Goal: Task Accomplishment & Management: Complete application form

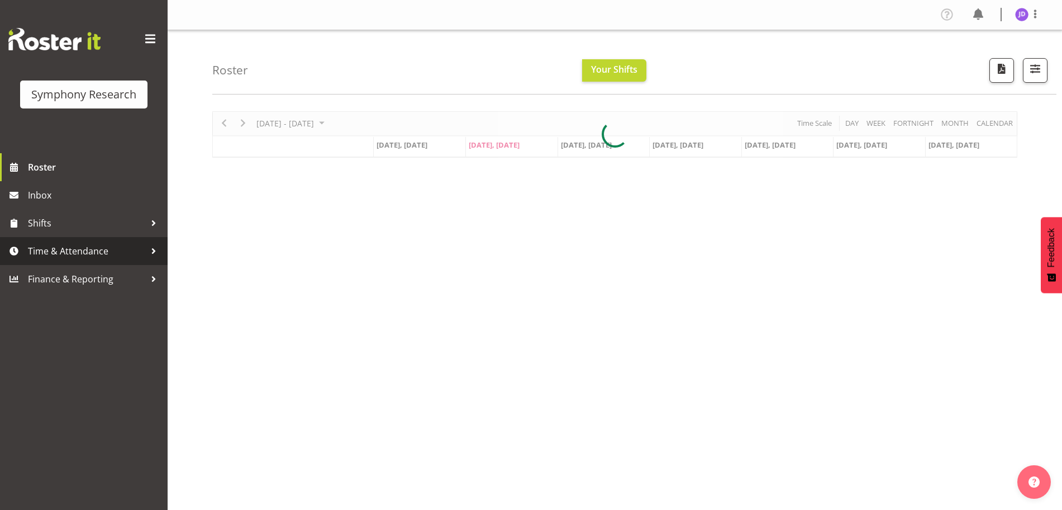
click at [56, 249] on span "Time & Attendance" at bounding box center [86, 250] width 117 height 17
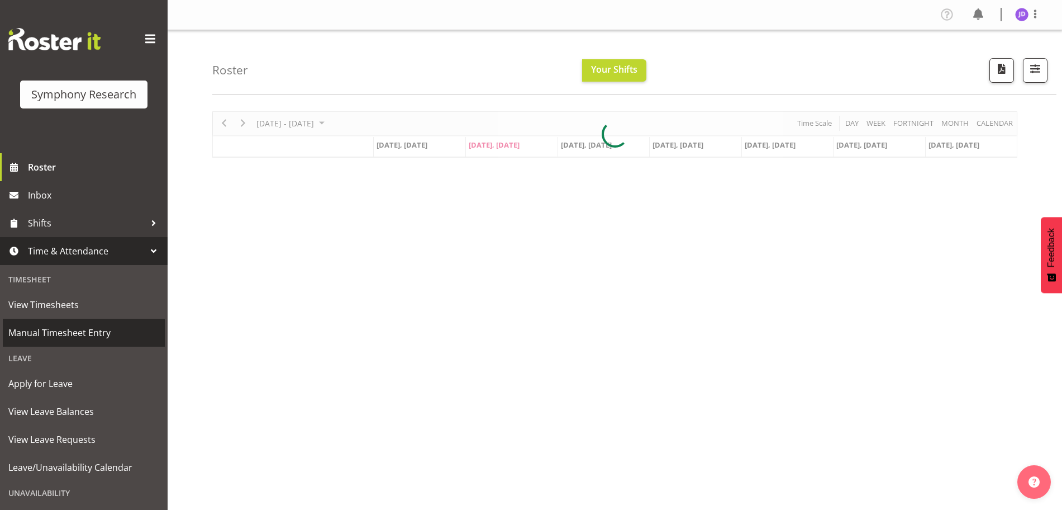
click at [75, 334] on span "Manual Timesheet Entry" at bounding box center [83, 332] width 151 height 17
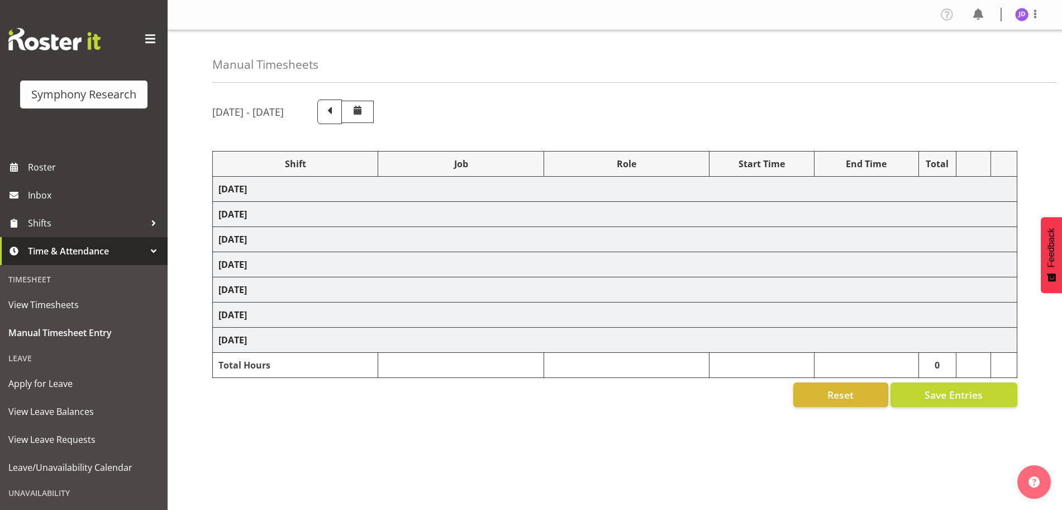
select select "26078"
select select "10242"
select select "26078"
select select "10242"
select select "47"
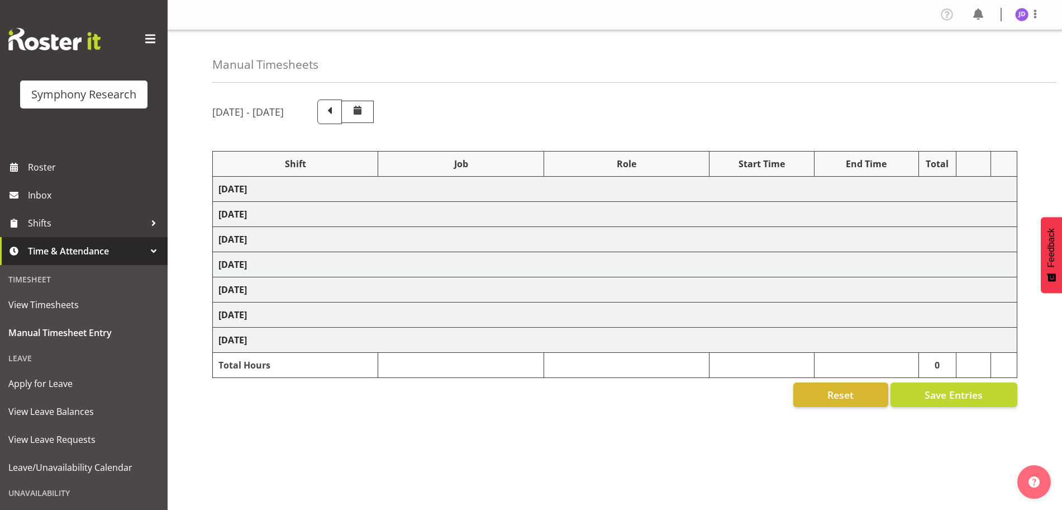
select select "26078"
select select "10242"
select select "47"
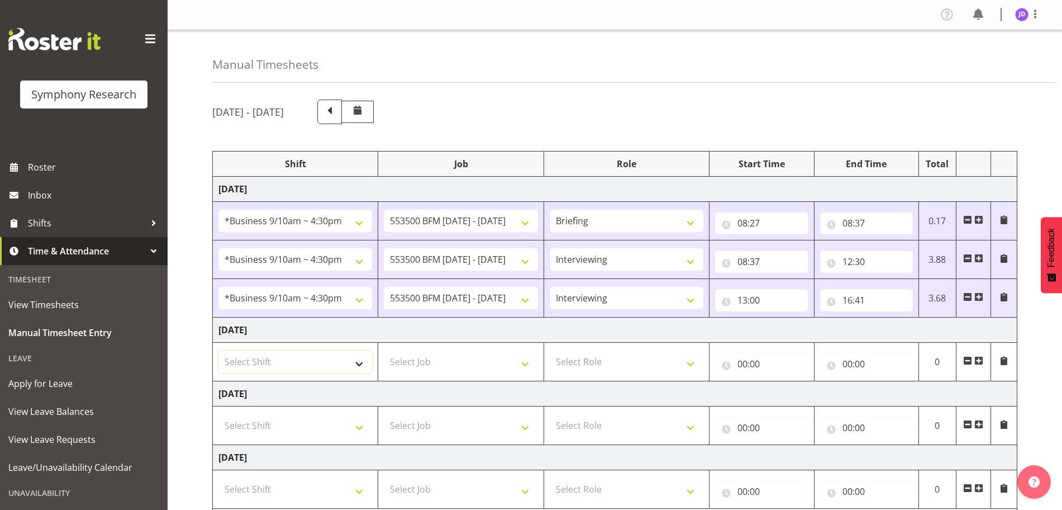
click at [361, 365] on select "Select Shift !!Weekend Residential (Roster IT Shift Label) *Business 9/10am ~ 4…" at bounding box center [295, 361] width 154 height 22
select select "26078"
click at [218, 350] on select "Select Shift !!Weekend Residential (Roster IT Shift Label) *Business 9/10am ~ 4…" at bounding box center [295, 361] width 154 height 22
click at [523, 361] on select "Select Job 550060 IF Admin 553492 World Poll Aus Wave 2 Main 2025 553493 World …" at bounding box center [461, 361] width 154 height 22
select select "10242"
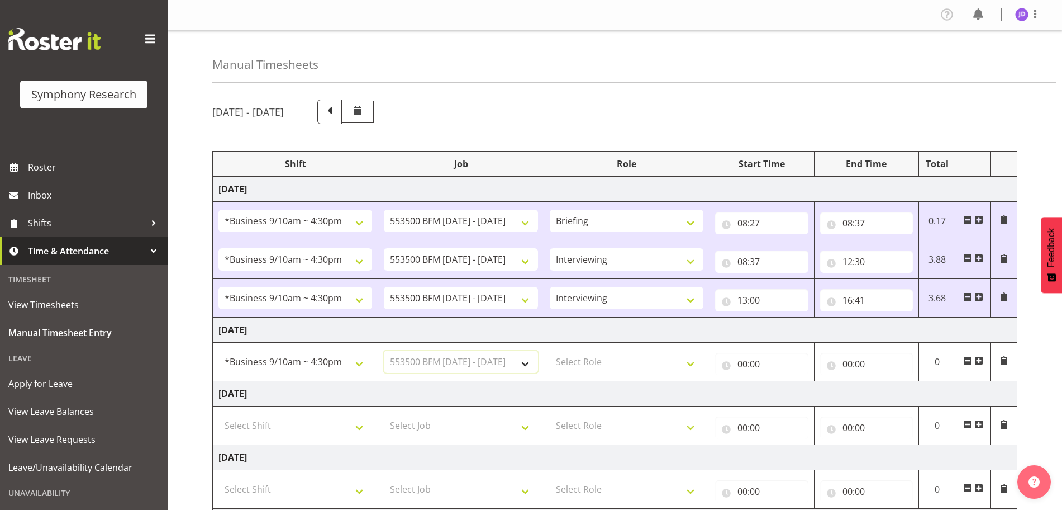
click at [384, 350] on select "Select Job 550060 IF Admin 553492 World Poll Aus Wave 2 Main 2025 553493 World …" at bounding box center [461, 361] width 154 height 22
click at [686, 363] on select "Select Role Briefing Interviewing" at bounding box center [627, 361] width 154 height 22
select select "297"
click at [550, 350] on select "Select Role Briefing Interviewing" at bounding box center [627, 361] width 154 height 22
click at [741, 363] on input "00:00" at bounding box center [761, 364] width 93 height 22
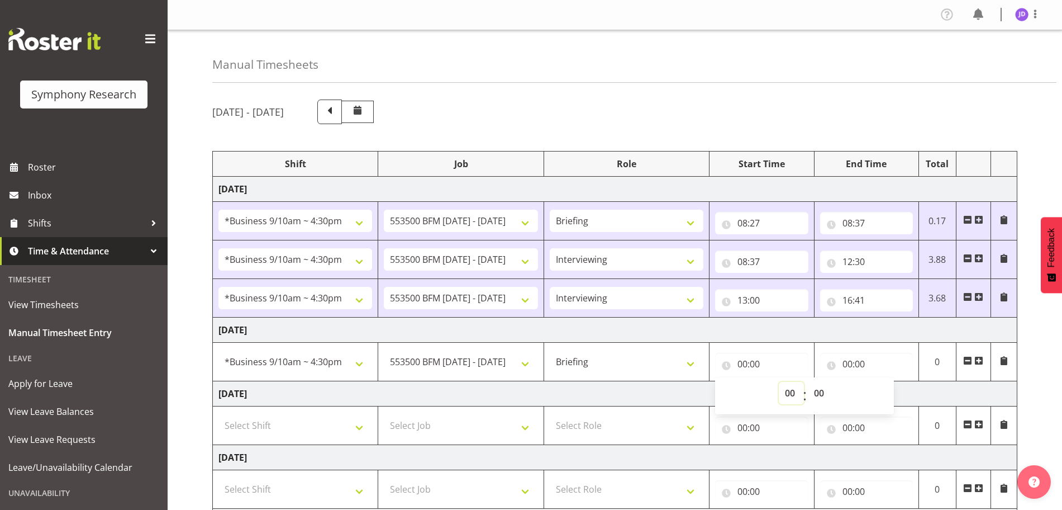
click at [790, 389] on select "00 01 02 03 04 05 06 07 08 09 10 11 12 13 14 15 16 17 18 19 20 21 22 23" at bounding box center [791, 393] width 25 height 22
select select "8"
click at [779, 382] on select "00 01 02 03 04 05 06 07 08 09 10 11 12 13 14 15 16 17 18 19 20 21 22 23" at bounding box center [791, 393] width 25 height 22
type input "08:00"
click at [820, 391] on select "00 01 02 03 04 05 06 07 08 09 10 11 12 13 14 15 16 17 18 19 20 21 22 23 24 25 2…" at bounding box center [820, 393] width 25 height 22
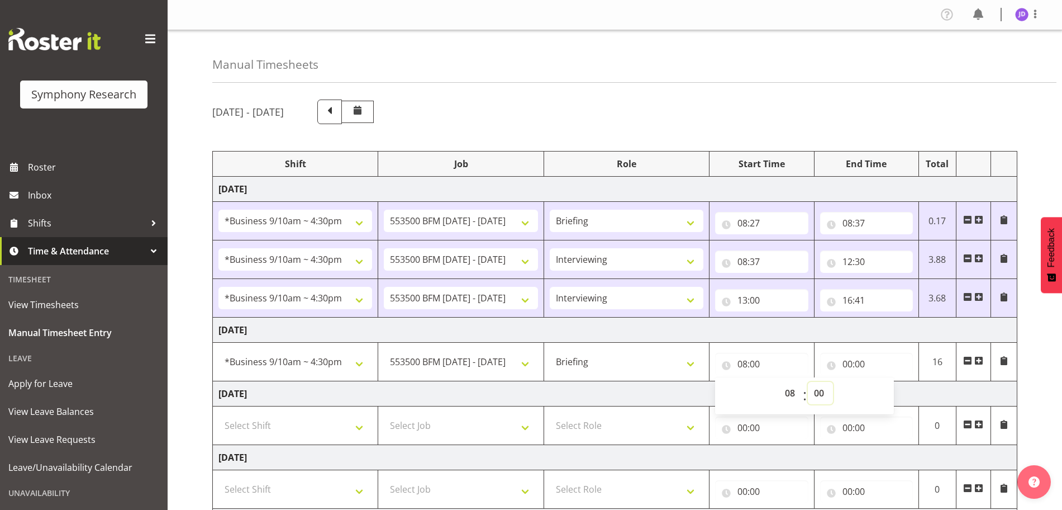
select select "30"
click at [808, 382] on select "00 01 02 03 04 05 06 07 08 09 10 11 12 13 14 15 16 17 18 19 20 21 22 23 24 25 2…" at bounding box center [820, 393] width 25 height 22
type input "08:30"
click at [851, 361] on input "00:00" at bounding box center [866, 364] width 93 height 22
drag, startPoint x: 894, startPoint y: 392, endPoint x: 897, endPoint y: 382, distance: 10.4
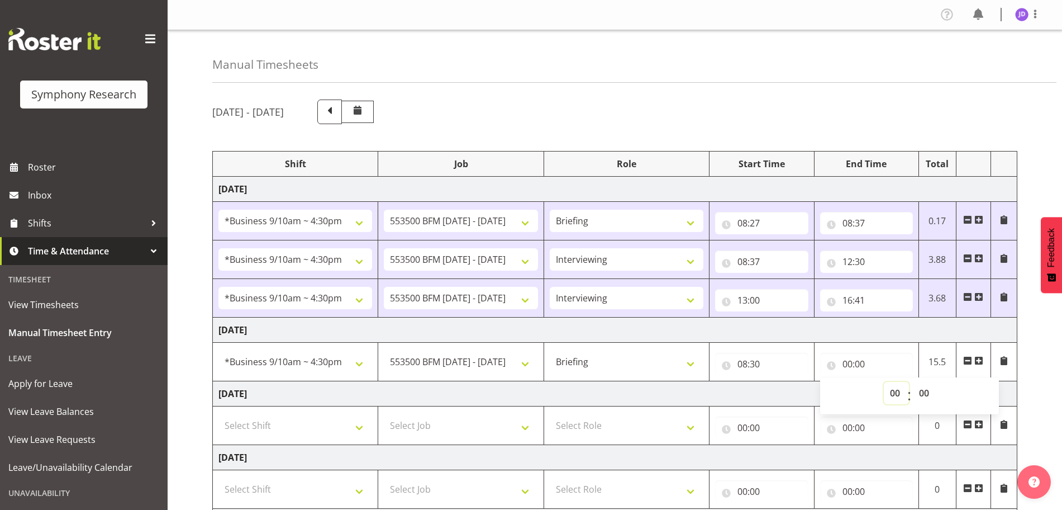
click at [894, 392] on select "00 01 02 03 04 05 06 07 08 09 10 11 12 13 14 15 16 17 18 19 20 21 22 23" at bounding box center [896, 393] width 25 height 22
select select "8"
click at [884, 382] on select "00 01 02 03 04 05 06 07 08 09 10 11 12 13 14 15 16 17 18 19 20 21 22 23" at bounding box center [896, 393] width 25 height 22
type input "08:00"
drag, startPoint x: 923, startPoint y: 390, endPoint x: 930, endPoint y: 389, distance: 6.7
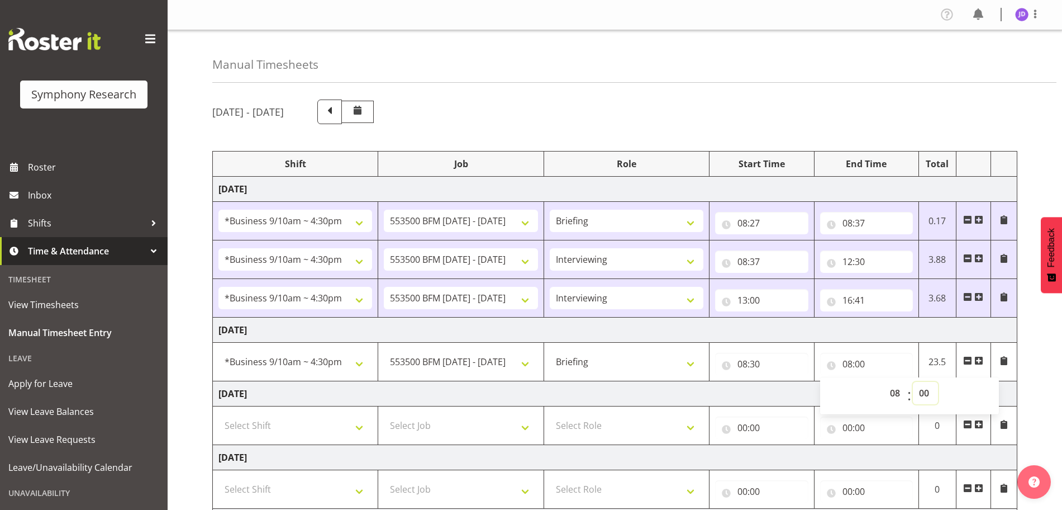
click at [924, 390] on select "00 01 02 03 04 05 06 07 08 09 10 11 12 13 14 15 16 17 18 19 20 21 22 23 24 25 2…" at bounding box center [925, 393] width 25 height 22
select select "36"
click at [913, 382] on select "00 01 02 03 04 05 06 07 08 09 10 11 12 13 14 15 16 17 18 19 20 21 22 23 24 25 2…" at bounding box center [925, 393] width 25 height 22
type input "08:36"
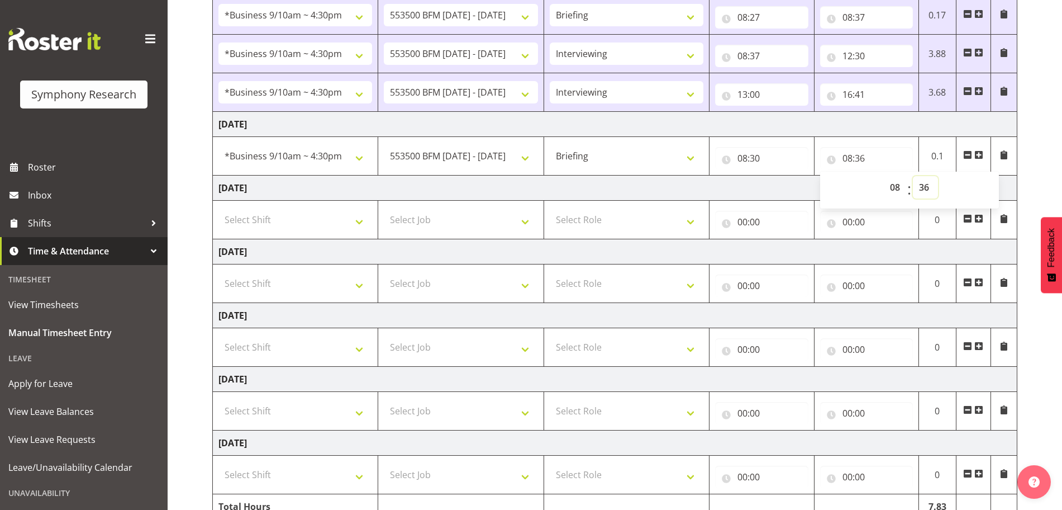
scroll to position [263, 0]
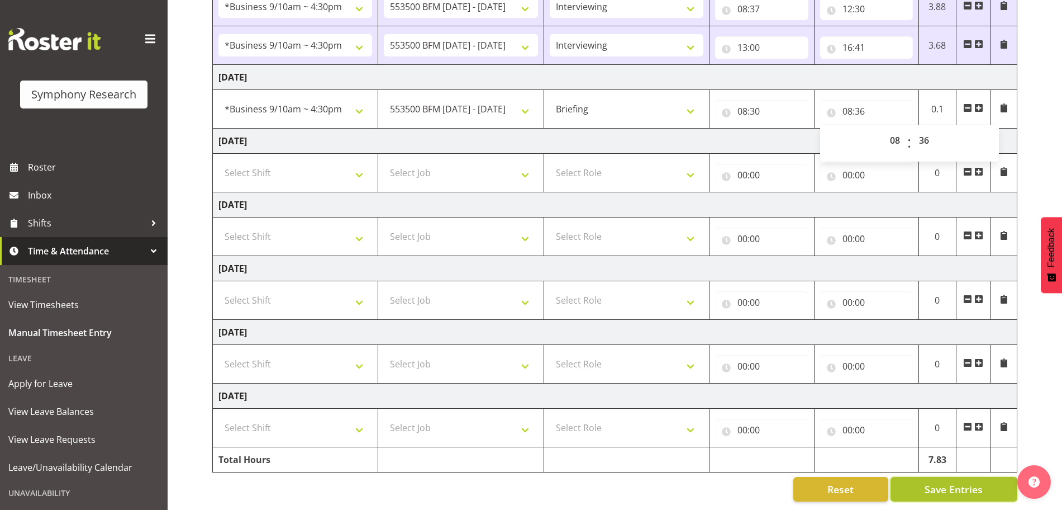
click at [975, 482] on span "Save Entries" at bounding box center [954, 489] width 58 height 15
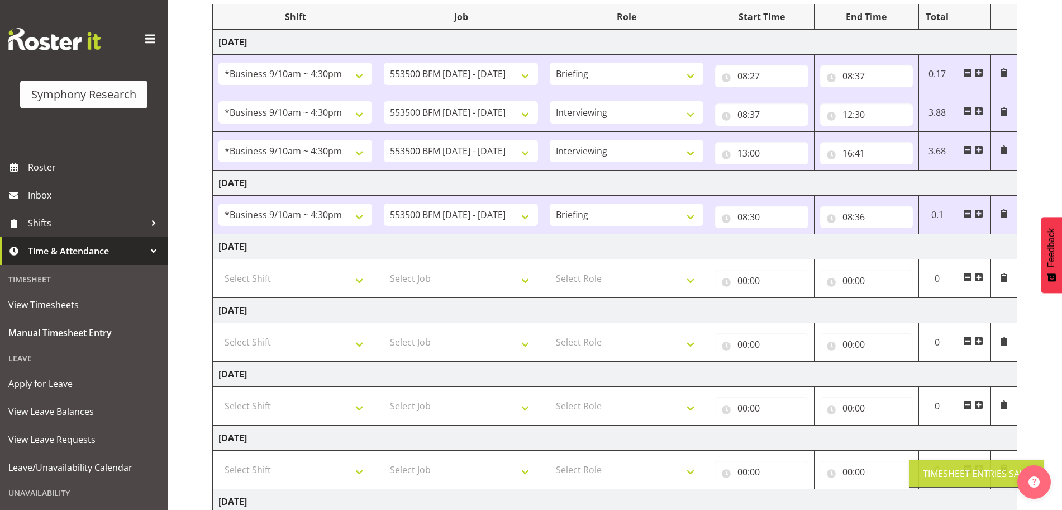
scroll to position [132, 0]
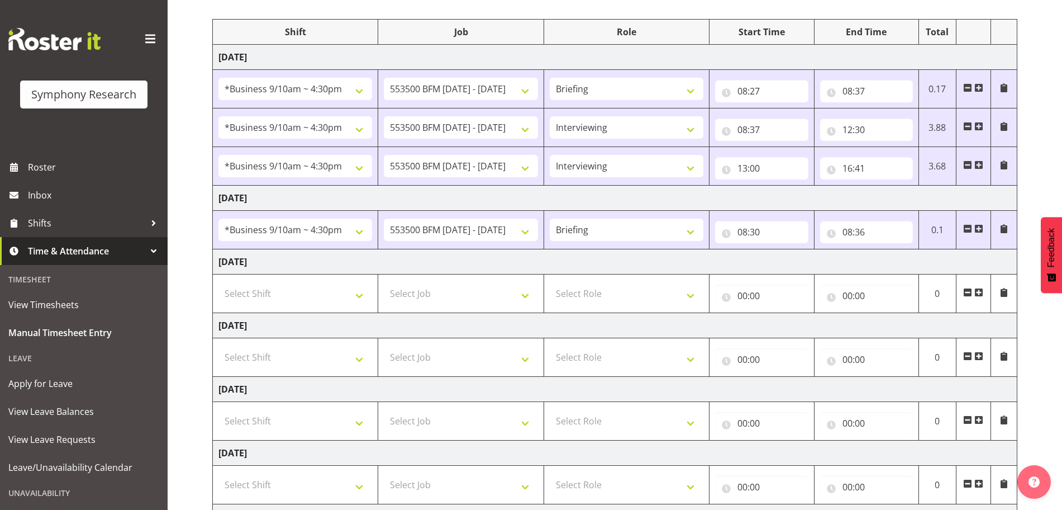
click at [982, 228] on span at bounding box center [978, 228] width 9 height 9
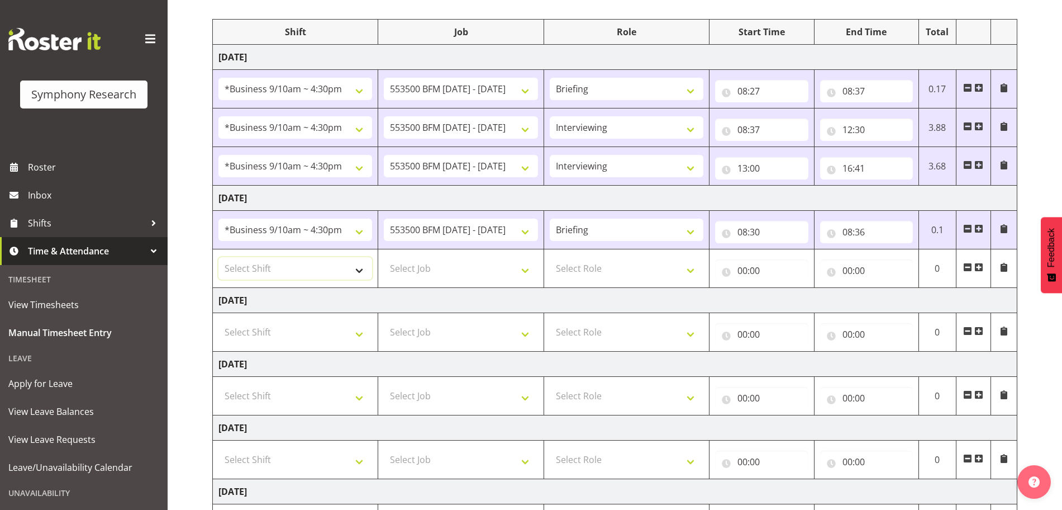
click at [358, 274] on select "Select Shift !!Weekend Residential (Roster IT Shift Label) *Business 9/10am ~ 4…" at bounding box center [295, 268] width 154 height 22
select select "26078"
click at [218, 257] on select "Select Shift !!Weekend Residential (Roster IT Shift Label) *Business 9/10am ~ 4…" at bounding box center [295, 268] width 154 height 22
click at [525, 271] on select "Select Job 550060 IF Admin 553492 World Poll Aus Wave 2 Main 2025 553493 World …" at bounding box center [461, 268] width 154 height 22
select select "10242"
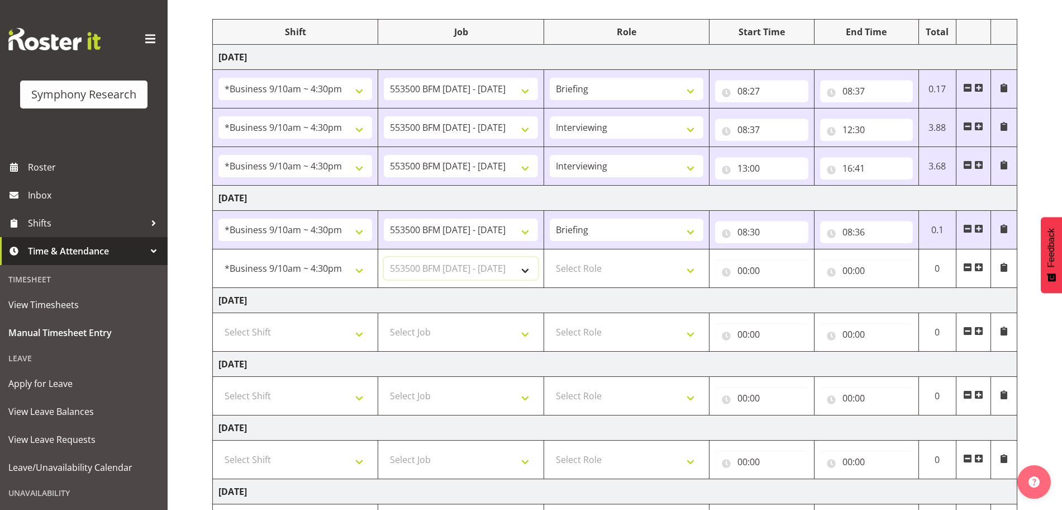
click at [384, 257] on select "Select Job 550060 IF Admin 553492 World Poll Aus Wave 2 Main 2025 553493 World …" at bounding box center [461, 268] width 154 height 22
click at [690, 268] on select "Select Role Briefing Interviewing" at bounding box center [627, 268] width 154 height 22
select select "47"
click at [550, 257] on select "Select Role Briefing Interviewing" at bounding box center [627, 268] width 154 height 22
click at [743, 272] on input "00:00" at bounding box center [761, 270] width 93 height 22
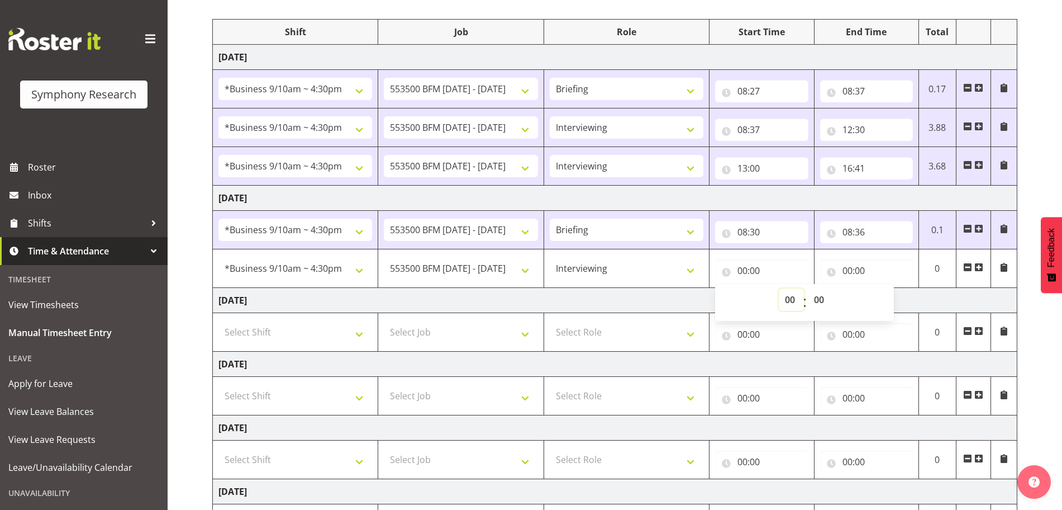
click at [790, 297] on select "00 01 02 03 04 05 06 07 08 09 10 11 12 13 14 15 16 17 18 19 20 21 22 23" at bounding box center [791, 299] width 25 height 22
select select "8"
click at [779, 288] on select "00 01 02 03 04 05 06 07 08 09 10 11 12 13 14 15 16 17 18 19 20 21 22 23" at bounding box center [791, 299] width 25 height 22
type input "08:00"
click at [820, 296] on select "00 01 02 03 04 05 06 07 08 09 10 11 12 13 14 15 16 17 18 19 20 21 22 23 24 25 2…" at bounding box center [820, 299] width 25 height 22
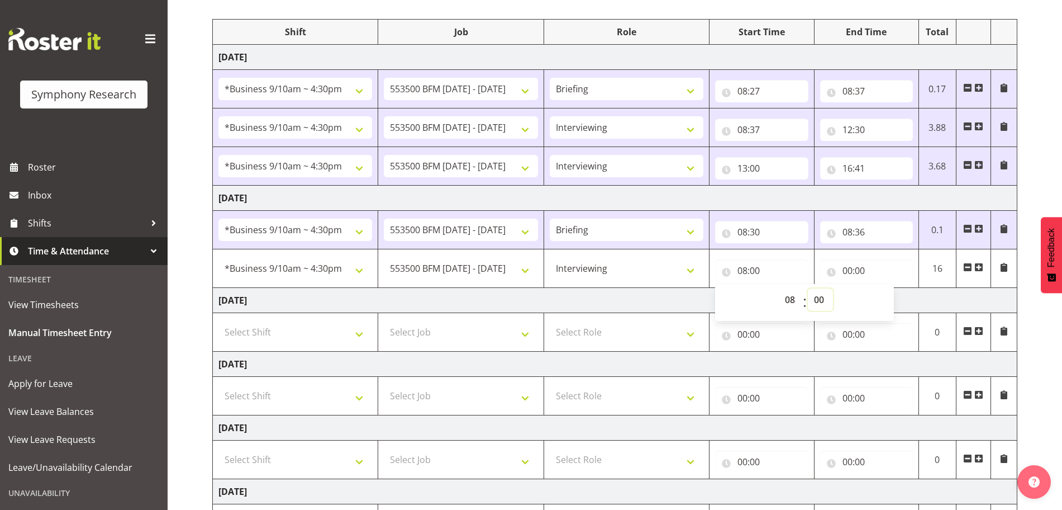
select select "36"
click at [808, 288] on select "00 01 02 03 04 05 06 07 08 09 10 11 12 13 14 15 16 17 18 19 20 21 22 23 24 25 2…" at bounding box center [820, 299] width 25 height 22
type input "08:36"
click at [848, 272] on input "00:00" at bounding box center [866, 270] width 93 height 22
click at [897, 299] on select "00 01 02 03 04 05 06 07 08 09 10 11 12 13 14 15 16 17 18 19 20 21 22 23" at bounding box center [896, 299] width 25 height 22
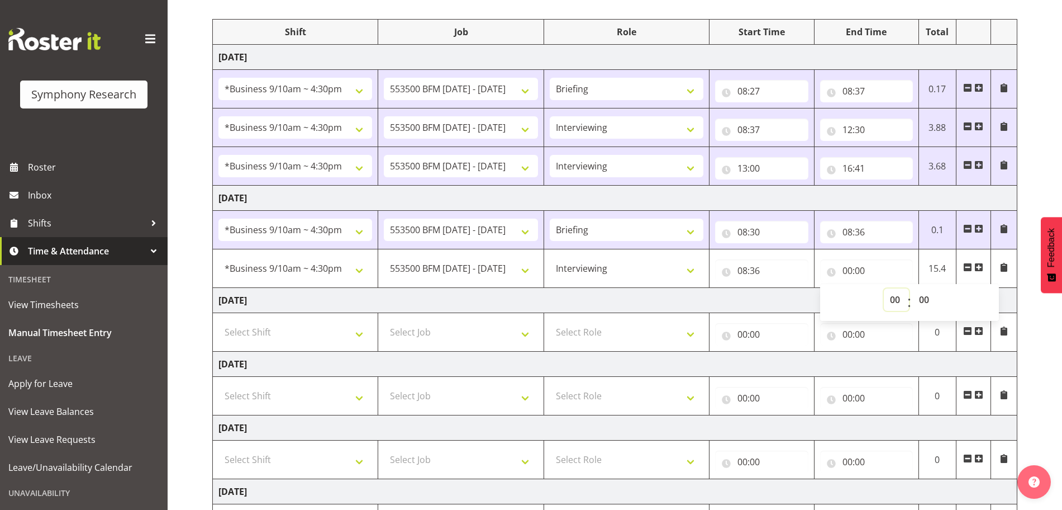
select select "12"
click at [884, 288] on select "00 01 02 03 04 05 06 07 08 09 10 11 12 13 14 15 16 17 18 19 20 21 22 23" at bounding box center [896, 299] width 25 height 22
type input "12:00"
click at [926, 298] on select "00 01 02 03 04 05 06 07 08 09 10 11 12 13 14 15 16 17 18 19 20 21 22 23 24 25 2…" at bounding box center [925, 299] width 25 height 22
select select "30"
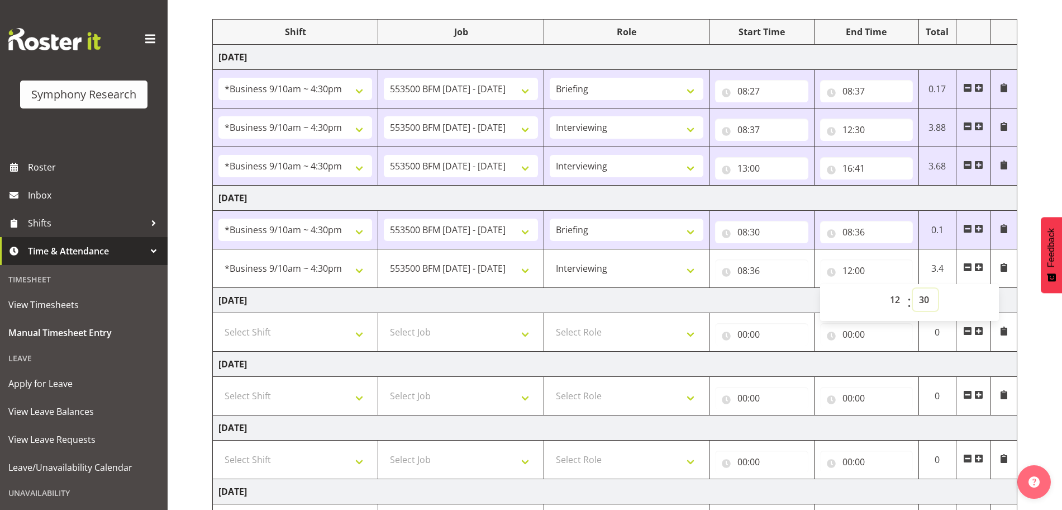
click at [913, 288] on select "00 01 02 03 04 05 06 07 08 09 10 11 12 13 14 15 16 17 18 19 20 21 22 23 24 25 2…" at bounding box center [925, 299] width 25 height 22
type input "12:30"
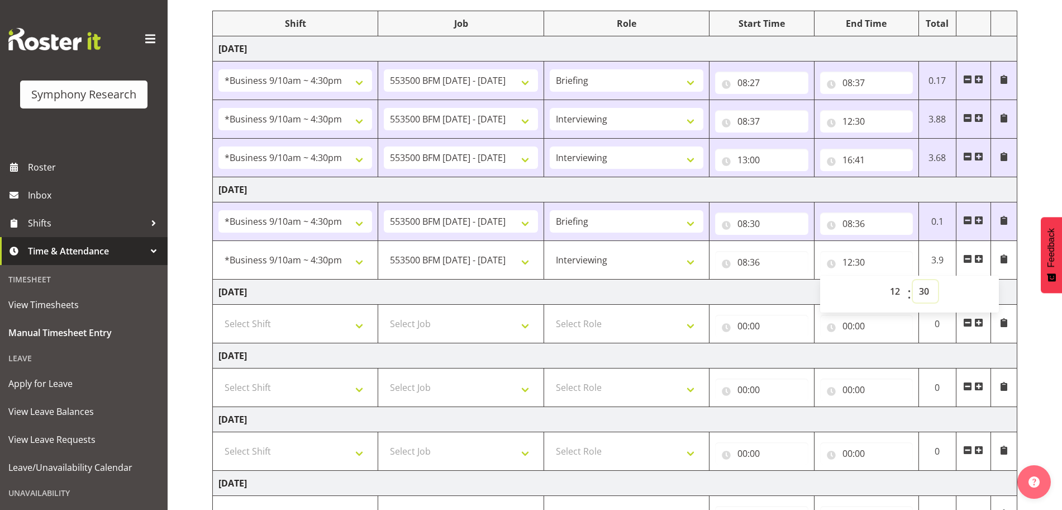
scroll to position [302, 0]
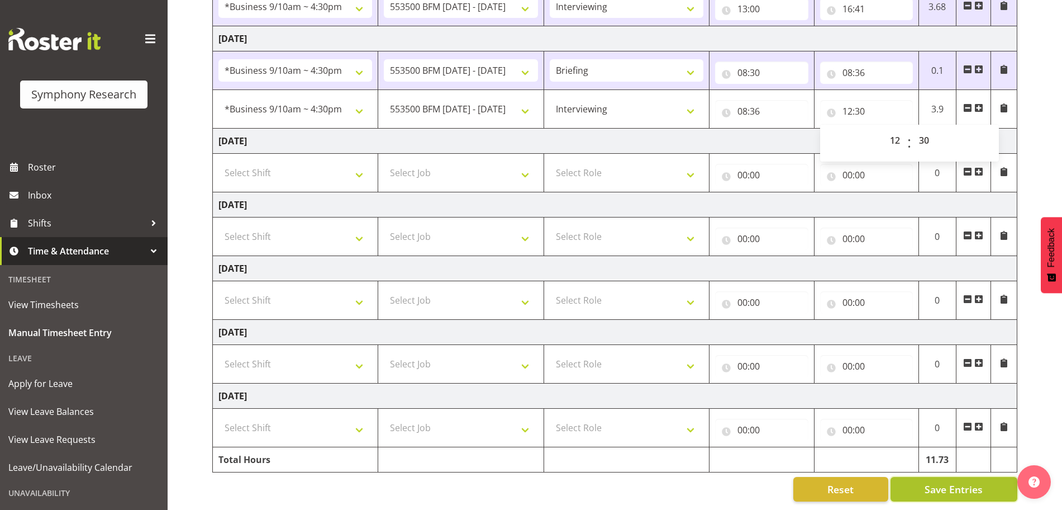
click at [970, 482] on span "Save Entries" at bounding box center [954, 489] width 58 height 15
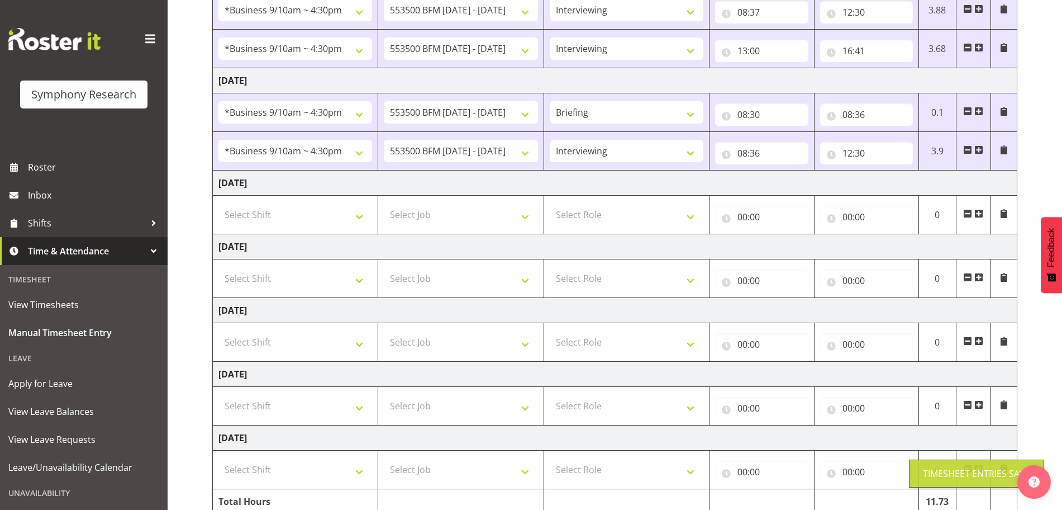
scroll to position [123, 0]
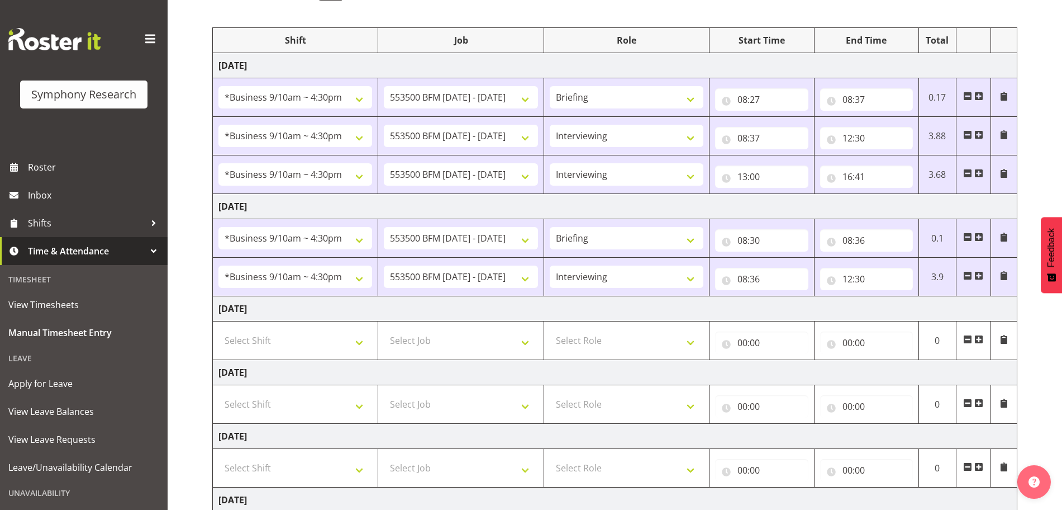
click at [978, 278] on span at bounding box center [978, 275] width 9 height 9
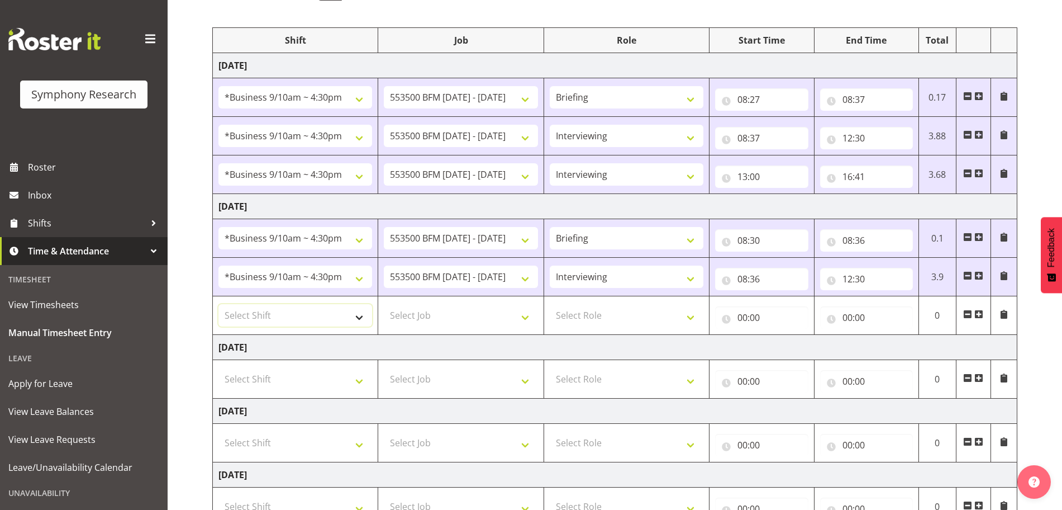
click at [354, 317] on select "Select Shift !!Weekend Residential (Roster IT Shift Label) *Business 9/10am ~ 4…" at bounding box center [295, 315] width 154 height 22
select select "26078"
click at [218, 304] on select "Select Shift !!Weekend Residential (Roster IT Shift Label) *Business 9/10am ~ 4…" at bounding box center [295, 315] width 154 height 22
click at [524, 316] on select "Select Job 550060 IF Admin 553492 World Poll Aus Wave 2 Main 2025 553493 World …" at bounding box center [461, 315] width 154 height 22
select select "10242"
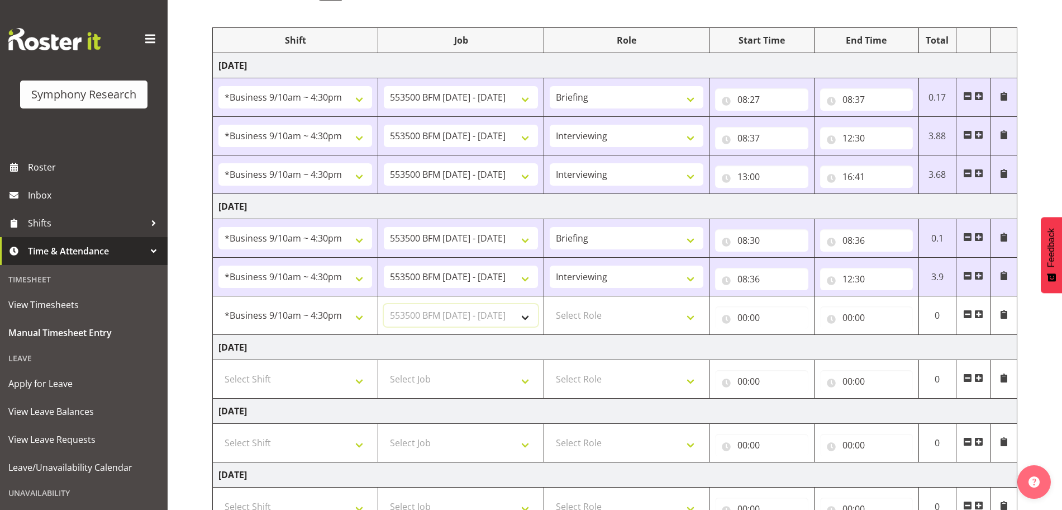
click at [384, 304] on select "Select Job 550060 IF Admin 553492 World Poll Aus Wave 2 Main 2025 553493 World …" at bounding box center [461, 315] width 154 height 22
click at [690, 311] on select "Select Role Briefing Interviewing" at bounding box center [627, 315] width 154 height 22
select select "47"
click at [550, 304] on select "Select Role Briefing Interviewing" at bounding box center [627, 315] width 154 height 22
click at [742, 317] on input "00:00" at bounding box center [761, 317] width 93 height 22
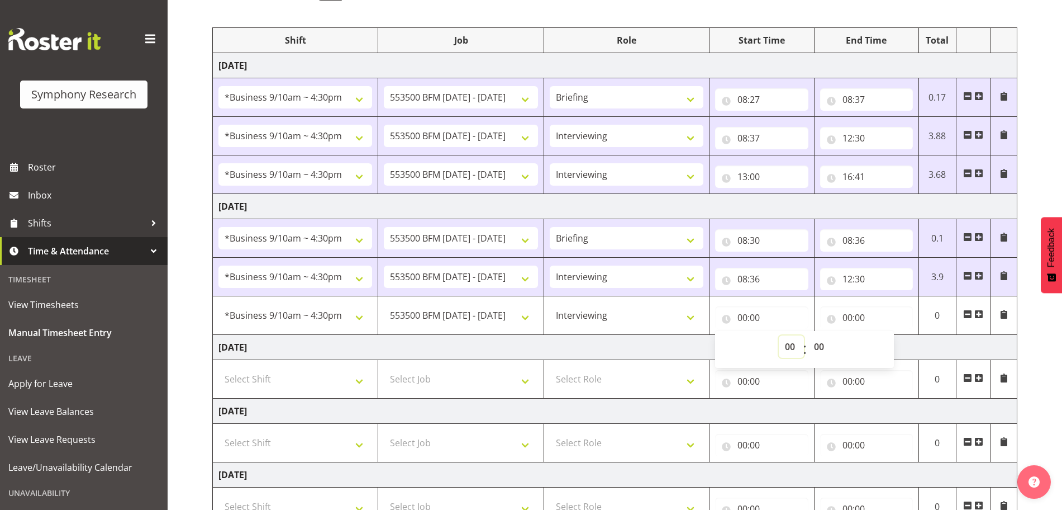
click at [791, 345] on select "00 01 02 03 04 05 06 07 08 09 10 11 12 13 14 15 16 17 18 19 20 21 22 23" at bounding box center [791, 346] width 25 height 22
select select "13"
click at [779, 335] on select "00 01 02 03 04 05 06 07 08 09 10 11 12 13 14 15 16 17 18 19 20 21 22 23" at bounding box center [791, 346] width 25 height 22
type input "13:00"
drag, startPoint x: 850, startPoint y: 315, endPoint x: 874, endPoint y: 323, distance: 26.2
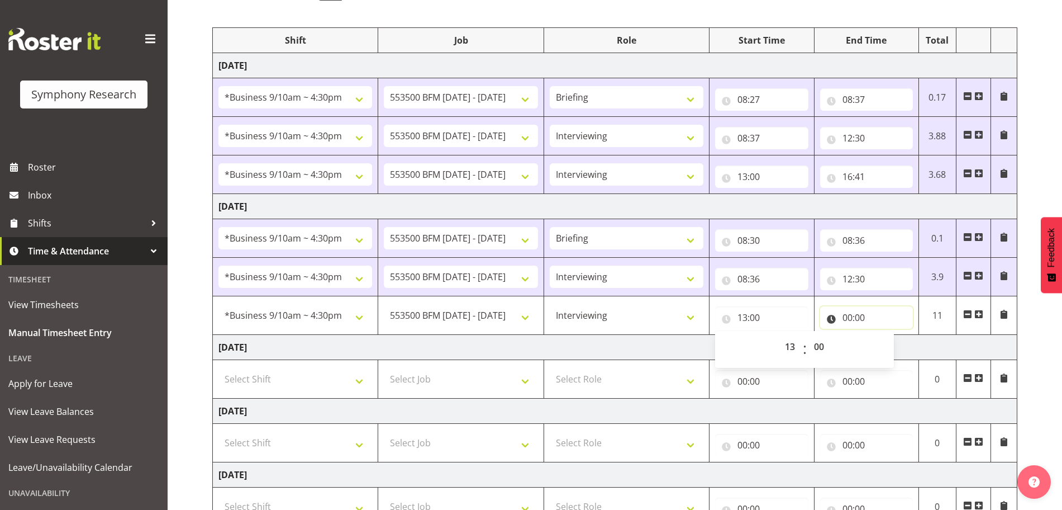
click at [851, 315] on input "00:00" at bounding box center [866, 317] width 93 height 22
click at [894, 344] on select "00 01 02 03 04 05 06 07 08 09 10 11 12 13 14 15 16 17 18 19 20 21 22 23" at bounding box center [896, 346] width 25 height 22
select select "16"
click at [884, 335] on select "00 01 02 03 04 05 06 07 08 09 10 11 12 13 14 15 16 17 18 19 20 21 22 23" at bounding box center [896, 346] width 25 height 22
type input "16:00"
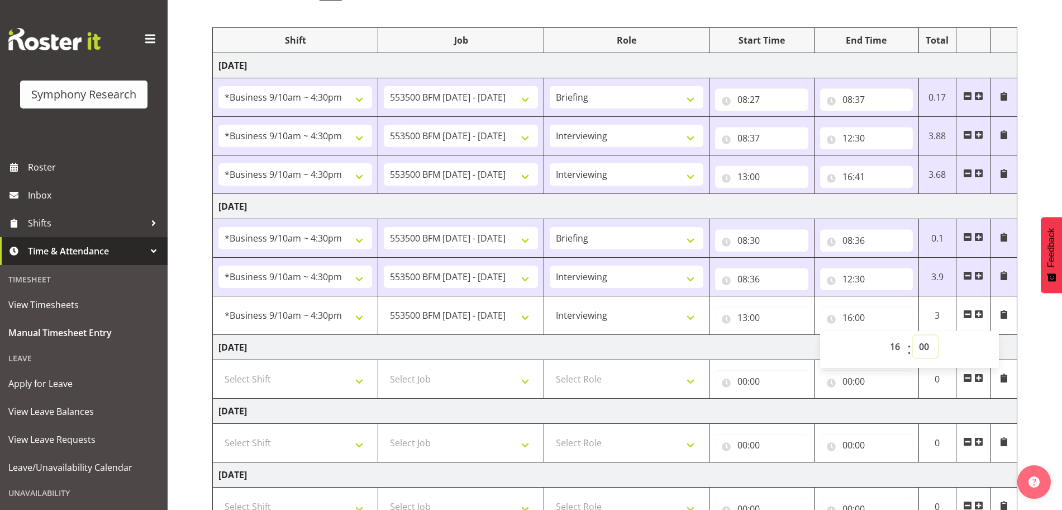
click at [926, 345] on select "00 01 02 03 04 05 06 07 08 09 10 11 12 13 14 15 16 17 18 19 20 21 22 23 24 25 2…" at bounding box center [925, 346] width 25 height 22
select select "30"
click at [913, 335] on select "00 01 02 03 04 05 06 07 08 09 10 11 12 13 14 15 16 17 18 19 20 21 22 23 24 25 2…" at bounding box center [925, 346] width 25 height 22
type input "16:30"
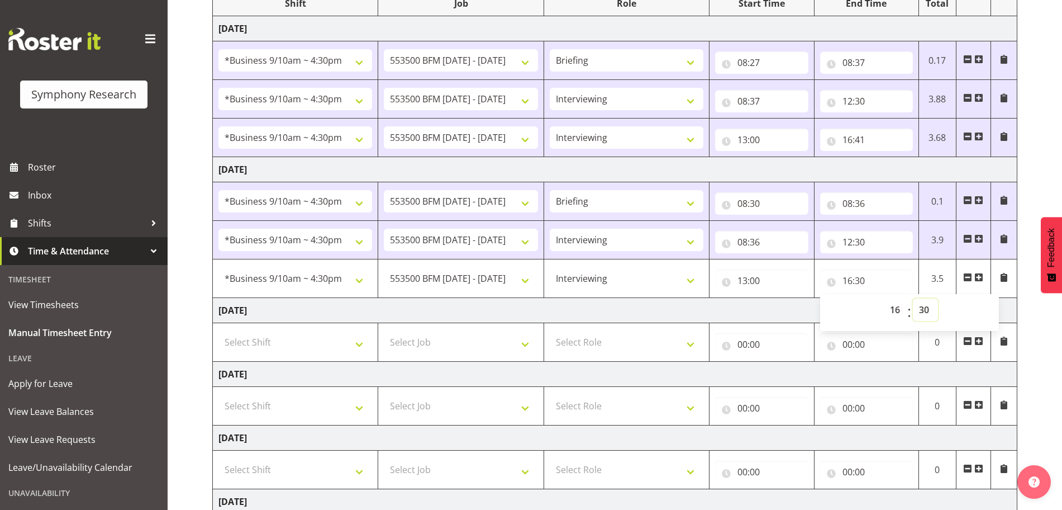
scroll to position [340, 0]
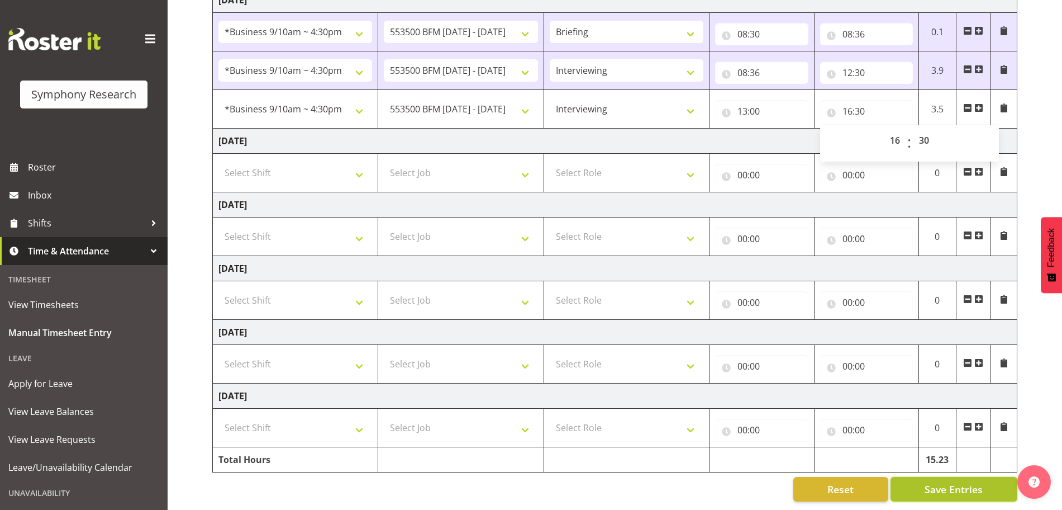
click at [980, 487] on button "Save Entries" at bounding box center [954, 489] width 127 height 25
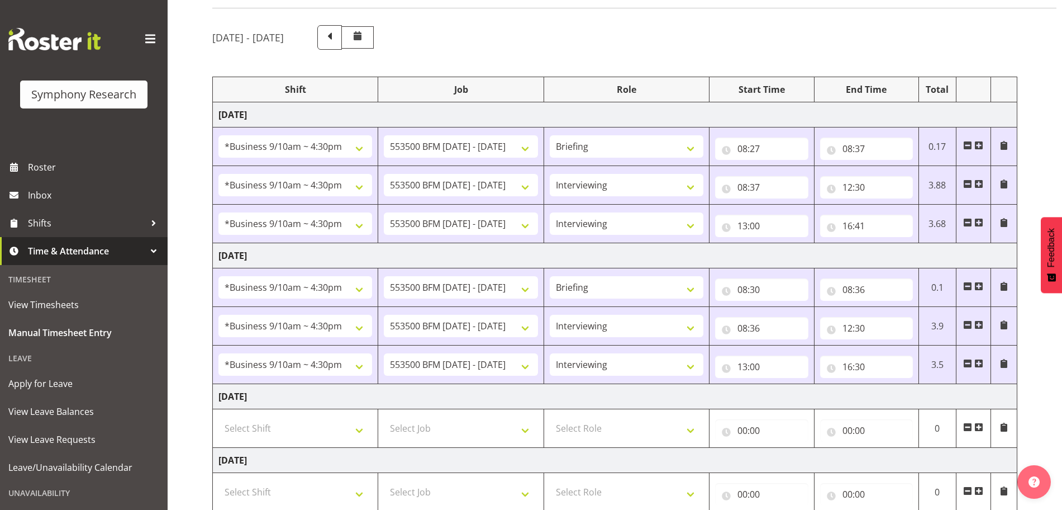
scroll to position [0, 0]
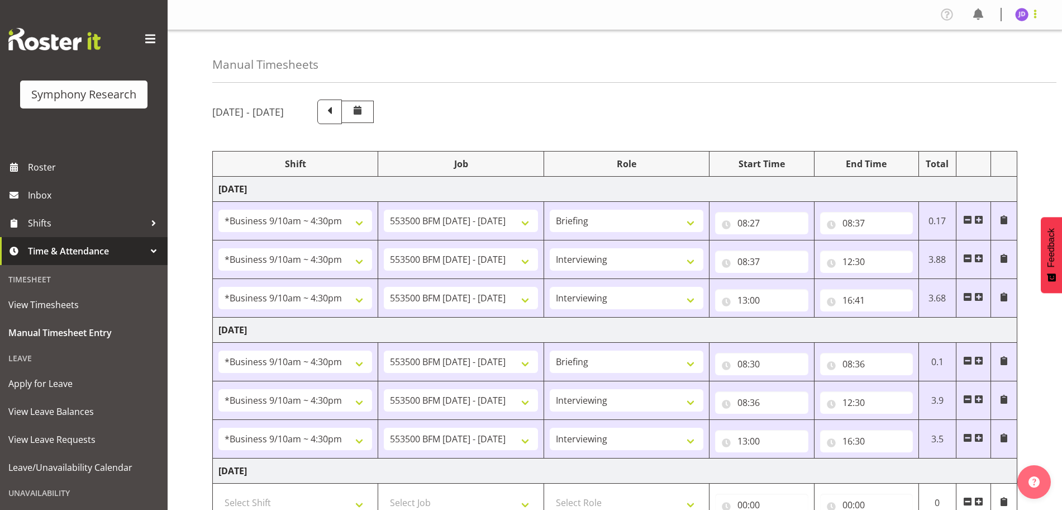
click at [1034, 15] on span at bounding box center [1035, 13] width 13 height 13
click at [958, 60] on link "Log Out" at bounding box center [988, 59] width 107 height 20
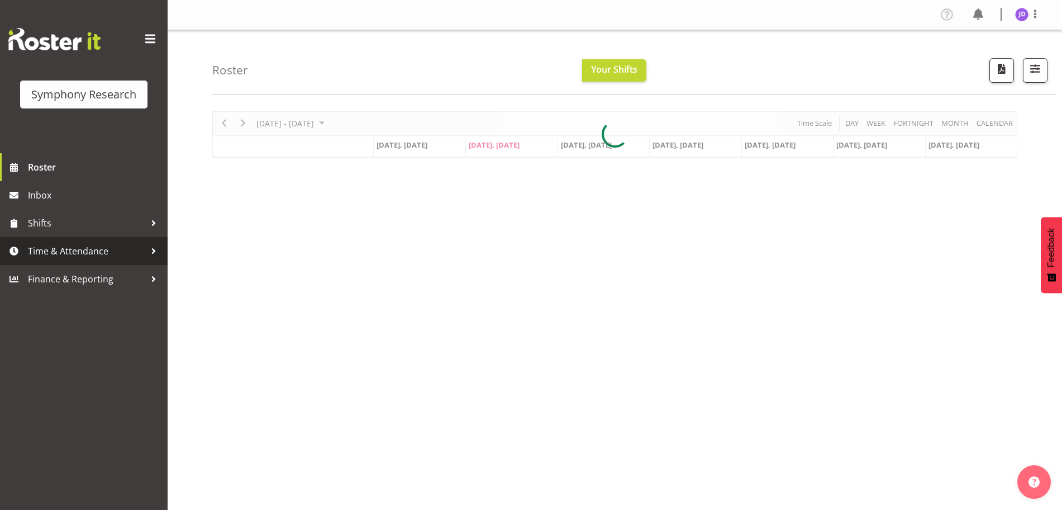
click at [75, 253] on span "Time & Attendance" at bounding box center [86, 250] width 117 height 17
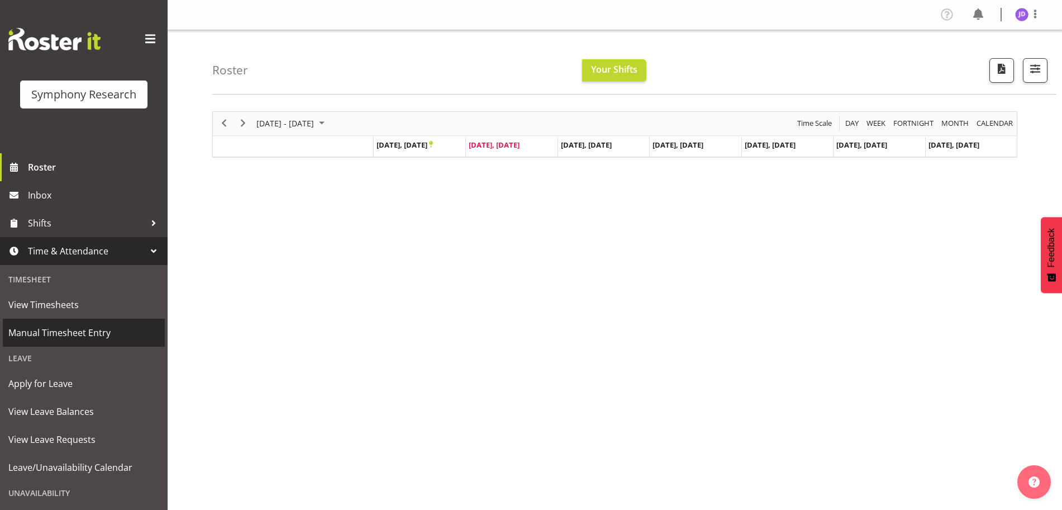
click at [88, 335] on span "Manual Timesheet Entry" at bounding box center [83, 332] width 151 height 17
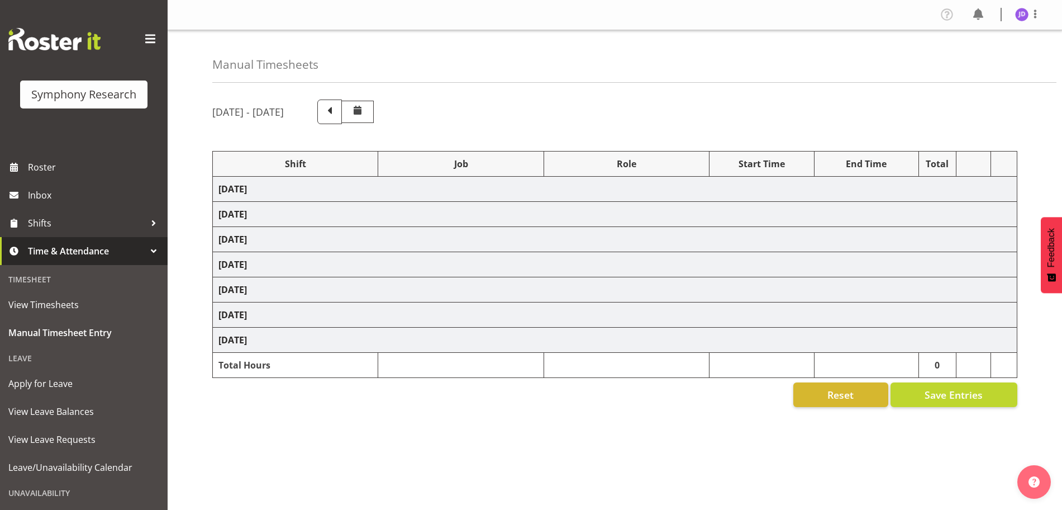
select select "26078"
select select "10242"
select select "26078"
select select "10242"
select select "47"
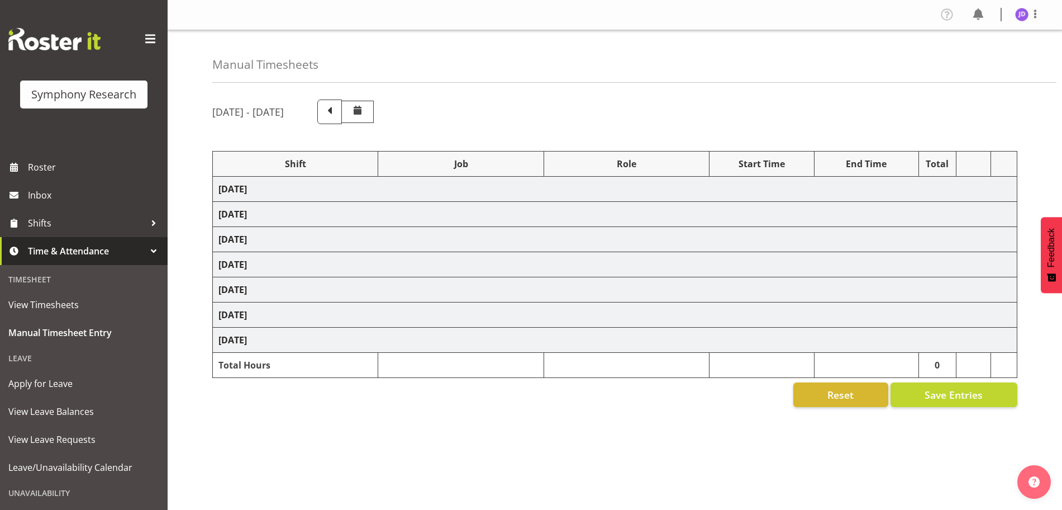
select select "26078"
select select "10242"
select select "47"
select select "26078"
select select "10242"
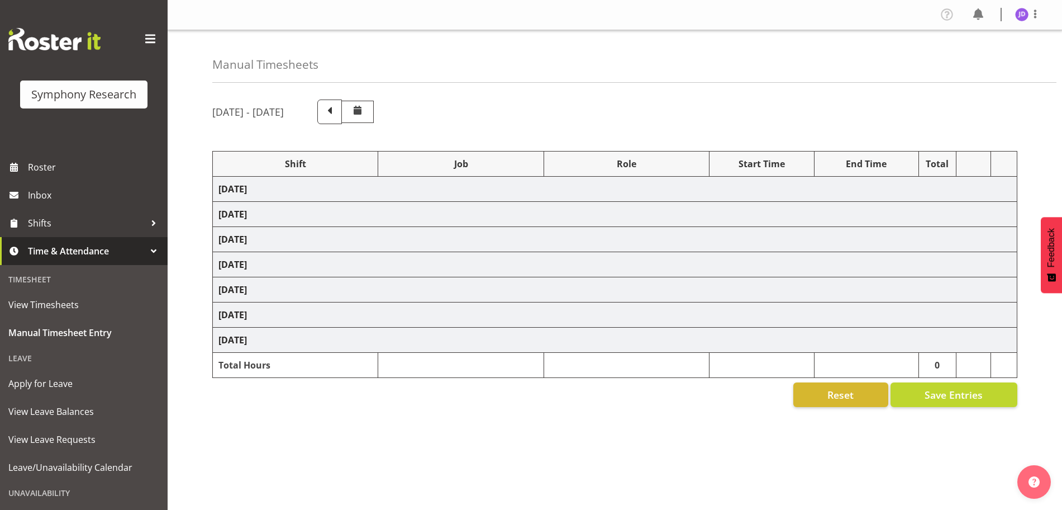
select select "26078"
select select "10242"
select select "47"
select select "26078"
select select "10242"
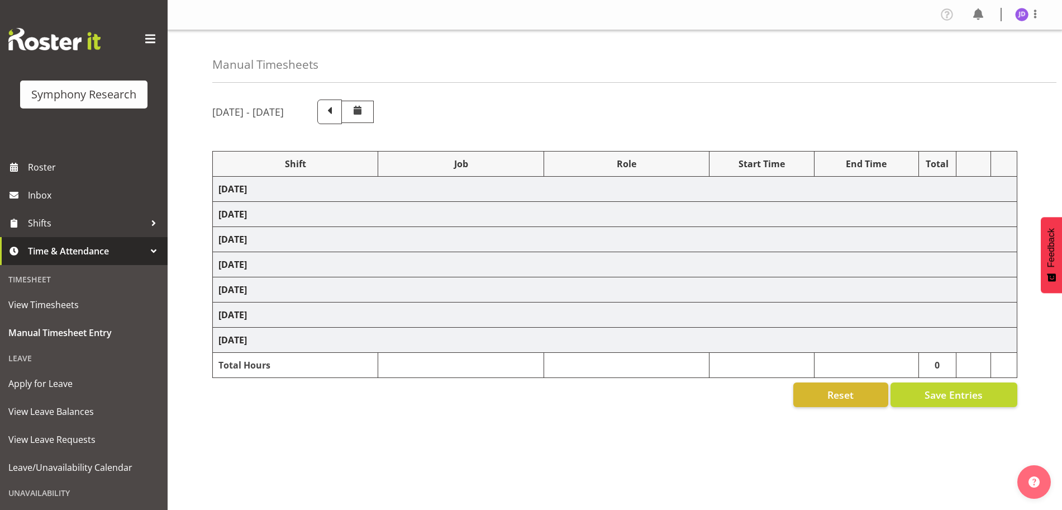
select select "47"
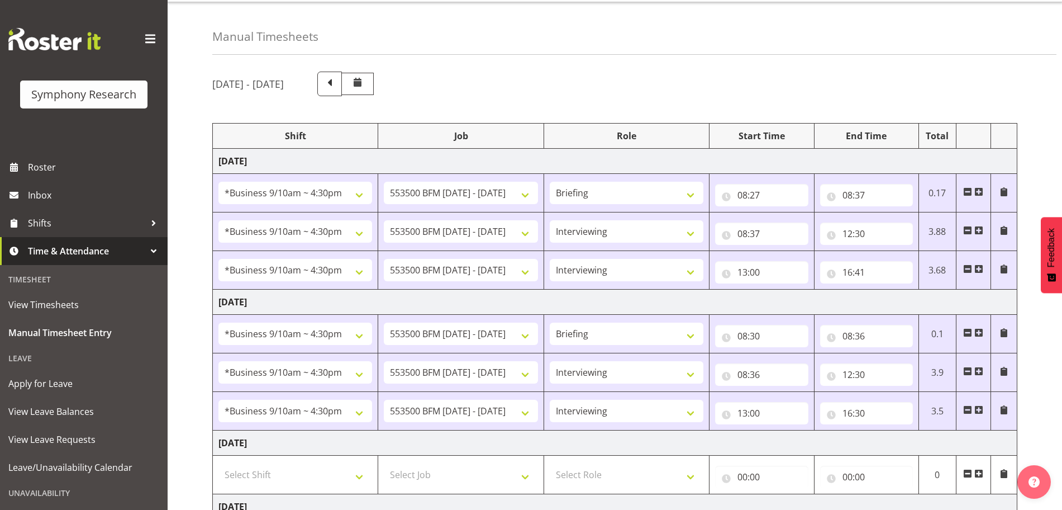
scroll to position [340, 0]
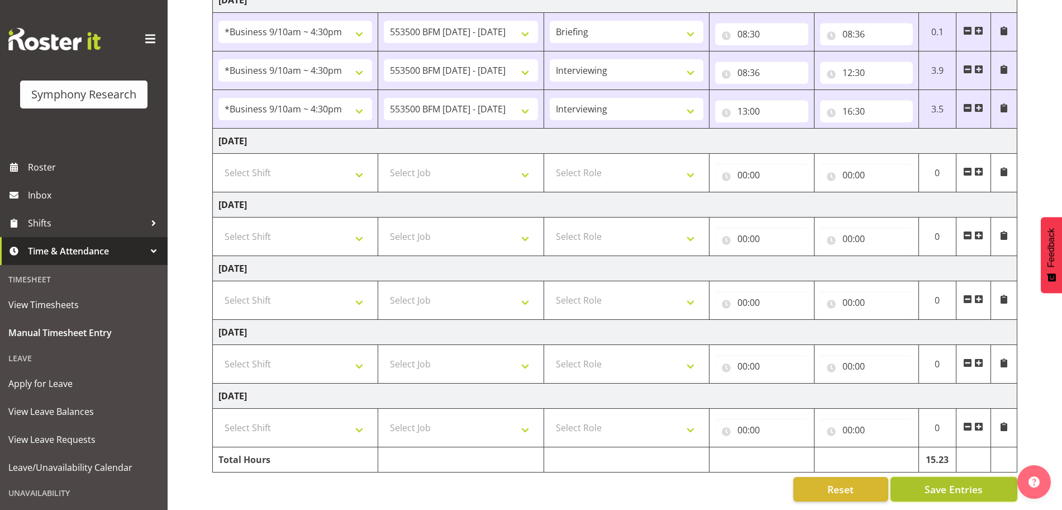
click at [961, 482] on span "Save Entries" at bounding box center [954, 489] width 58 height 15
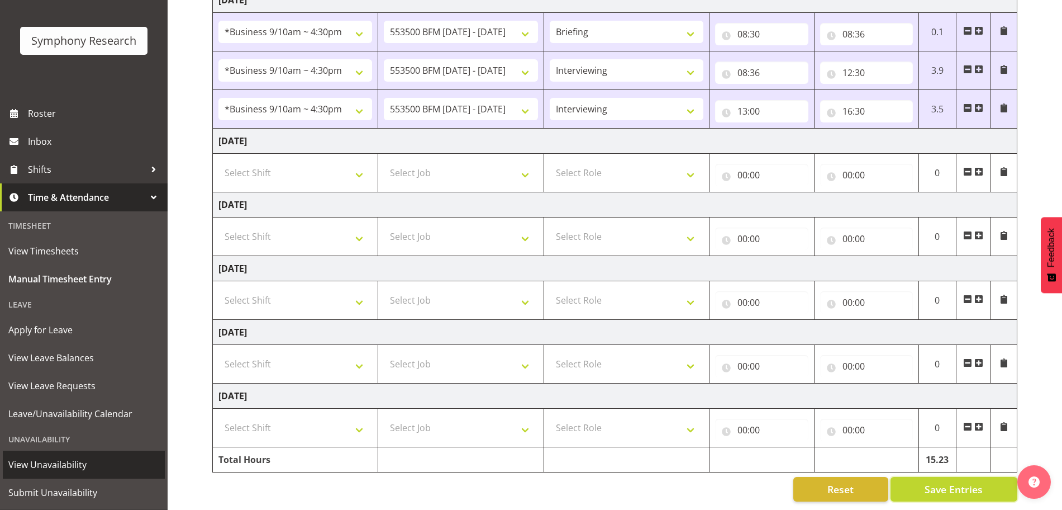
scroll to position [55, 0]
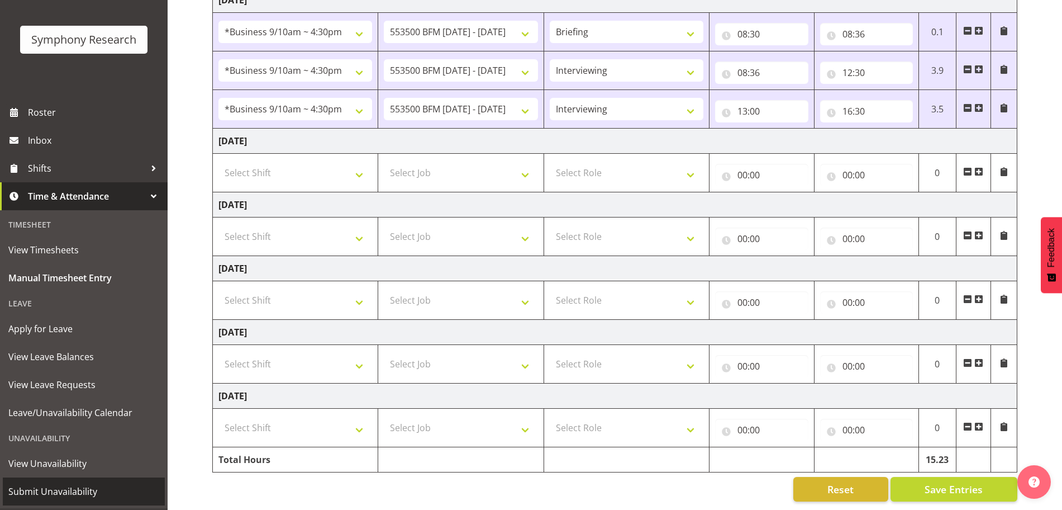
click at [45, 492] on span "Submit Unavailability" at bounding box center [83, 491] width 151 height 17
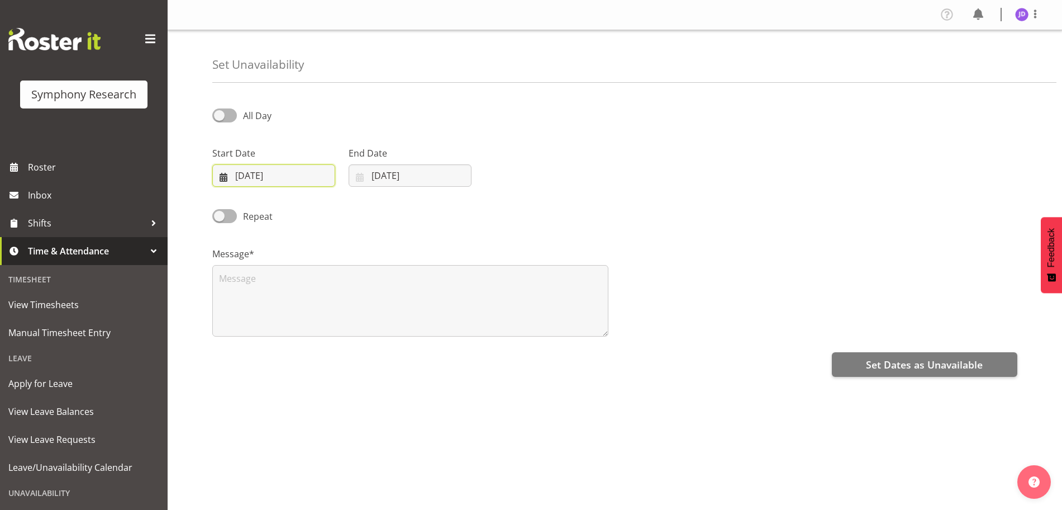
click at [265, 174] on input "23/09/2025" at bounding box center [273, 175] width 123 height 22
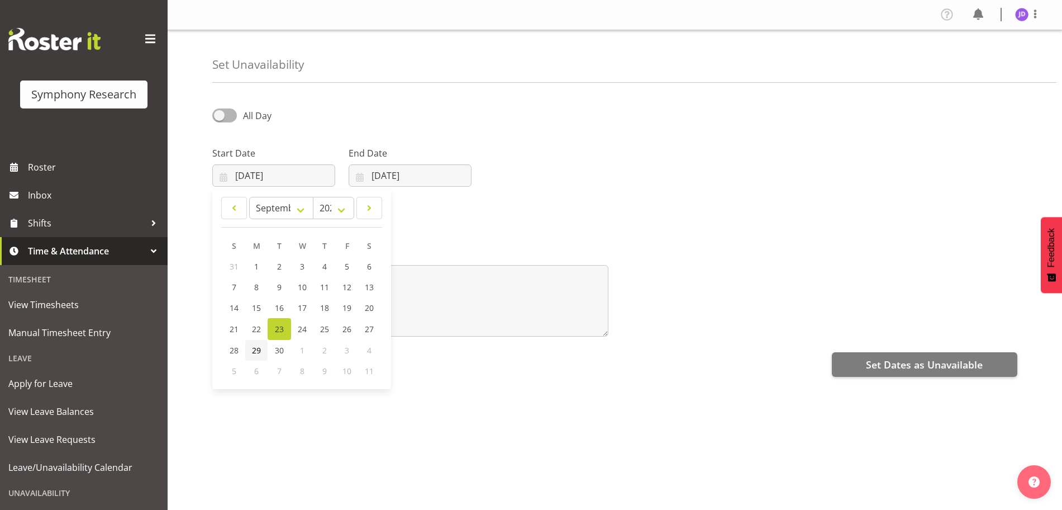
click at [251, 352] on link "29" at bounding box center [256, 350] width 22 height 21
type input "29/09/2025"
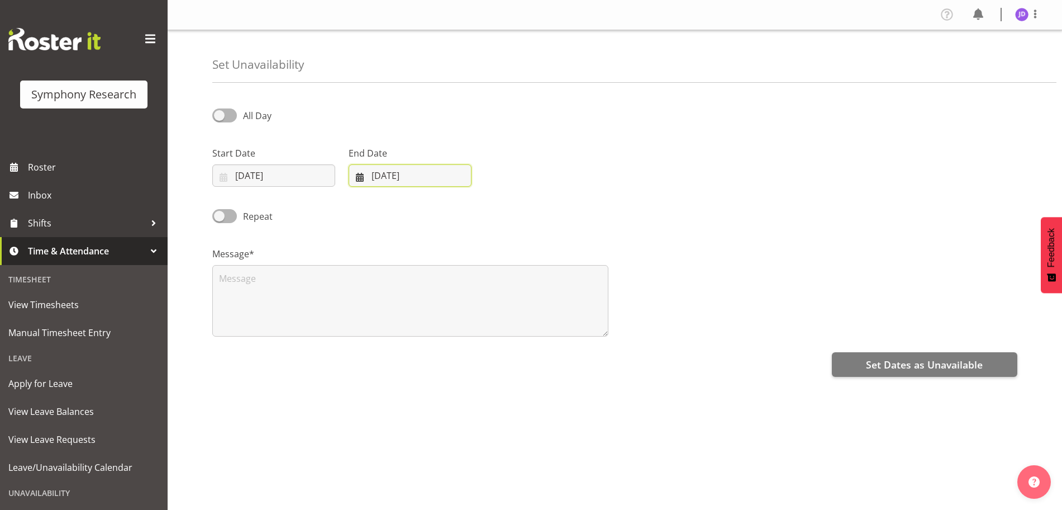
click at [420, 173] on input "[DATE]" at bounding box center [410, 175] width 123 height 22
click at [389, 351] on span "29" at bounding box center [392, 350] width 9 height 11
type input "29/09/2025"
click at [219, 113] on span at bounding box center [224, 115] width 25 height 14
click at [219, 113] on input "All Day" at bounding box center [215, 115] width 7 height 7
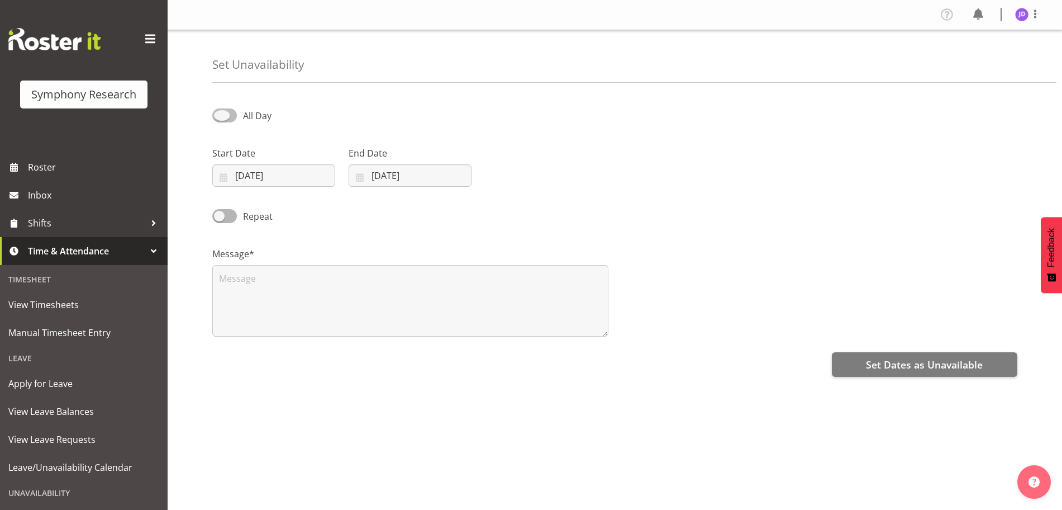
checkbox input "true"
select select "16"
select select "37"
drag, startPoint x: 517, startPoint y: 175, endPoint x: 557, endPoint y: 193, distance: 44.2
click at [518, 175] on input "16:37" at bounding box center [546, 175] width 123 height 22
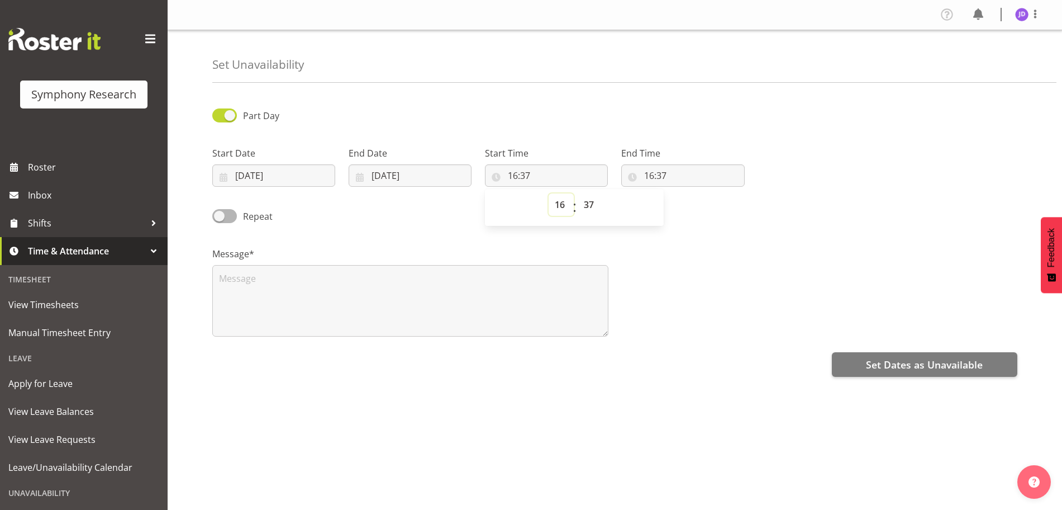
click at [561, 204] on select "00 01 02 03 04 05 06 07 08 09 10 11 12 13 14 15 16 17 18 19 20 21 22 23" at bounding box center [561, 204] width 25 height 22
select select "17"
click at [549, 193] on select "00 01 02 03 04 05 06 07 08 09 10 11 12 13 14 15 16 17 18 19 20 21 22 23" at bounding box center [561, 204] width 25 height 22
type input "17:37"
click at [590, 201] on select "00 01 02 03 04 05 06 07 08 09 10 11 12 13 14 15 16 17 18 19 20 21 22 23 24 25 2…" at bounding box center [590, 204] width 25 height 22
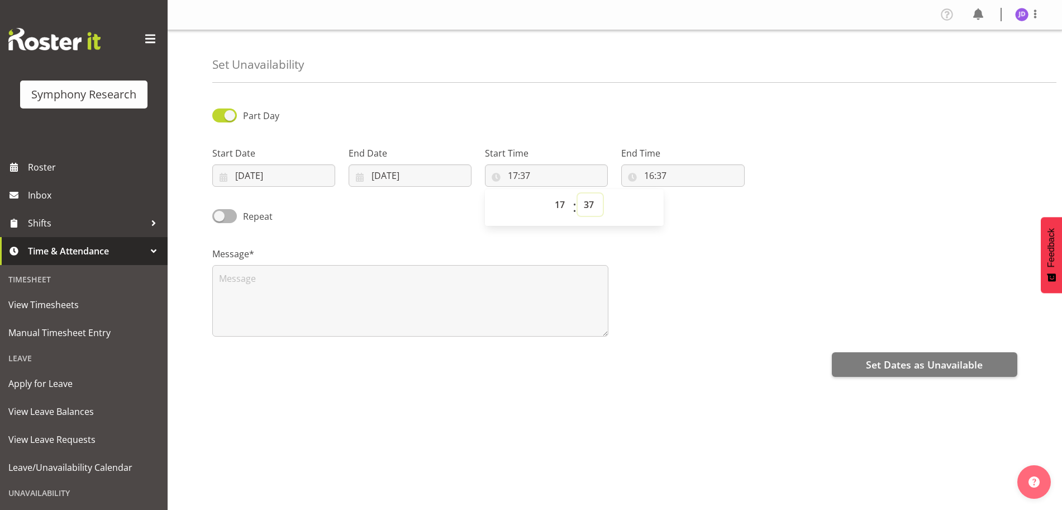
select select "0"
click at [578, 193] on select "00 01 02 03 04 05 06 07 08 09 10 11 12 13 14 15 16 17 18 19 20 21 22 23 24 25 2…" at bounding box center [590, 204] width 25 height 22
type input "17:00"
click at [653, 174] on input "16:37" at bounding box center [682, 175] width 123 height 22
click at [698, 205] on select "00 01 02 03 04 05 06 07 08 09 10 11 12 13 14 15 16 17 18 19 20 21 22 23" at bounding box center [697, 204] width 25 height 22
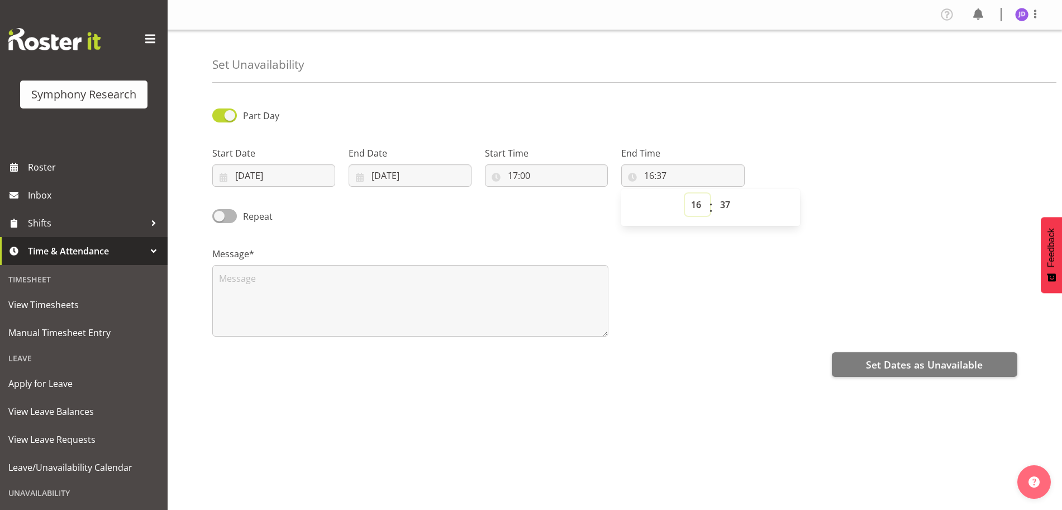
select select "23"
click at [685, 193] on select "00 01 02 03 04 05 06 07 08 09 10 11 12 13 14 15 16 17 18 19 20 21 22 23" at bounding box center [697, 204] width 25 height 22
type input "23:37"
click at [727, 201] on select "00 01 02 03 04 05 06 07 08 09 10 11 12 13 14 15 16 17 18 19 20 21 22 23 24 25 2…" at bounding box center [726, 204] width 25 height 22
select select "0"
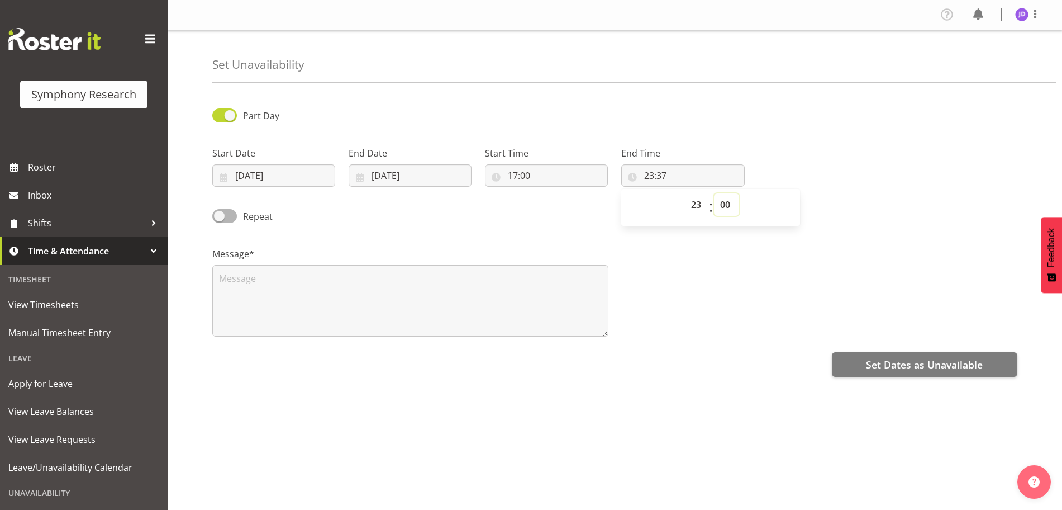
click at [714, 193] on select "00 01 02 03 04 05 06 07 08 09 10 11 12 13 14 15 16 17 18 19 20 21 22 23 24 25 2…" at bounding box center [726, 204] width 25 height 22
type input "23:00"
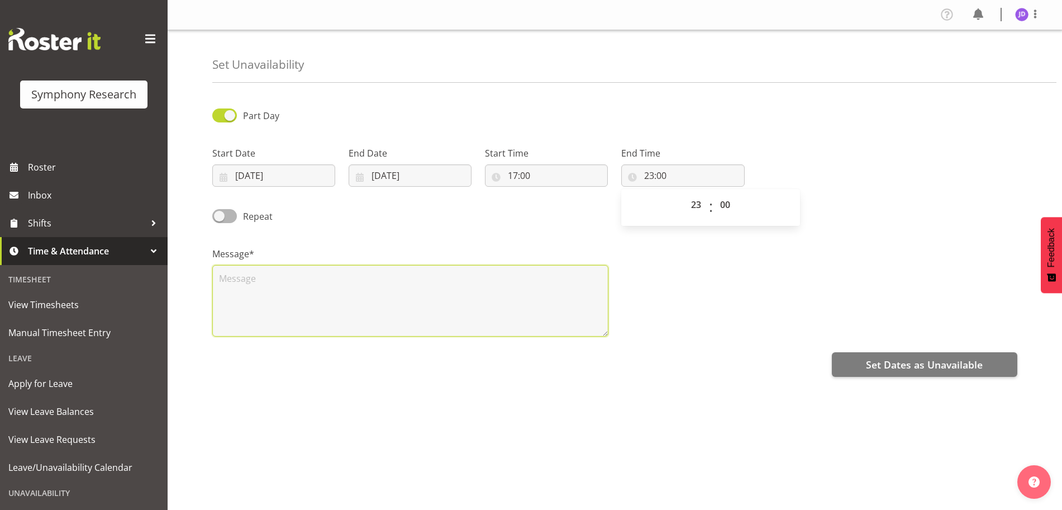
click at [277, 298] on textarea at bounding box center [410, 301] width 396 height 72
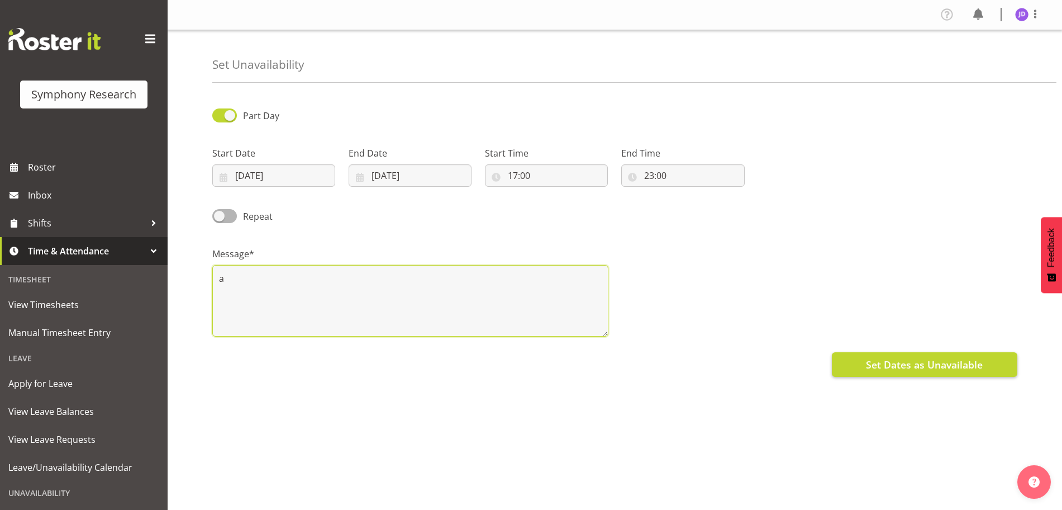
type textarea "a"
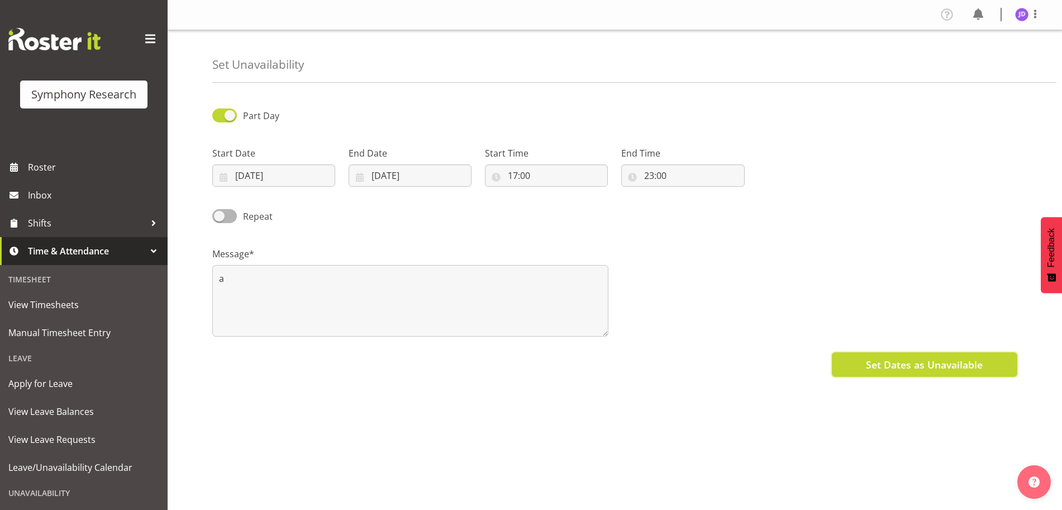
click at [878, 363] on span "Set Dates as Unavailable" at bounding box center [924, 364] width 117 height 15
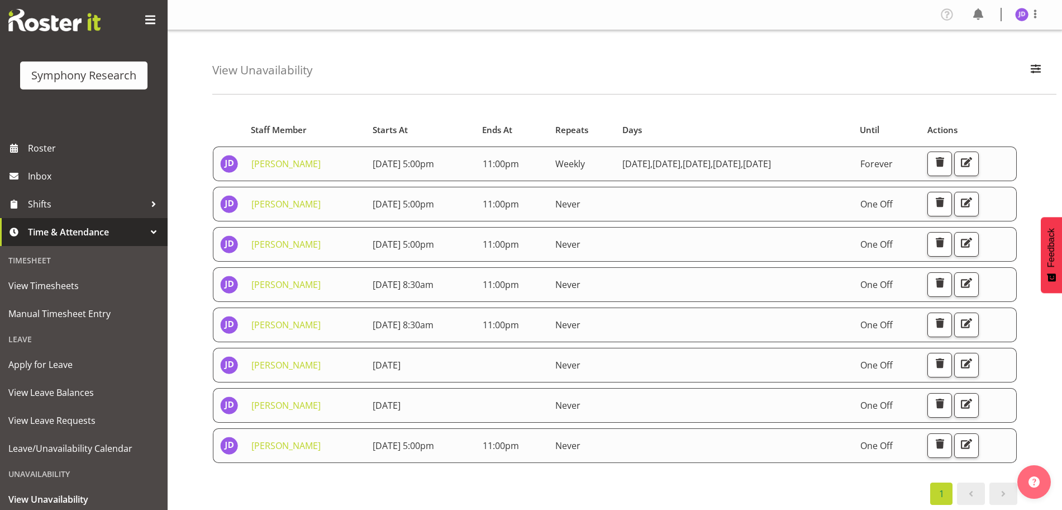
scroll to position [81, 0]
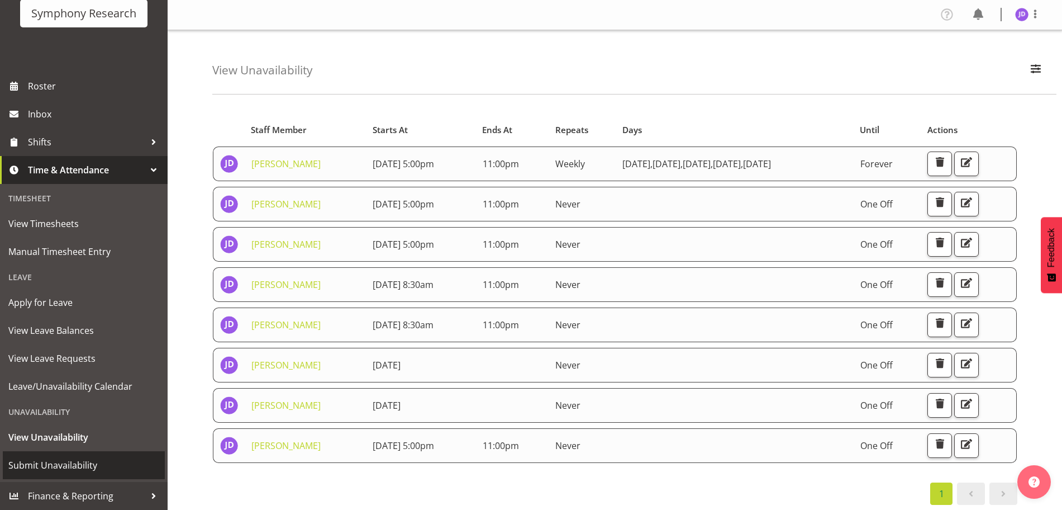
click at [52, 465] on span "Submit Unavailability" at bounding box center [83, 464] width 151 height 17
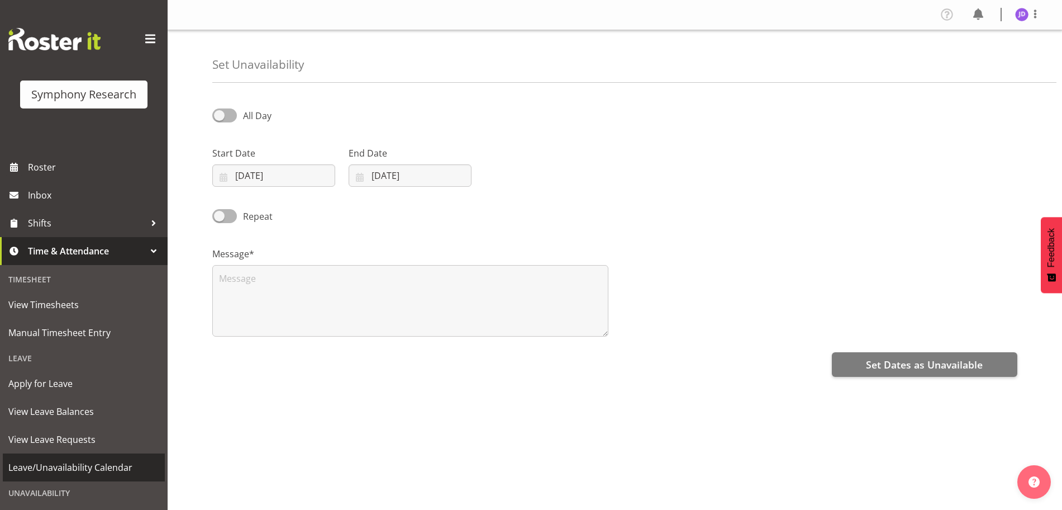
select select "8"
select select "2025"
click at [291, 175] on input "[DATE]" at bounding box center [273, 175] width 123 height 22
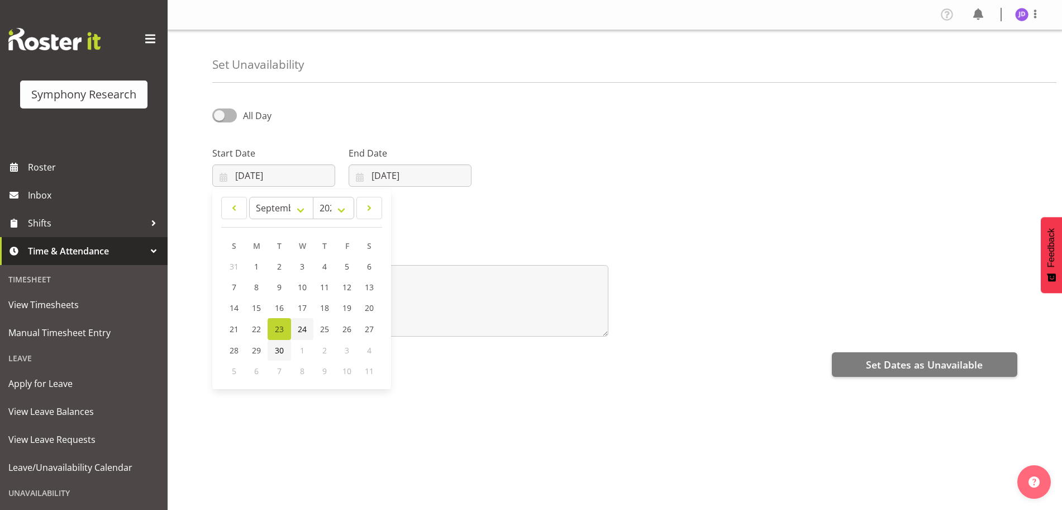
drag, startPoint x: 279, startPoint y: 347, endPoint x: 300, endPoint y: 332, distance: 25.7
click at [280, 346] on span "30" at bounding box center [279, 350] width 9 height 11
type input "30/09/2025"
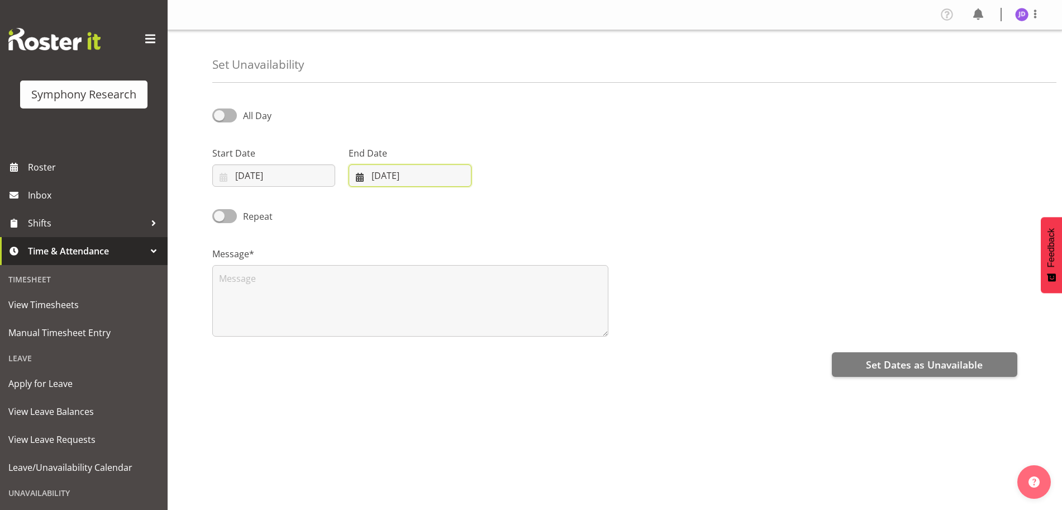
click at [435, 170] on input "[DATE]" at bounding box center [410, 175] width 123 height 22
click at [413, 347] on span "30" at bounding box center [415, 350] width 9 height 11
type input "30/09/2025"
click at [221, 115] on span at bounding box center [224, 115] width 25 height 14
click at [220, 115] on input "All Day" at bounding box center [215, 115] width 7 height 7
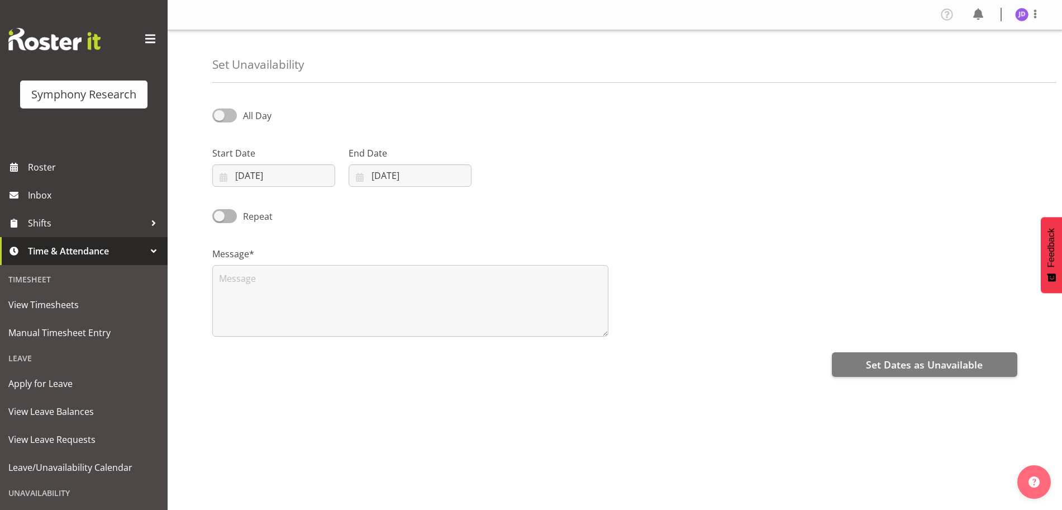
checkbox input "true"
select select "16"
select select "38"
drag, startPoint x: 512, startPoint y: 177, endPoint x: 528, endPoint y: 180, distance: 16.5
click at [512, 177] on input "16:38" at bounding box center [546, 175] width 123 height 22
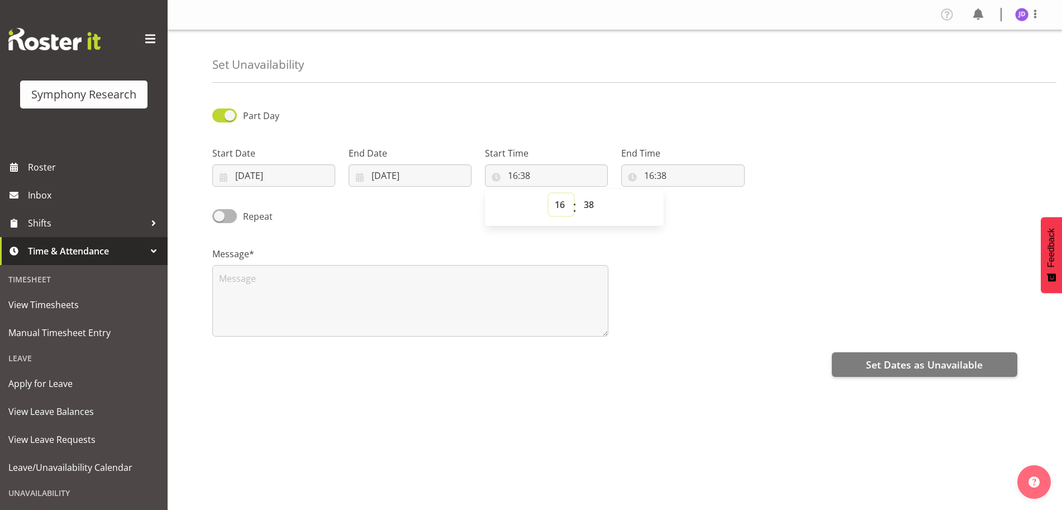
click at [560, 206] on select "00 01 02 03 04 05 06 07 08 09 10 11 12 13 14 15 16 17 18 19 20 21 22 23" at bounding box center [561, 204] width 25 height 22
select select "17"
click at [549, 193] on select "00 01 02 03 04 05 06 07 08 09 10 11 12 13 14 15 16 17 18 19 20 21 22 23" at bounding box center [561, 204] width 25 height 22
type input "17:38"
click at [590, 202] on select "00 01 02 03 04 05 06 07 08 09 10 11 12 13 14 15 16 17 18 19 20 21 22 23 24 25 2…" at bounding box center [590, 204] width 25 height 22
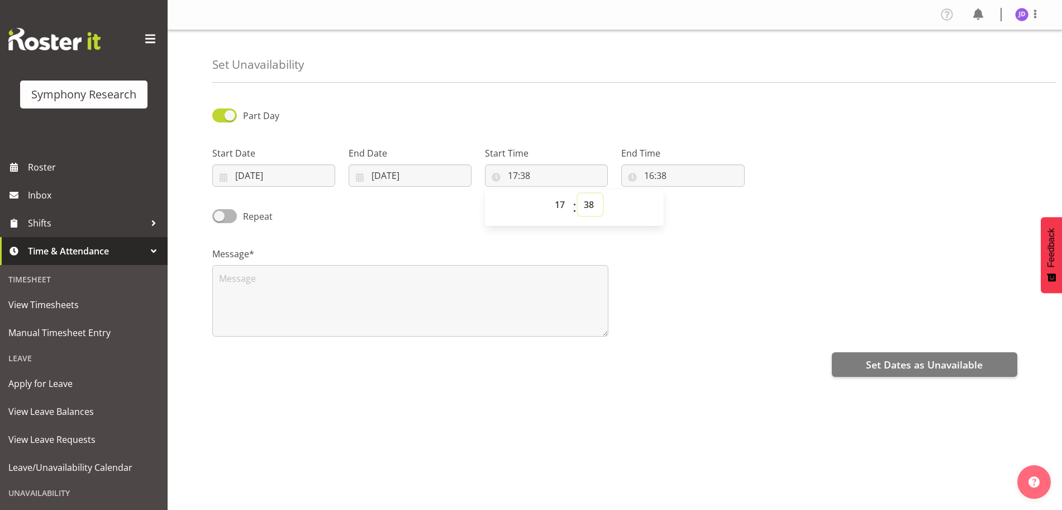
select select "0"
click at [578, 193] on select "00 01 02 03 04 05 06 07 08 09 10 11 12 13 14 15 16 17 18 19 20 21 22 23 24 25 2…" at bounding box center [590, 204] width 25 height 22
type input "17:00"
drag, startPoint x: 649, startPoint y: 175, endPoint x: 673, endPoint y: 191, distance: 28.7
click at [653, 175] on input "16:38" at bounding box center [682, 175] width 123 height 22
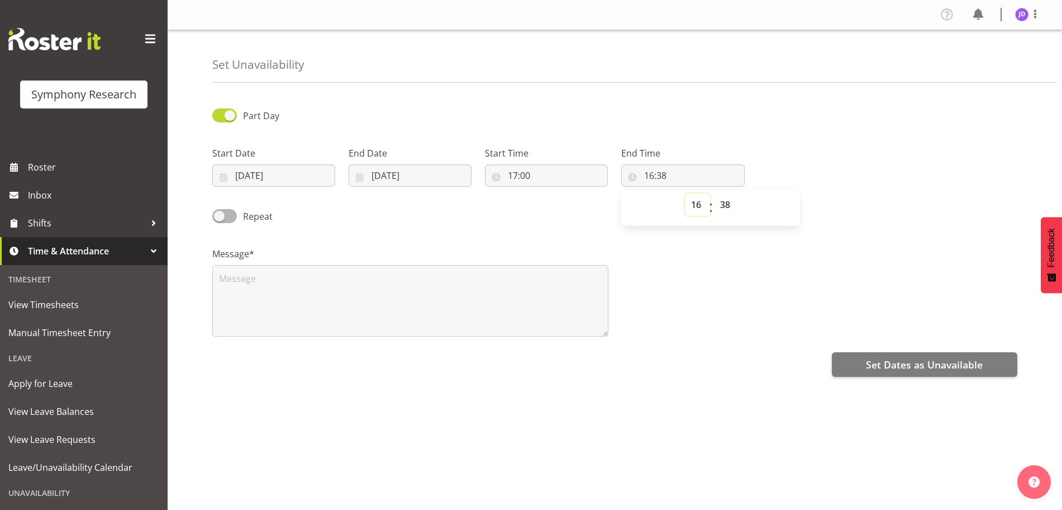
click at [695, 204] on select "00 01 02 03 04 05 06 07 08 09 10 11 12 13 14 15 16 17 18 19 20 21 22 23" at bounding box center [697, 204] width 25 height 22
select select "23"
click at [685, 193] on select "00 01 02 03 04 05 06 07 08 09 10 11 12 13 14 15 16 17 18 19 20 21 22 23" at bounding box center [697, 204] width 25 height 22
type input "23:38"
click at [726, 202] on select "00 01 02 03 04 05 06 07 08 09 10 11 12 13 14 15 16 17 18 19 20 21 22 23 24 25 2…" at bounding box center [726, 204] width 25 height 22
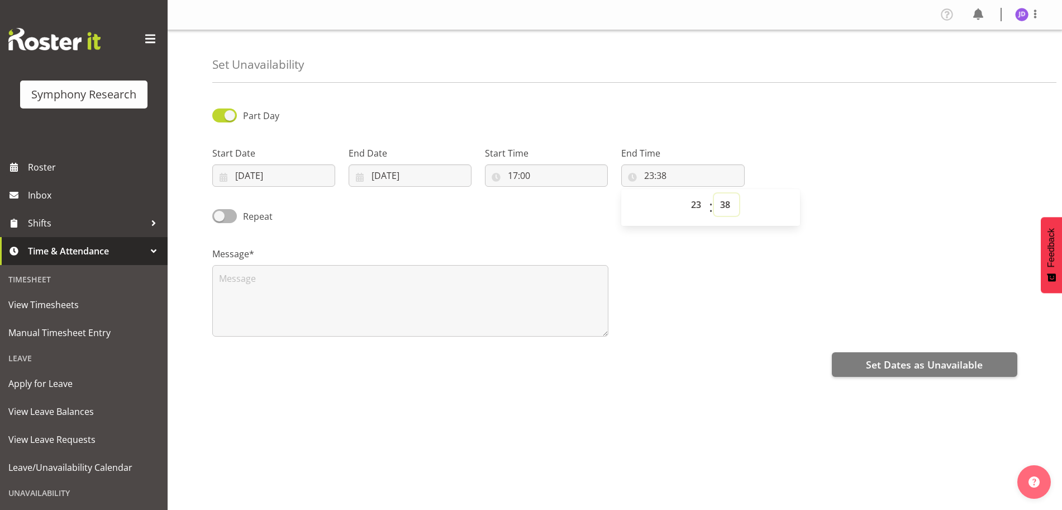
select select "0"
click at [714, 193] on select "00 01 02 03 04 05 06 07 08 09 10 11 12 13 14 15 16 17 18 19 20 21 22 23 24 25 2…" at bounding box center [726, 204] width 25 height 22
type input "23:00"
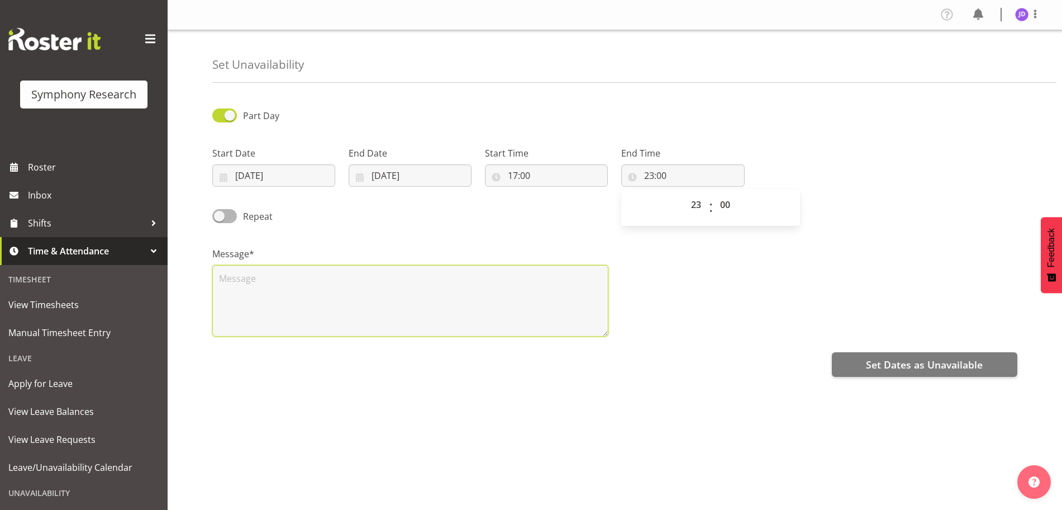
click at [270, 292] on textarea at bounding box center [410, 301] width 396 height 72
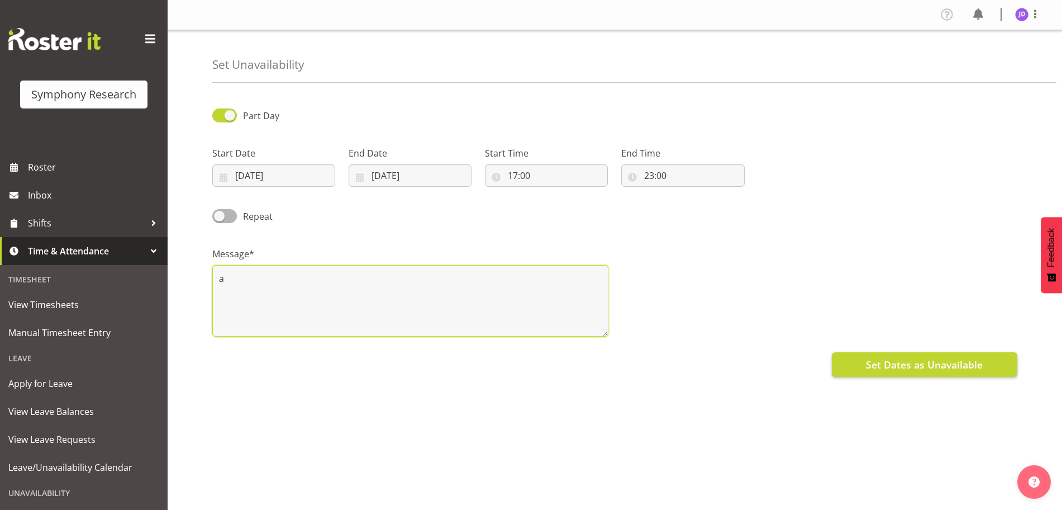
type textarea "a"
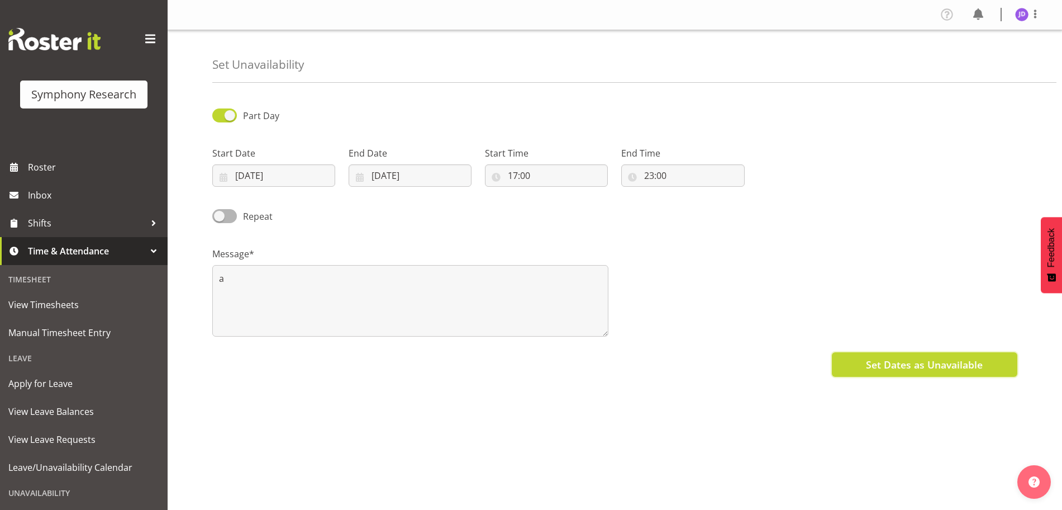
click at [896, 361] on span "Set Dates as Unavailable" at bounding box center [924, 364] width 117 height 15
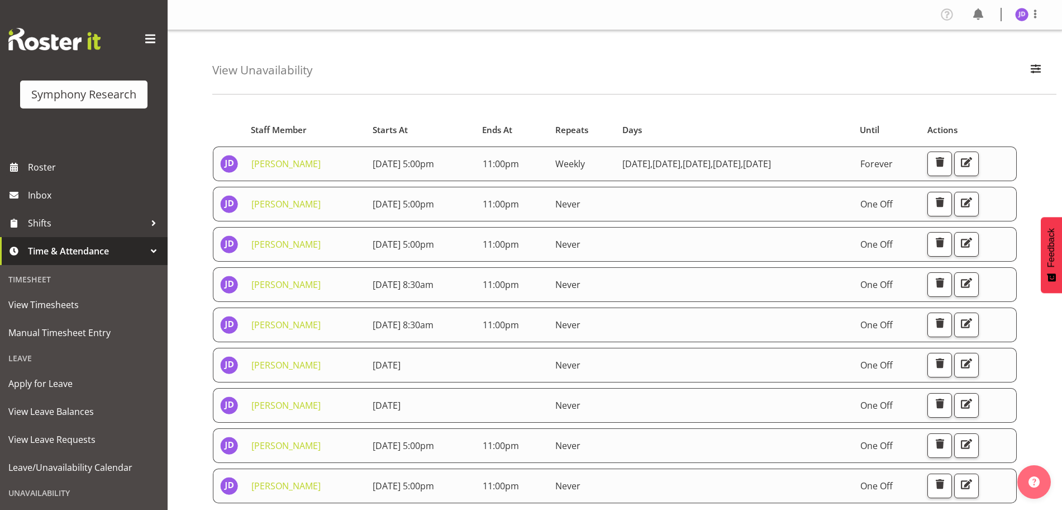
scroll to position [81, 0]
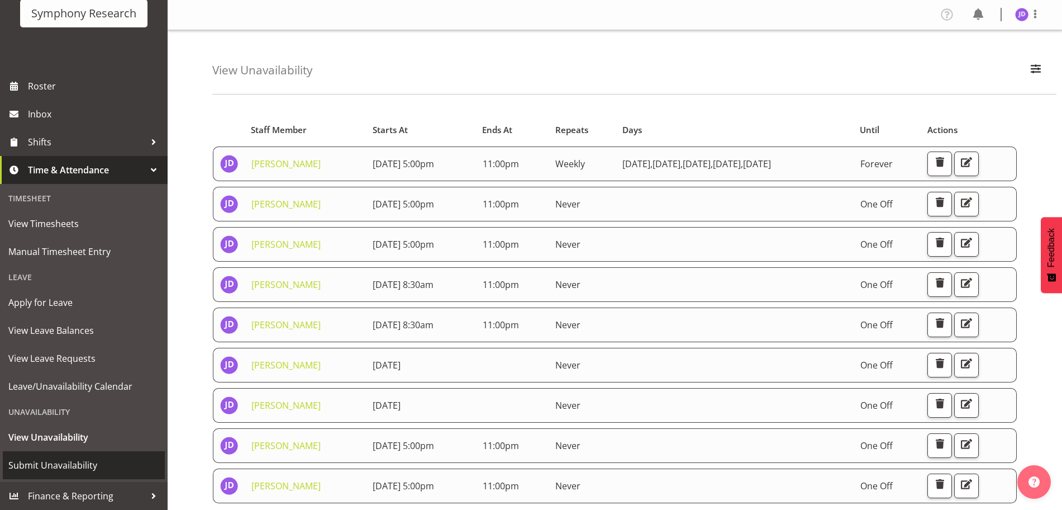
click at [64, 466] on span "Submit Unavailability" at bounding box center [83, 464] width 151 height 17
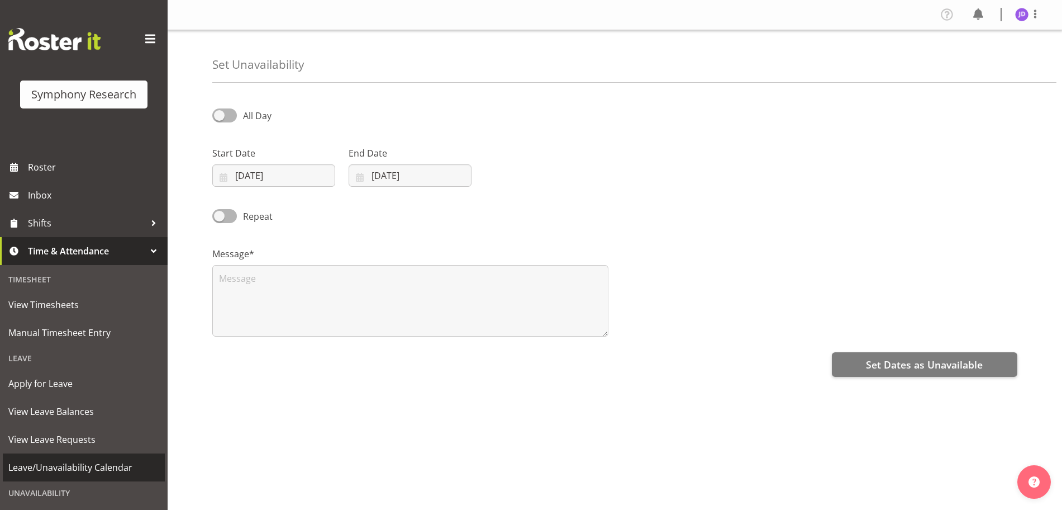
select select "8"
select select "2025"
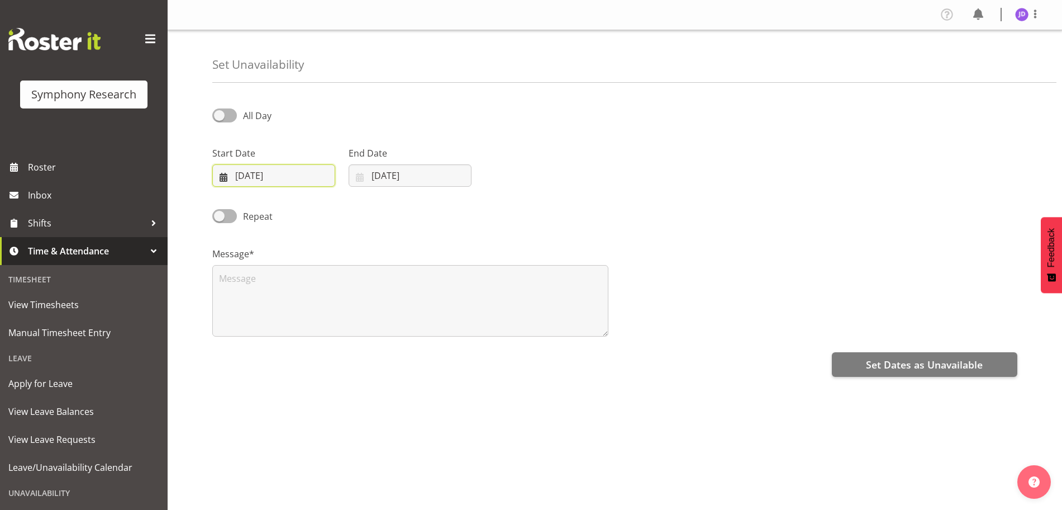
click at [301, 181] on input "[DATE]" at bounding box center [273, 175] width 123 height 22
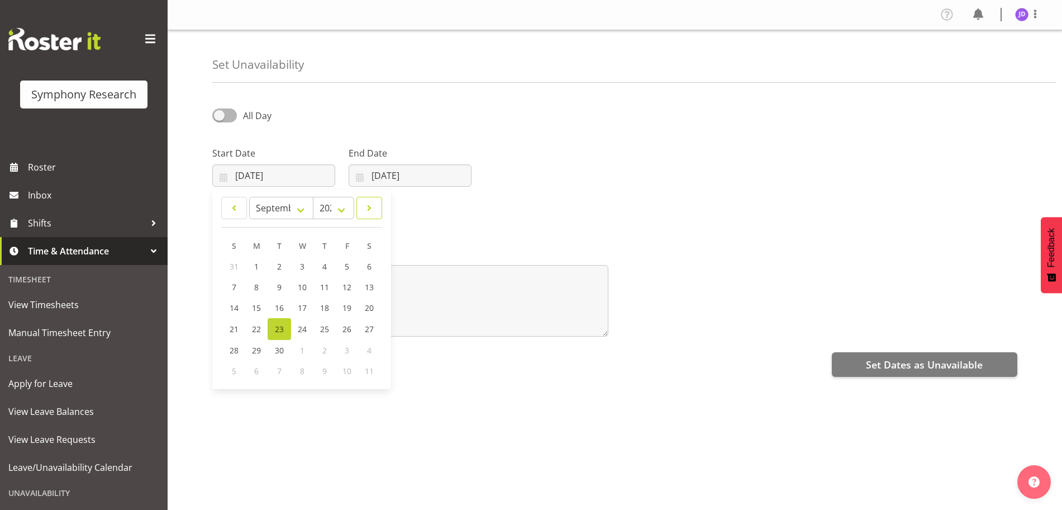
click at [375, 215] on link at bounding box center [369, 208] width 26 height 22
select select "9"
click at [300, 264] on span "1" at bounding box center [301, 266] width 4 height 11
type input "[DATE]"
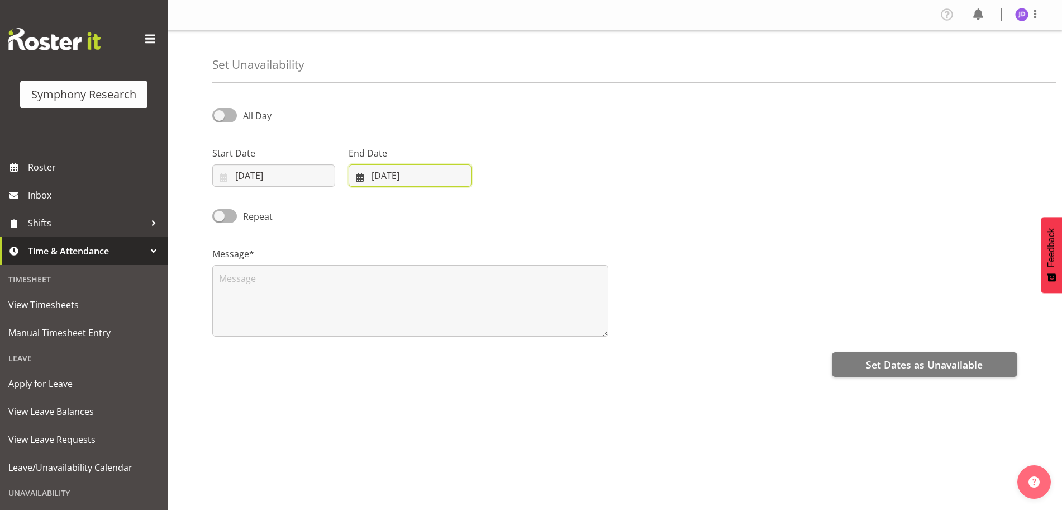
click at [442, 175] on input "[DATE]" at bounding box center [410, 175] width 123 height 22
click at [507, 207] on span at bounding box center [504, 207] width 13 height 13
select select "9"
click at [437, 267] on span "1" at bounding box center [438, 266] width 4 height 11
type input "[DATE]"
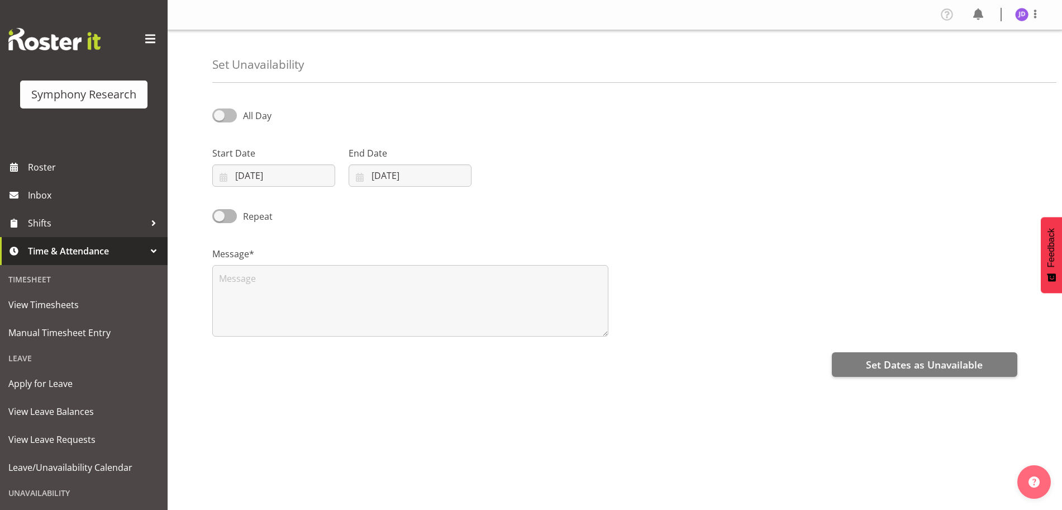
click at [220, 112] on span at bounding box center [224, 115] width 25 height 14
click at [220, 112] on input "All Day" at bounding box center [215, 115] width 7 height 7
checkbox input "true"
select select "16"
select select "39"
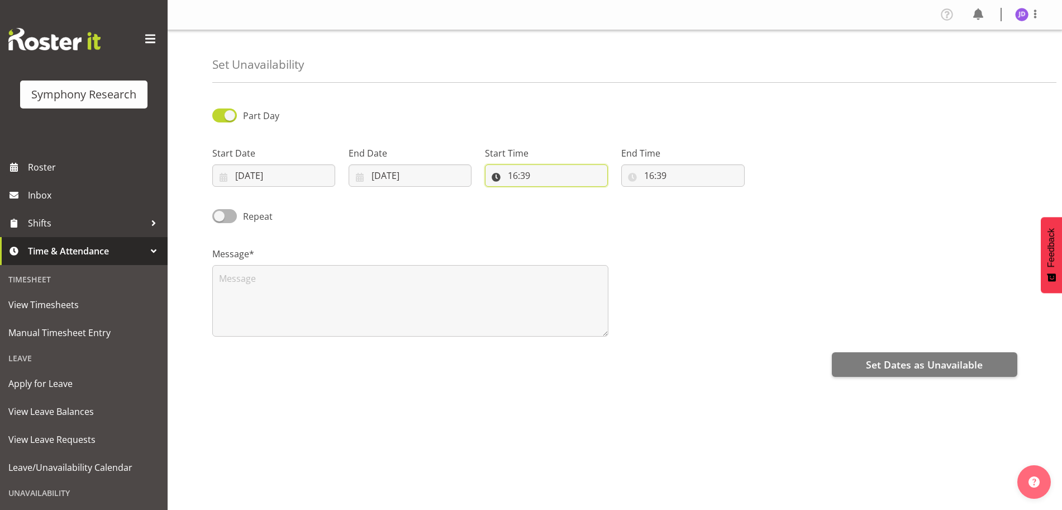
drag, startPoint x: 518, startPoint y: 173, endPoint x: 540, endPoint y: 197, distance: 32.0
click at [518, 174] on input "16:39" at bounding box center [546, 175] width 123 height 22
click at [561, 205] on select "00 01 02 03 04 05 06 07 08 09 10 11 12 13 14 15 16 17 18 19 20 21 22 23" at bounding box center [561, 204] width 25 height 22
select select "17"
click at [549, 193] on select "00 01 02 03 04 05 06 07 08 09 10 11 12 13 14 15 16 17 18 19 20 21 22 23" at bounding box center [561, 204] width 25 height 22
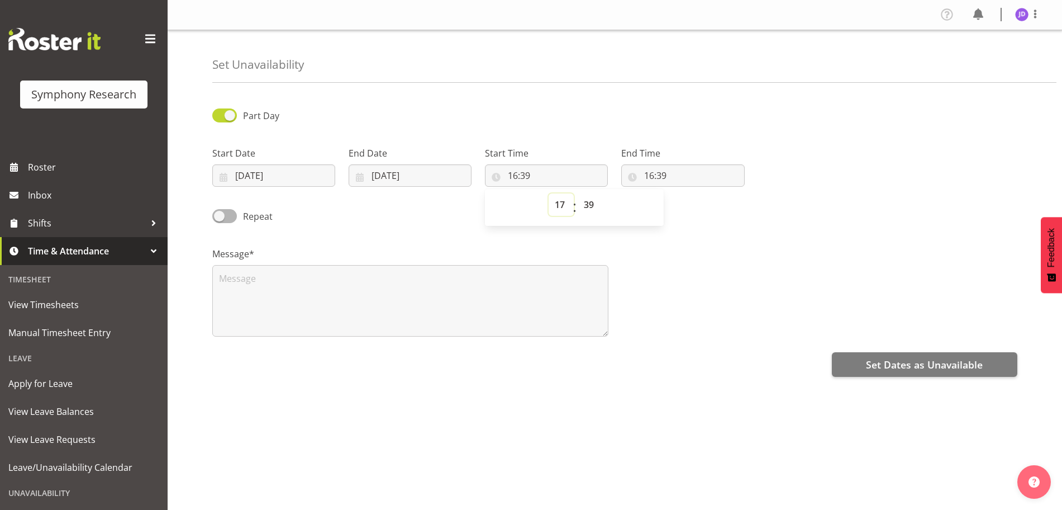
type input "17:39"
click at [592, 203] on select "00 01 02 03 04 05 06 07 08 09 10 11 12 13 14 15 16 17 18 19 20 21 22 23 24 25 2…" at bounding box center [590, 204] width 25 height 22
select select "0"
click at [578, 193] on select "00 01 02 03 04 05 06 07 08 09 10 11 12 13 14 15 16 17 18 19 20 21 22 23 24 25 2…" at bounding box center [590, 204] width 25 height 22
type input "17:00"
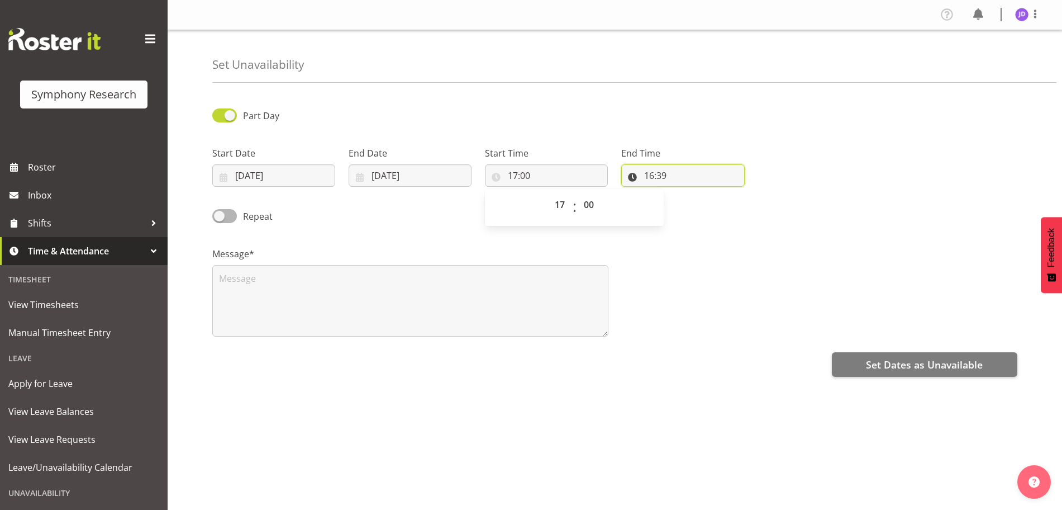
click at [651, 179] on input "16:39" at bounding box center [682, 175] width 123 height 22
drag, startPoint x: 694, startPoint y: 207, endPoint x: 699, endPoint y: 214, distance: 8.4
click at [695, 207] on select "00 01 02 03 04 05 06 07 08 09 10 11 12 13 14 15 16 17 18 19 20 21 22 23" at bounding box center [697, 204] width 25 height 22
select select "23"
click at [685, 193] on select "00 01 02 03 04 05 06 07 08 09 10 11 12 13 14 15 16 17 18 19 20 21 22 23" at bounding box center [697, 204] width 25 height 22
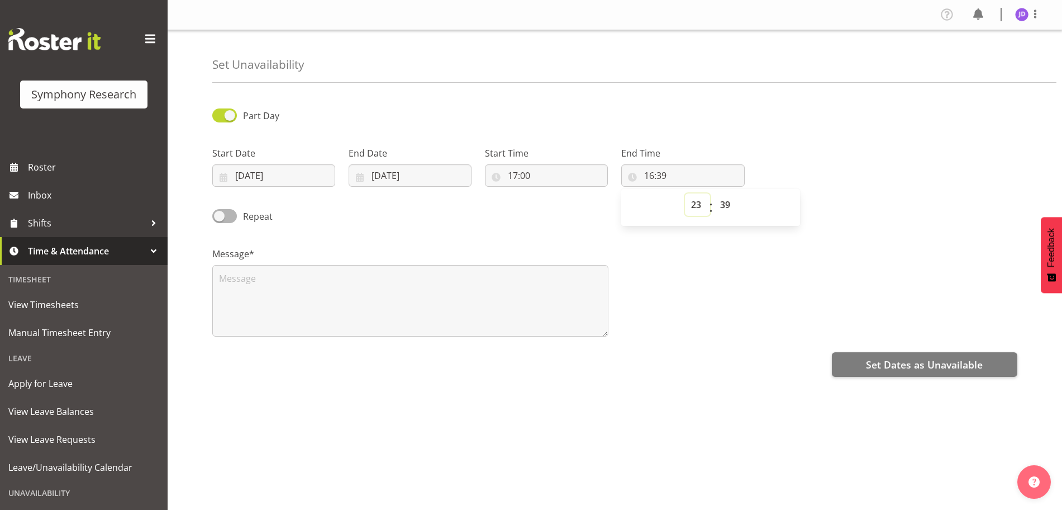
type input "23:39"
click at [727, 204] on select "00 01 02 03 04 05 06 07 08 09 10 11 12 13 14 15 16 17 18 19 20 21 22 23 24 25 2…" at bounding box center [726, 204] width 25 height 22
select select "0"
click at [714, 193] on select "00 01 02 03 04 05 06 07 08 09 10 11 12 13 14 15 16 17 18 19 20 21 22 23 24 25 2…" at bounding box center [726, 204] width 25 height 22
type input "23:00"
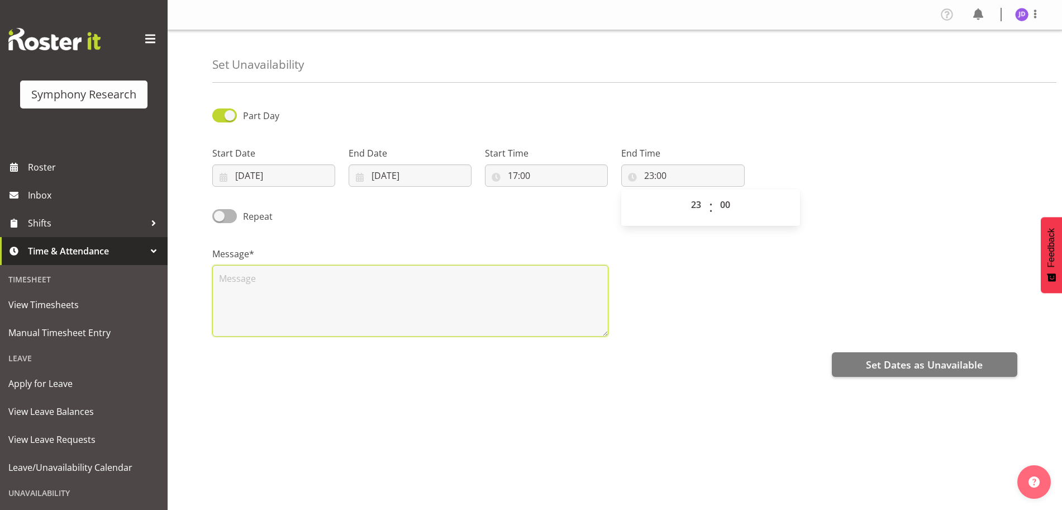
click at [323, 292] on textarea at bounding box center [410, 301] width 396 height 72
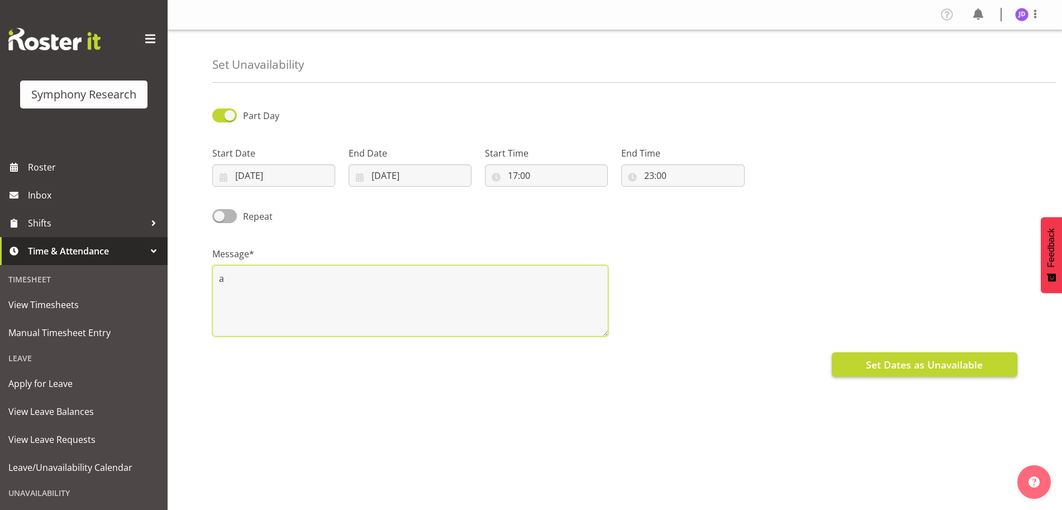
type textarea "a"
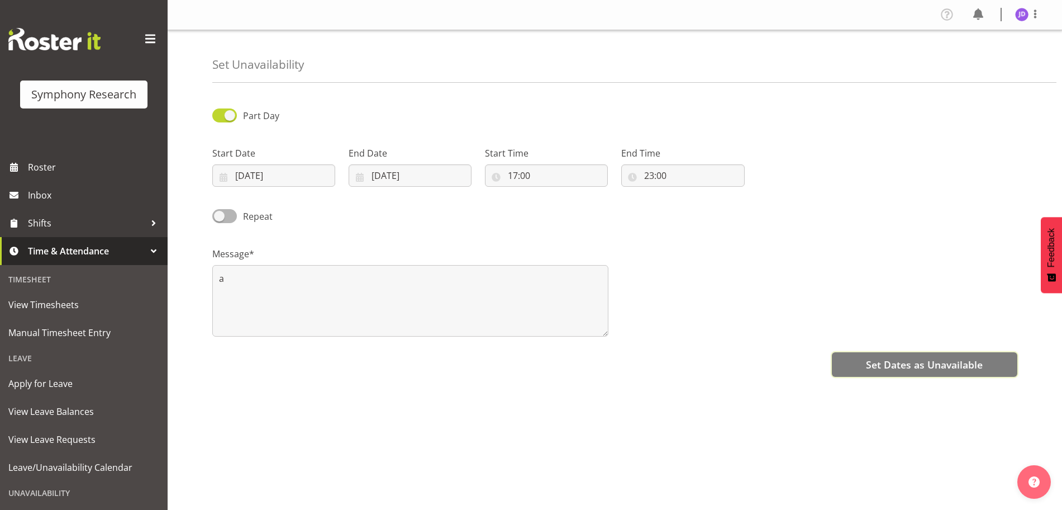
drag, startPoint x: 885, startPoint y: 365, endPoint x: 885, endPoint y: 356, distance: 9.5
click at [885, 360] on span "Set Dates as Unavailable" at bounding box center [924, 364] width 117 height 15
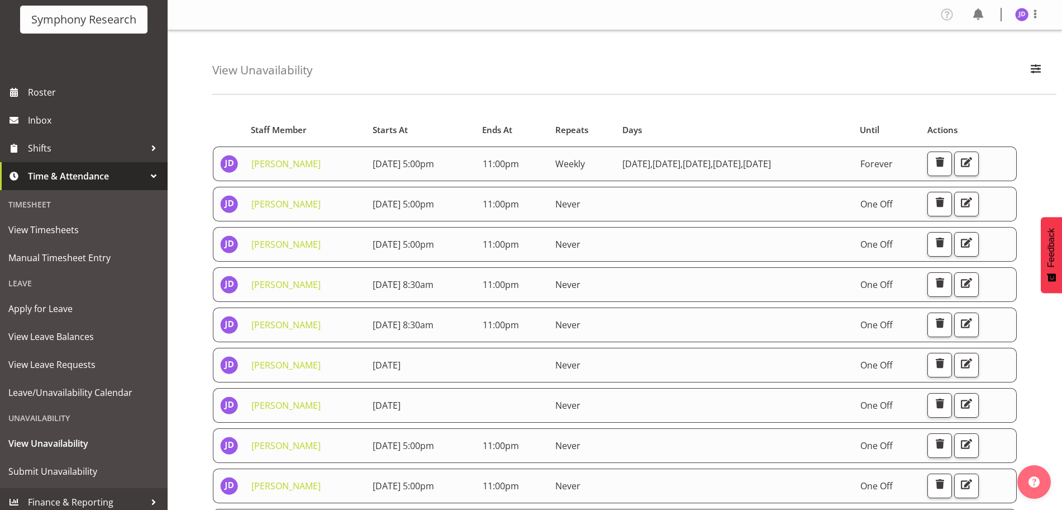
scroll to position [81, 0]
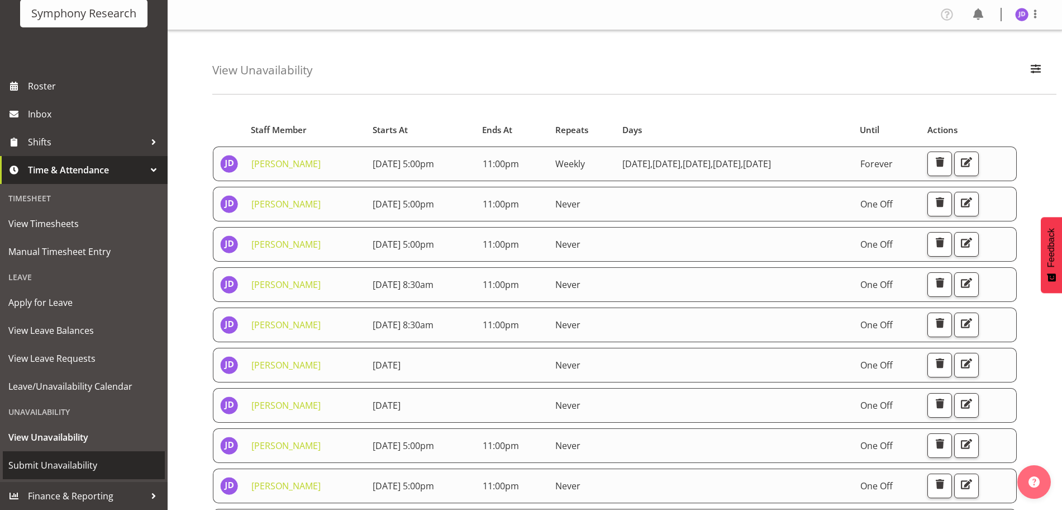
click at [64, 462] on span "Submit Unavailability" at bounding box center [83, 464] width 151 height 17
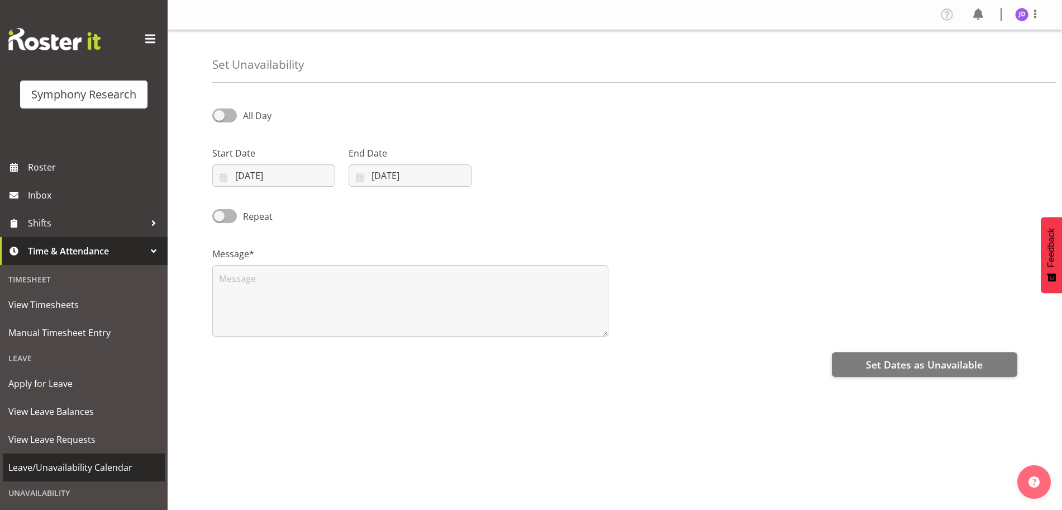
select select "8"
select select "2025"
click at [301, 184] on input "[DATE]" at bounding box center [273, 175] width 123 height 22
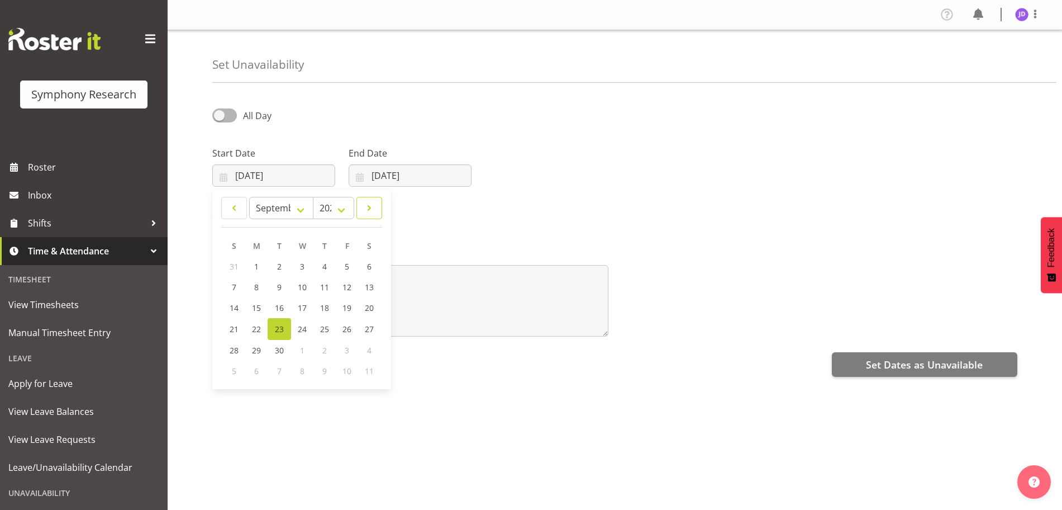
click at [372, 207] on span at bounding box center [369, 207] width 11 height 13
select select "9"
drag, startPoint x: 323, startPoint y: 268, endPoint x: 408, endPoint y: 246, distance: 87.1
click at [324, 268] on span "2" at bounding box center [324, 266] width 4 height 11
type input "02/10/2025"
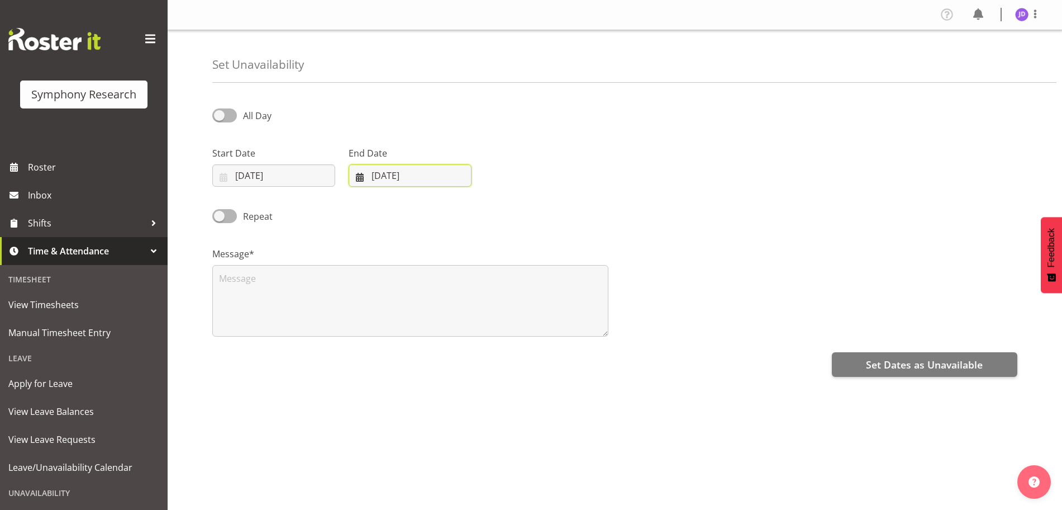
click at [455, 177] on input "[DATE]" at bounding box center [410, 175] width 123 height 22
click at [505, 208] on span at bounding box center [504, 207] width 13 height 13
select select "9"
click at [459, 267] on span "2" at bounding box center [460, 266] width 4 height 11
type input "02/10/2025"
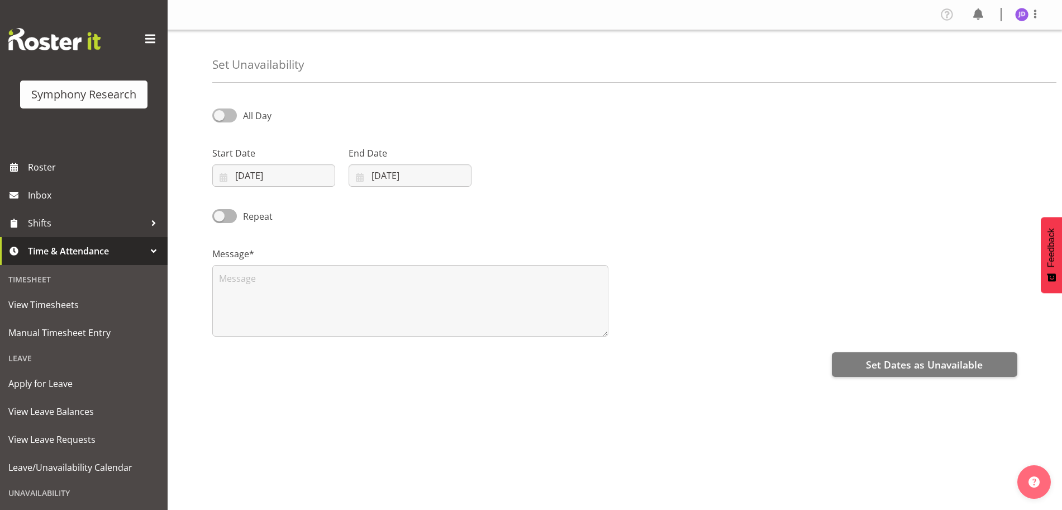
click at [225, 114] on span at bounding box center [224, 115] width 25 height 14
click at [220, 114] on input "All Day" at bounding box center [215, 115] width 7 height 7
checkbox input "true"
click at [516, 178] on input "16:40" at bounding box center [546, 175] width 123 height 22
click at [556, 204] on select "00 01 02 03 04 05 06 07 08 09 10 11 12 13 14 15 16 17 18 19 20 21 22 23" at bounding box center [561, 204] width 25 height 22
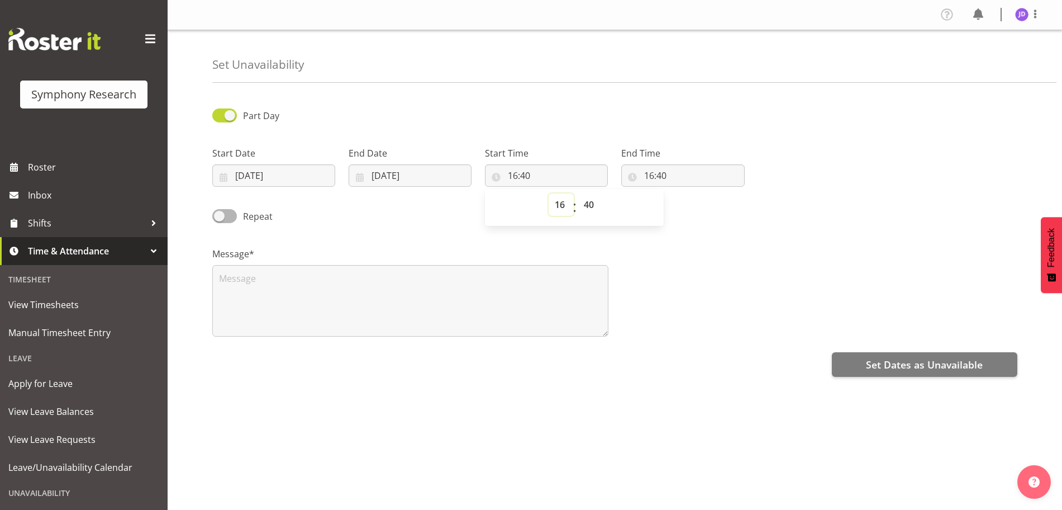
select select "8"
click at [549, 193] on select "00 01 02 03 04 05 06 07 08 09 10 11 12 13 14 15 16 17 18 19 20 21 22 23" at bounding box center [561, 204] width 25 height 22
type input "08:40"
click at [589, 203] on select "00 01 02 03 04 05 06 07 08 09 10 11 12 13 14 15 16 17 18 19 20 21 22 23 24 25 2…" at bounding box center [590, 204] width 25 height 22
select select "30"
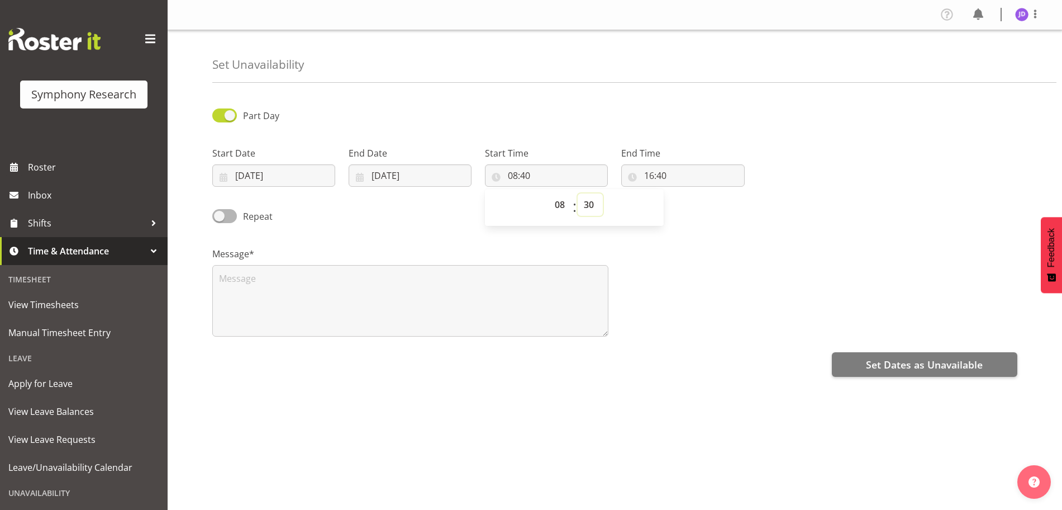
click at [578, 193] on select "00 01 02 03 04 05 06 07 08 09 10 11 12 13 14 15 16 17 18 19 20 21 22 23 24 25 2…" at bounding box center [590, 204] width 25 height 22
type input "08:30"
click at [653, 174] on input "16:40" at bounding box center [682, 175] width 123 height 22
drag, startPoint x: 696, startPoint y: 206, endPoint x: 720, endPoint y: 225, distance: 30.5
click at [701, 206] on select "00 01 02 03 04 05 06 07 08 09 10 11 12 13 14 15 16 17 18 19 20 21 22 23" at bounding box center [697, 204] width 25 height 22
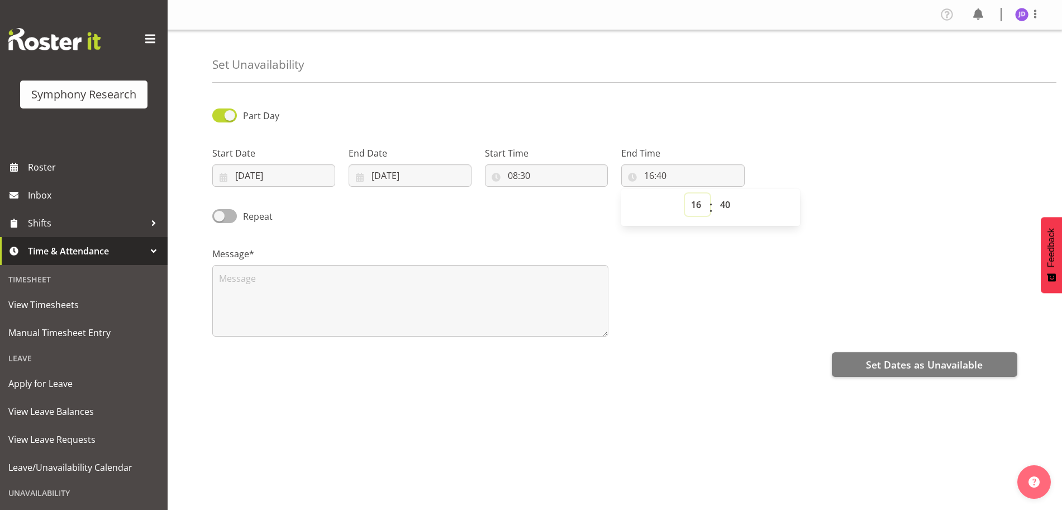
select select "23"
click at [685, 193] on select "00 01 02 03 04 05 06 07 08 09 10 11 12 13 14 15 16 17 18 19 20 21 22 23" at bounding box center [697, 204] width 25 height 22
type input "23:40"
click at [726, 203] on select "00 01 02 03 04 05 06 07 08 09 10 11 12 13 14 15 16 17 18 19 20 21 22 23 24 25 2…" at bounding box center [726, 204] width 25 height 22
select select "0"
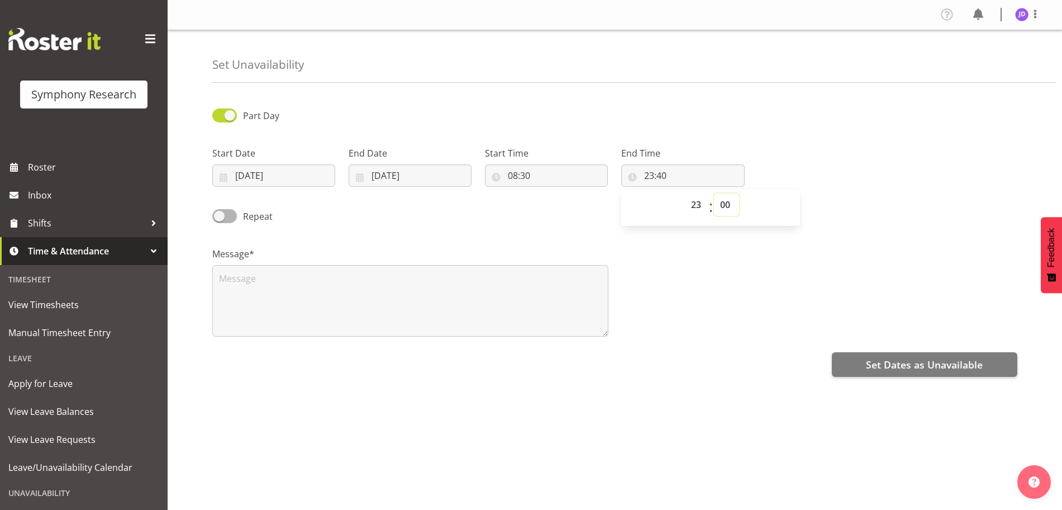
click at [714, 193] on select "00 01 02 03 04 05 06 07 08 09 10 11 12 13 14 15 16 17 18 19 20 21 22 23 24 25 2…" at bounding box center [726, 204] width 25 height 22
type input "23:00"
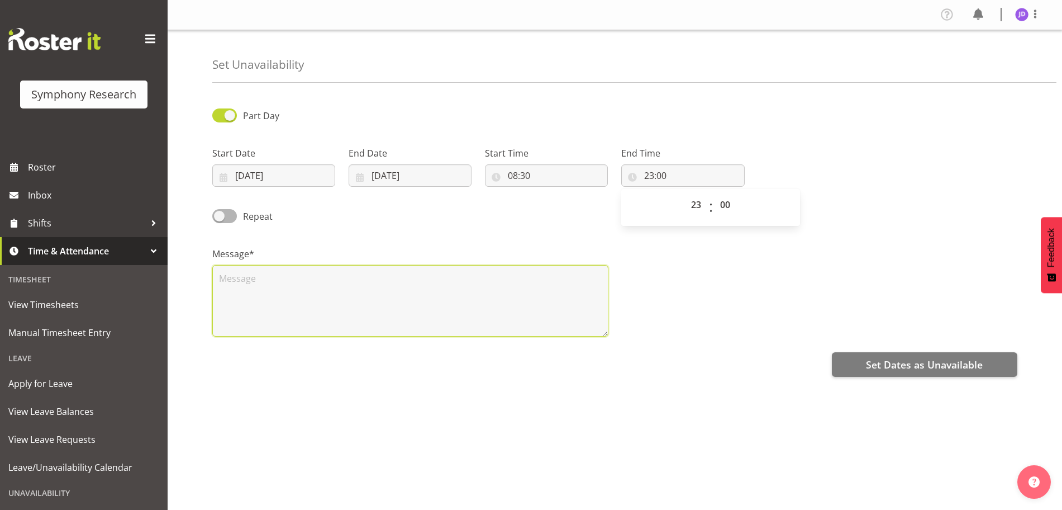
click at [298, 297] on textarea at bounding box center [410, 301] width 396 height 72
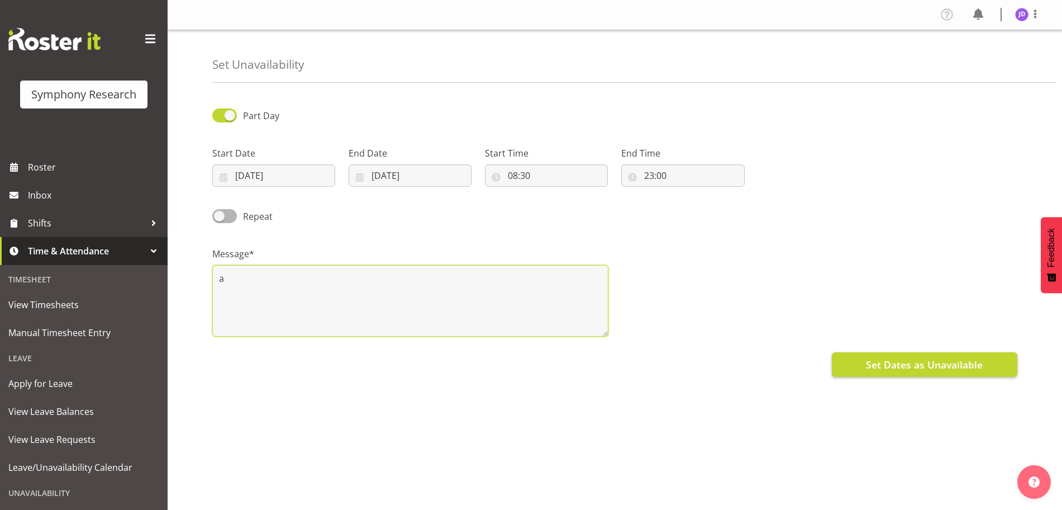
type textarea "a"
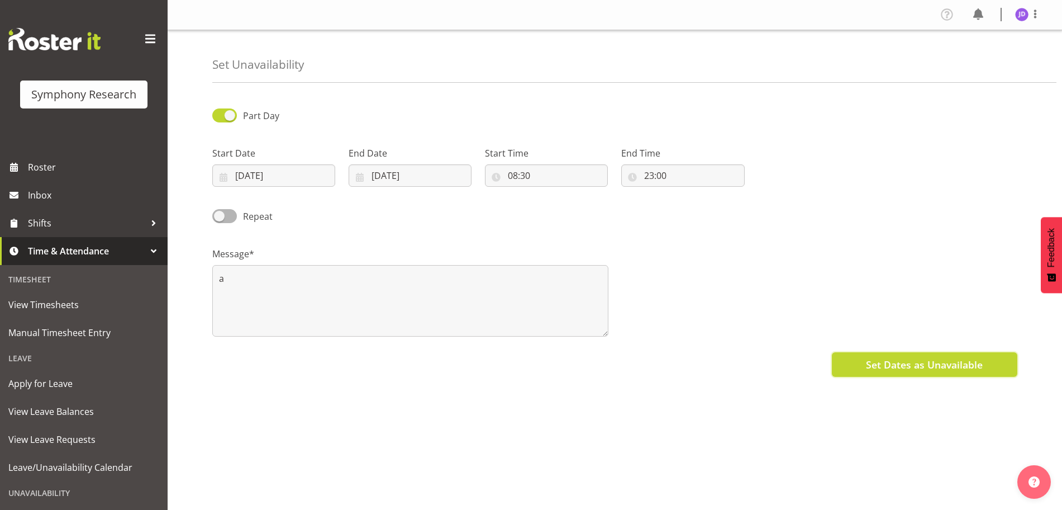
click at [909, 370] on span "Set Dates as Unavailable" at bounding box center [924, 364] width 117 height 15
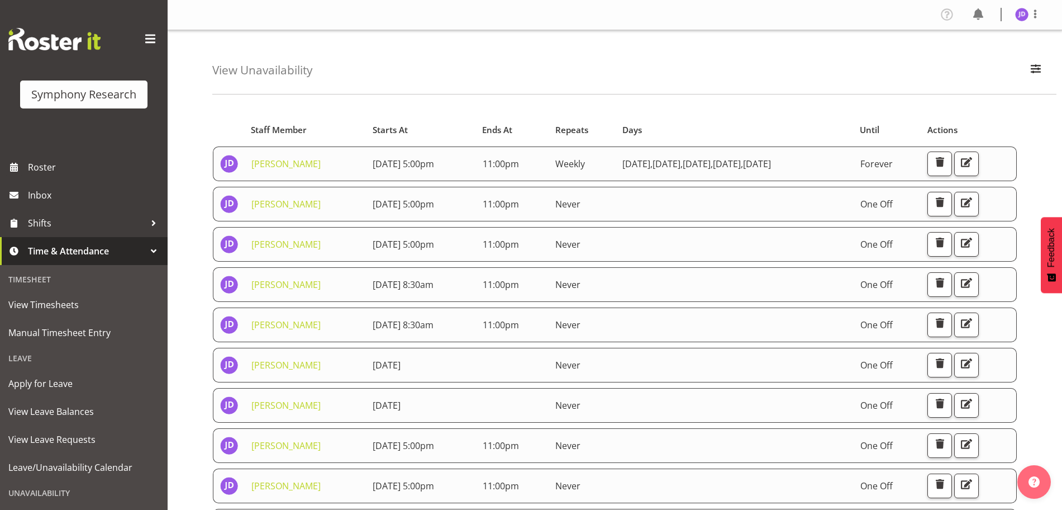
scroll to position [81, 0]
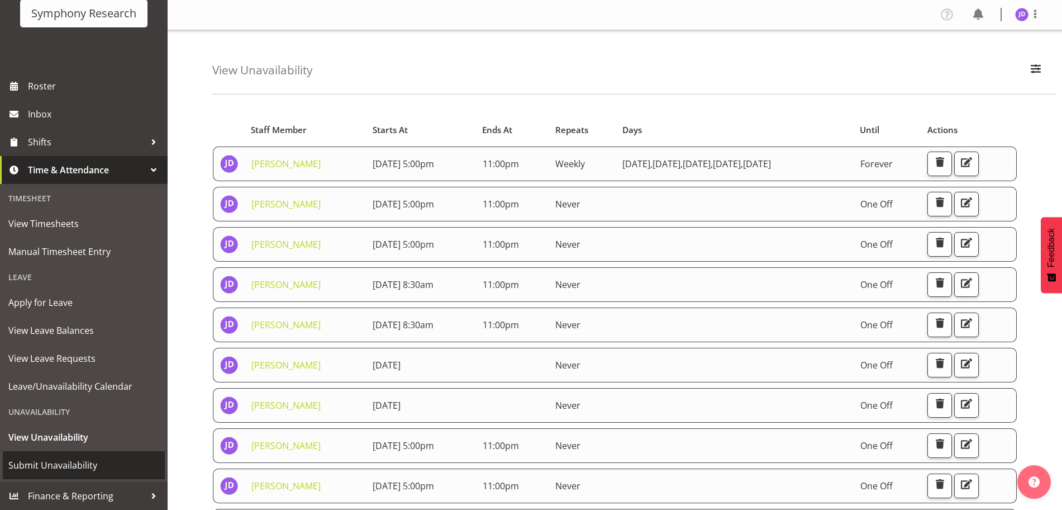
click at [56, 464] on span "Submit Unavailability" at bounding box center [83, 464] width 151 height 17
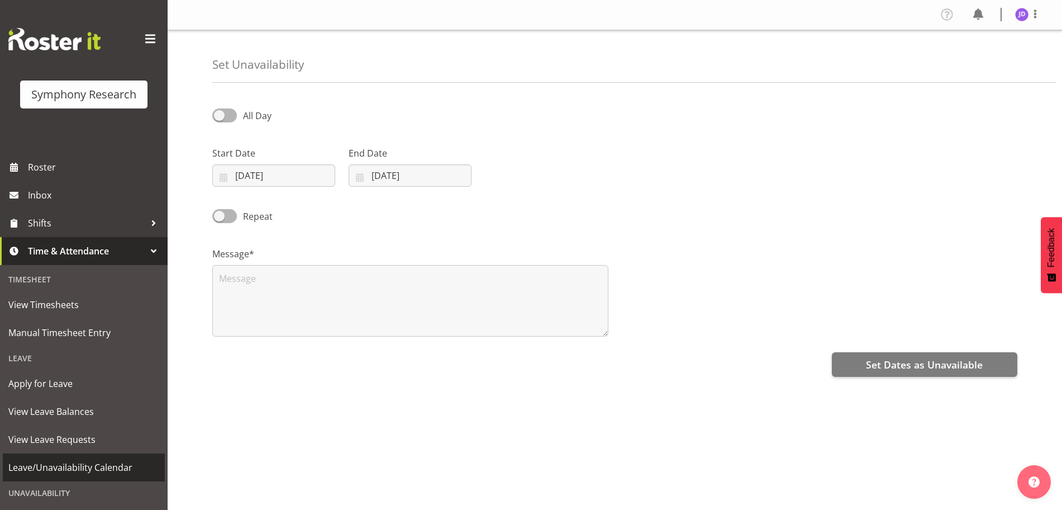
select select "8"
select select "2025"
drag, startPoint x: 304, startPoint y: 177, endPoint x: 332, endPoint y: 180, distance: 28.1
click at [306, 177] on input "[DATE]" at bounding box center [273, 175] width 123 height 22
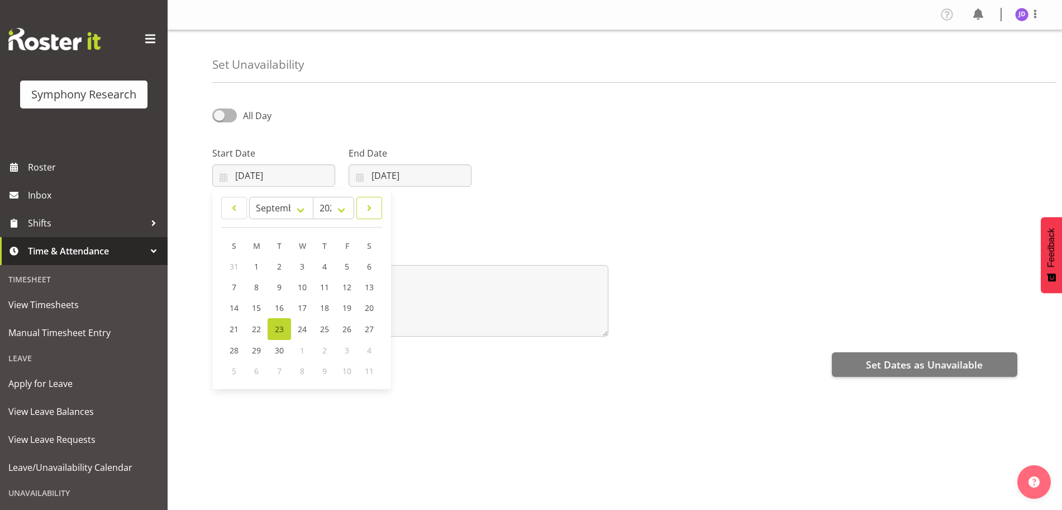
drag, startPoint x: 374, startPoint y: 202, endPoint x: 409, endPoint y: 215, distance: 37.1
click at [374, 202] on span at bounding box center [369, 207] width 11 height 13
select select "9"
click at [347, 264] on span "3" at bounding box center [346, 266] width 4 height 11
type input "[DATE]"
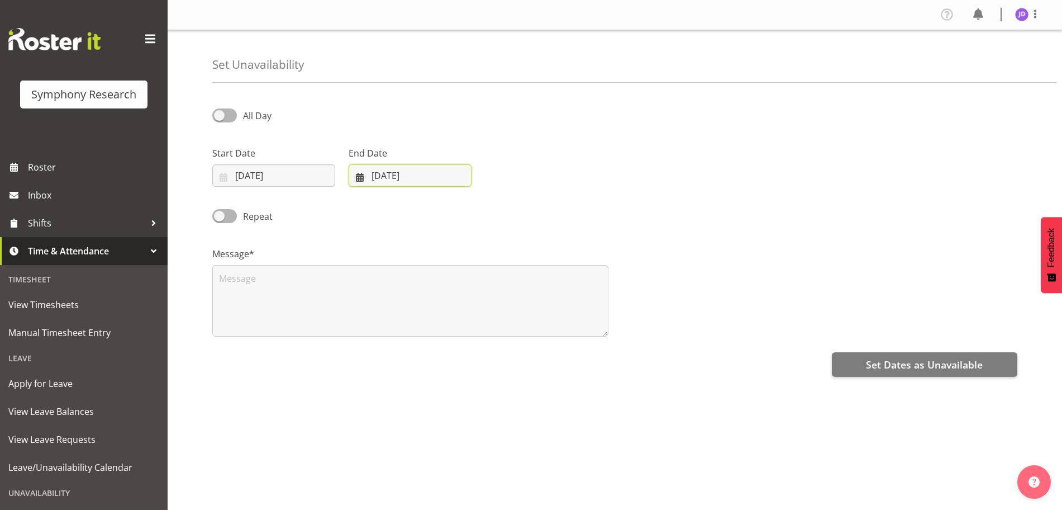
click at [447, 178] on input "[DATE]" at bounding box center [410, 175] width 123 height 22
click at [507, 205] on span at bounding box center [504, 207] width 13 height 13
select select "9"
click at [484, 268] on span "3" at bounding box center [482, 266] width 4 height 11
type input "03/10/2025"
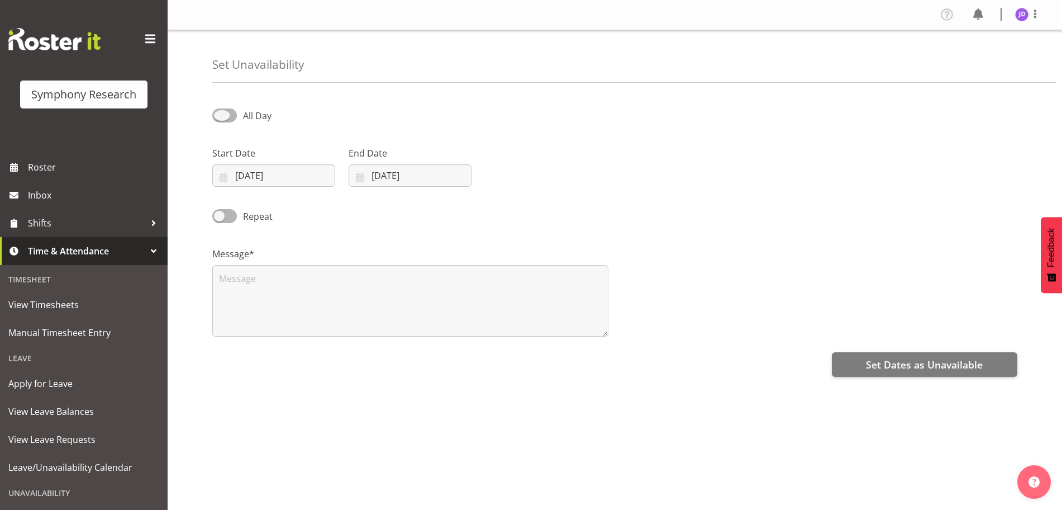
drag, startPoint x: 221, startPoint y: 115, endPoint x: 366, endPoint y: 153, distance: 149.6
click at [223, 116] on span at bounding box center [224, 115] width 25 height 14
click at [220, 116] on input "All Day" at bounding box center [215, 115] width 7 height 7
checkbox input "true"
select select "16"
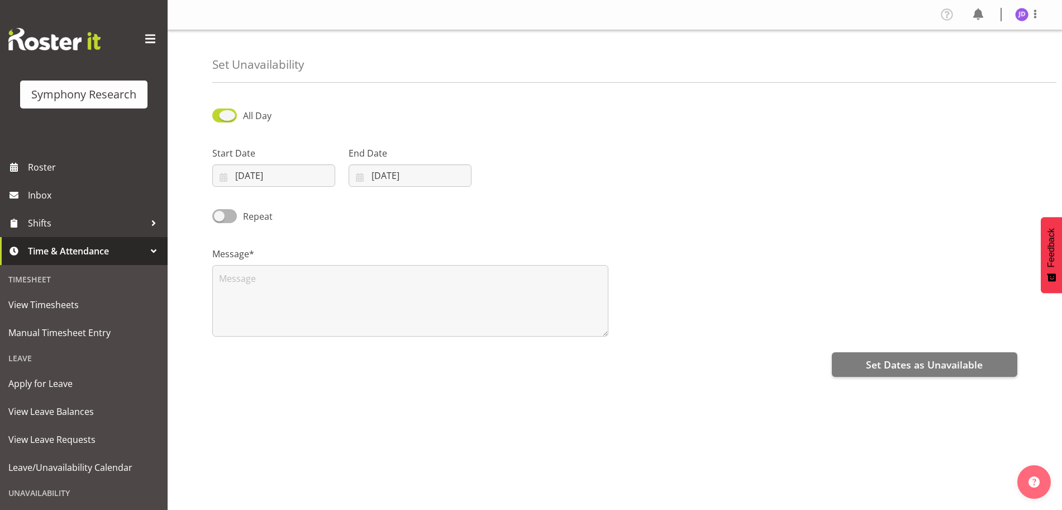
select select "41"
drag, startPoint x: 508, startPoint y: 172, endPoint x: 533, endPoint y: 183, distance: 27.7
click at [511, 172] on input "16:41" at bounding box center [546, 175] width 123 height 22
click at [561, 202] on select "00 01 02 03 04 05 06 07 08 09 10 11 12 13 14 15 16 17 18 19 20 21 22 23" at bounding box center [561, 204] width 25 height 22
select select "8"
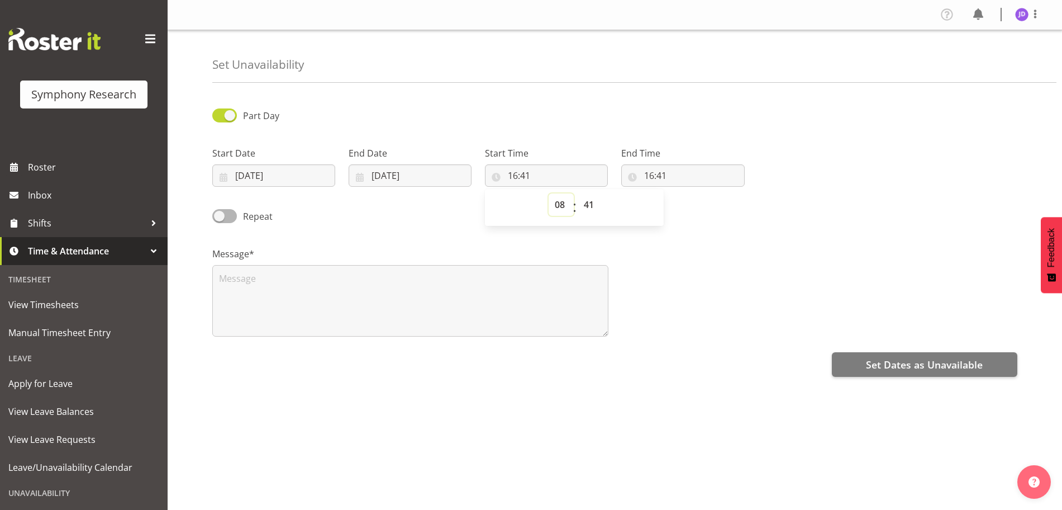
click at [549, 193] on select "00 01 02 03 04 05 06 07 08 09 10 11 12 13 14 15 16 17 18 19 20 21 22 23" at bounding box center [561, 204] width 25 height 22
type input "08:41"
drag, startPoint x: 591, startPoint y: 203, endPoint x: 604, endPoint y: 211, distance: 15.0
click at [592, 203] on select "00 01 02 03 04 05 06 07 08 09 10 11 12 13 14 15 16 17 18 19 20 21 22 23 24 25 2…" at bounding box center [590, 204] width 25 height 22
select select "30"
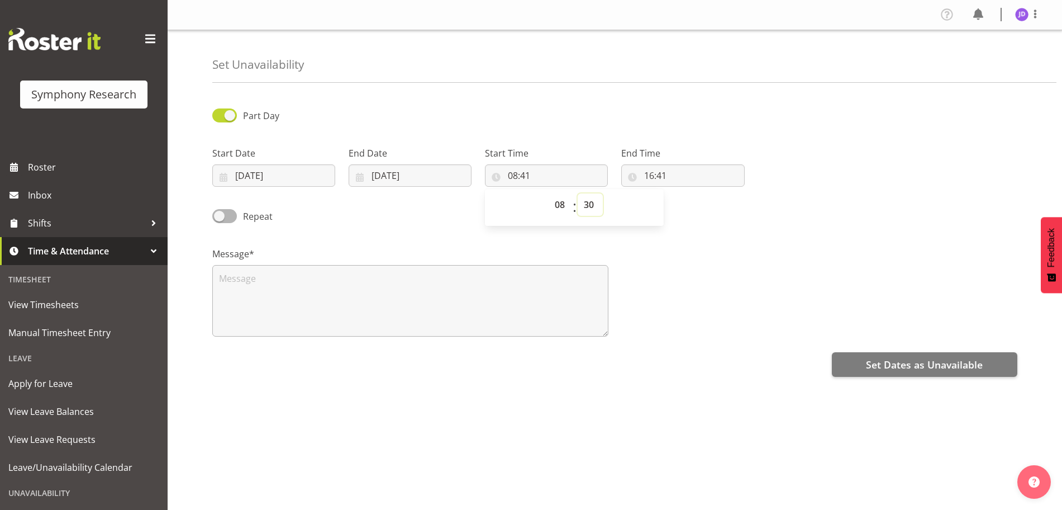
click at [578, 193] on select "00 01 02 03 04 05 06 07 08 09 10 11 12 13 14 15 16 17 18 19 20 21 22 23 24 25 2…" at bounding box center [590, 204] width 25 height 22
type input "08:30"
drag, startPoint x: 652, startPoint y: 175, endPoint x: 718, endPoint y: 215, distance: 77.7
click at [654, 175] on input "16:41" at bounding box center [682, 175] width 123 height 22
click at [697, 204] on select "00 01 02 03 04 05 06 07 08 09 10 11 12 13 14 15 16 17 18 19 20 21 22 23" at bounding box center [697, 204] width 25 height 22
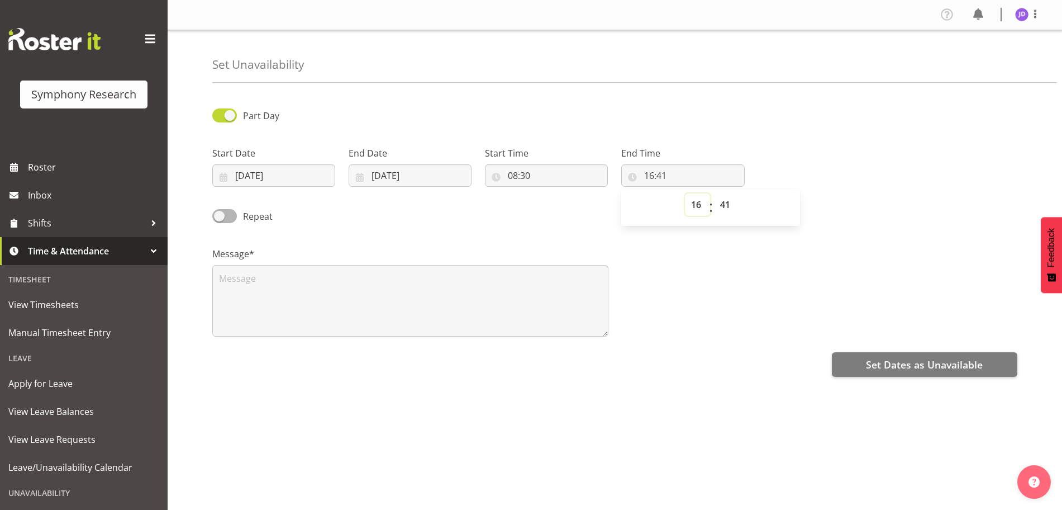
select select "23"
click at [685, 193] on select "00 01 02 03 04 05 06 07 08 09 10 11 12 13 14 15 16 17 18 19 20 21 22 23" at bounding box center [697, 204] width 25 height 22
type input "23:41"
click at [726, 203] on select "00 01 02 03 04 05 06 07 08 09 10 11 12 13 14 15 16 17 18 19 20 21 22 23 24 25 2…" at bounding box center [726, 204] width 25 height 22
select select "0"
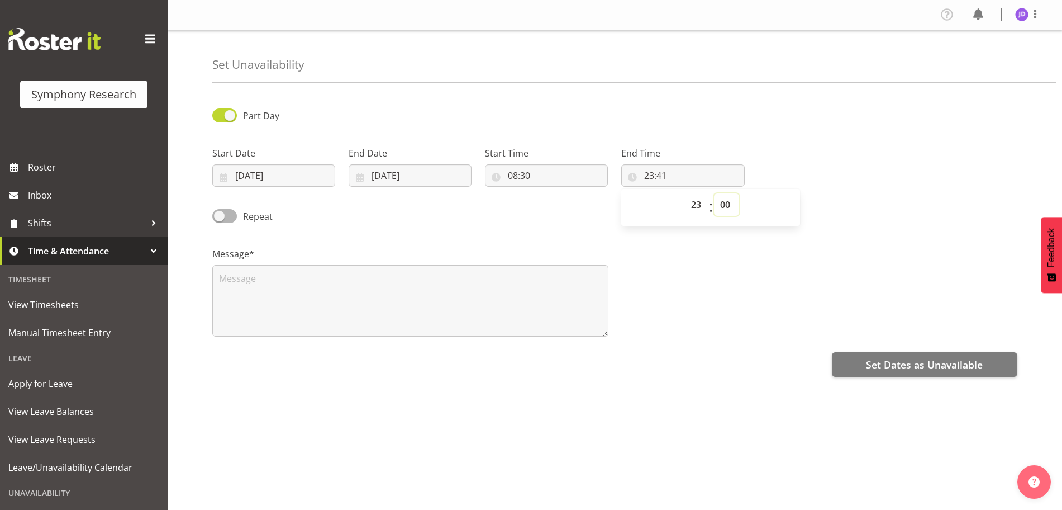
click at [714, 193] on select "00 01 02 03 04 05 06 07 08 09 10 11 12 13 14 15 16 17 18 19 20 21 22 23 24 25 2…" at bounding box center [726, 204] width 25 height 22
type input "23:00"
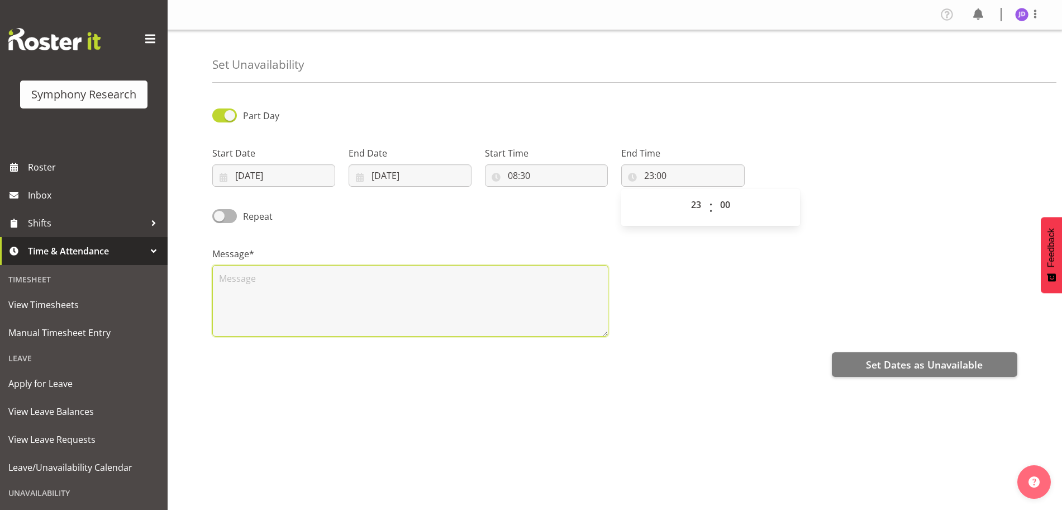
click at [298, 298] on textarea at bounding box center [410, 301] width 396 height 72
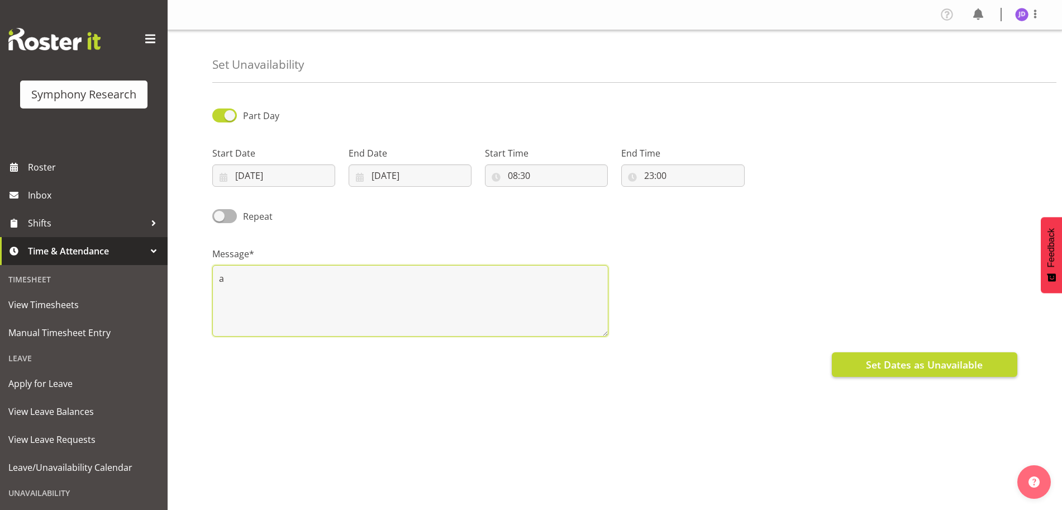
type textarea "a"
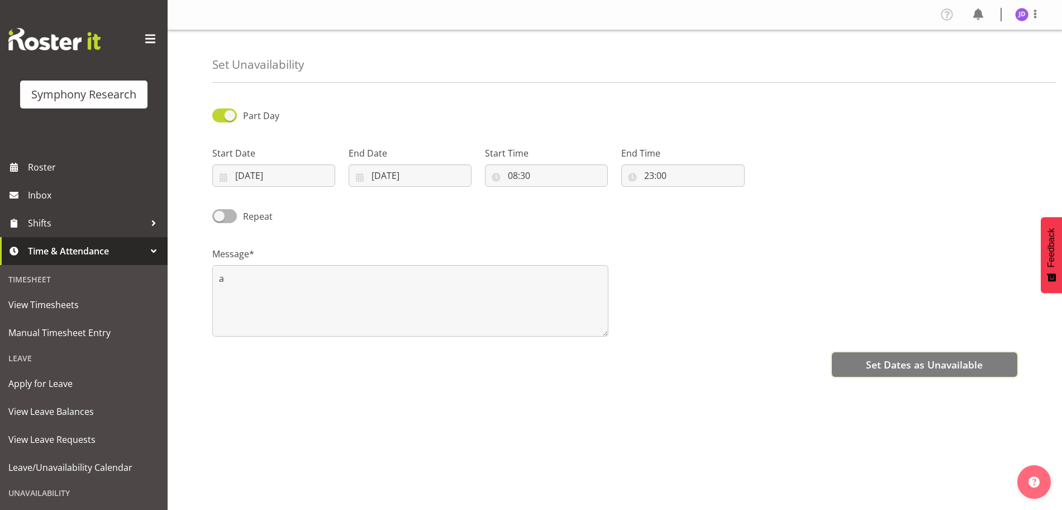
click at [895, 360] on span "Set Dates as Unavailable" at bounding box center [924, 364] width 117 height 15
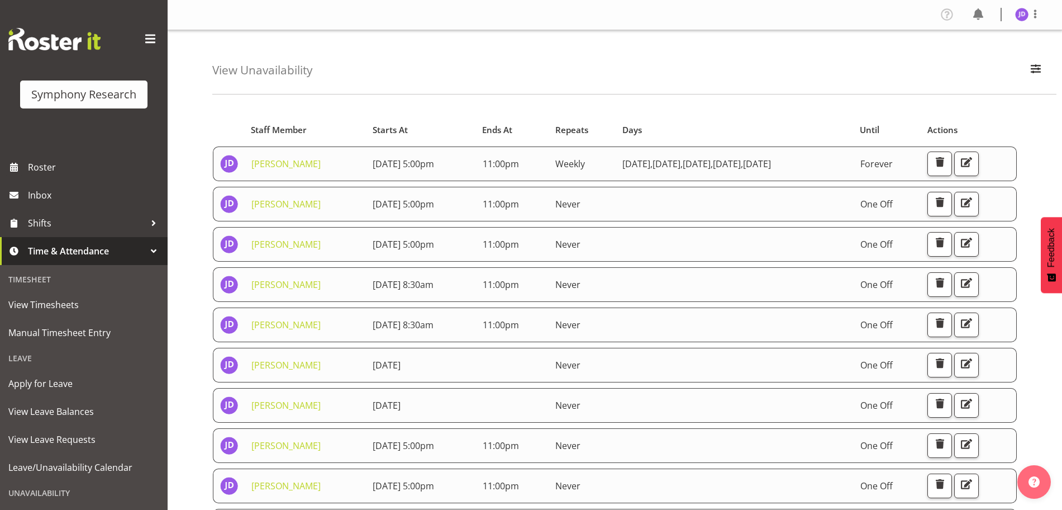
scroll to position [81, 0]
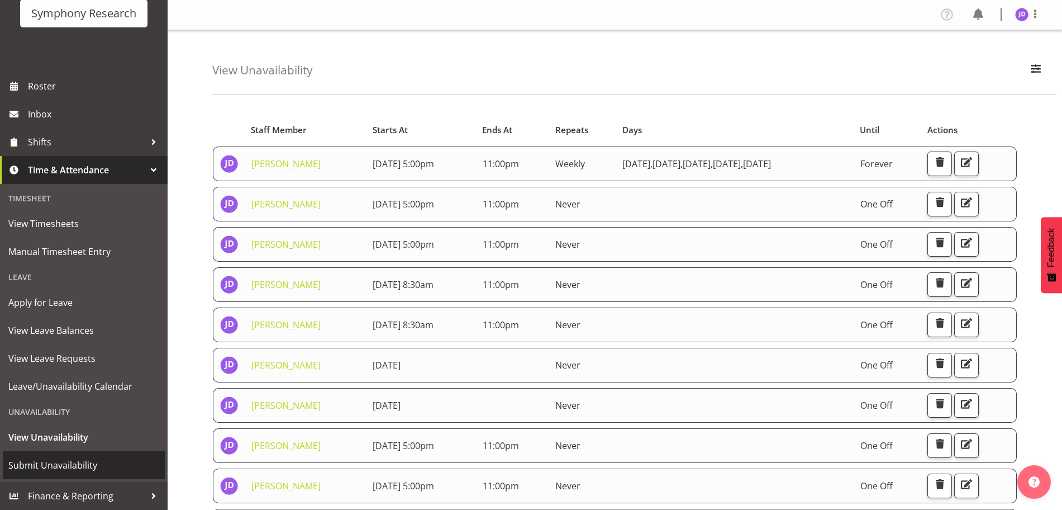
click at [44, 464] on span "Submit Unavailability" at bounding box center [83, 464] width 151 height 17
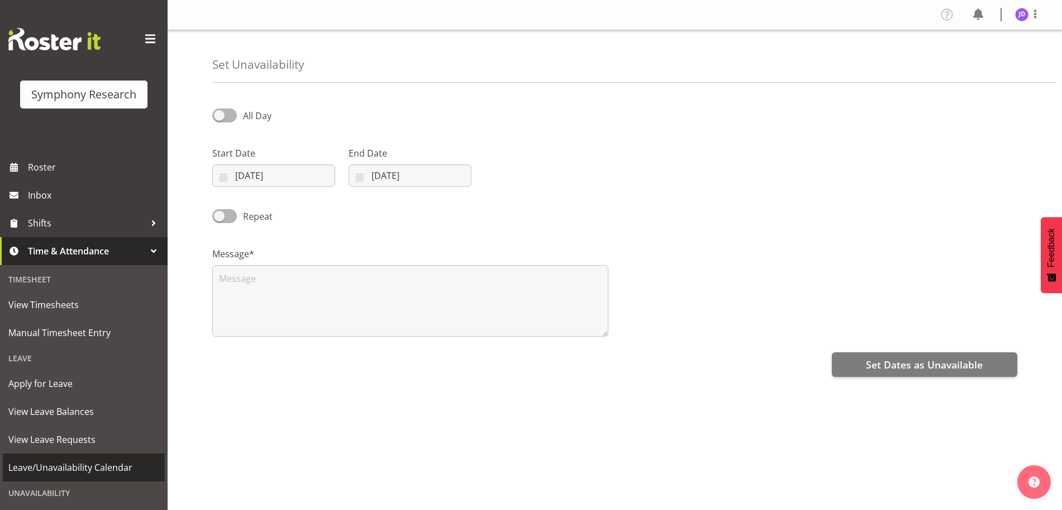
select select "8"
select select "2025"
click at [272, 175] on input "[DATE]" at bounding box center [273, 175] width 123 height 22
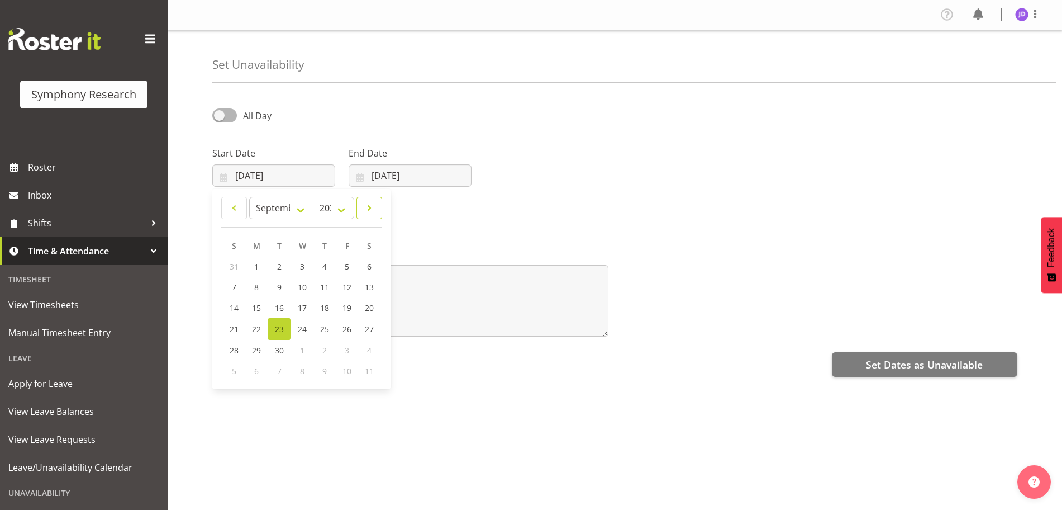
click at [373, 210] on span at bounding box center [369, 207] width 11 height 13
select select "9"
click at [368, 264] on span "4" at bounding box center [368, 266] width 4 height 11
type input "04/10/2025"
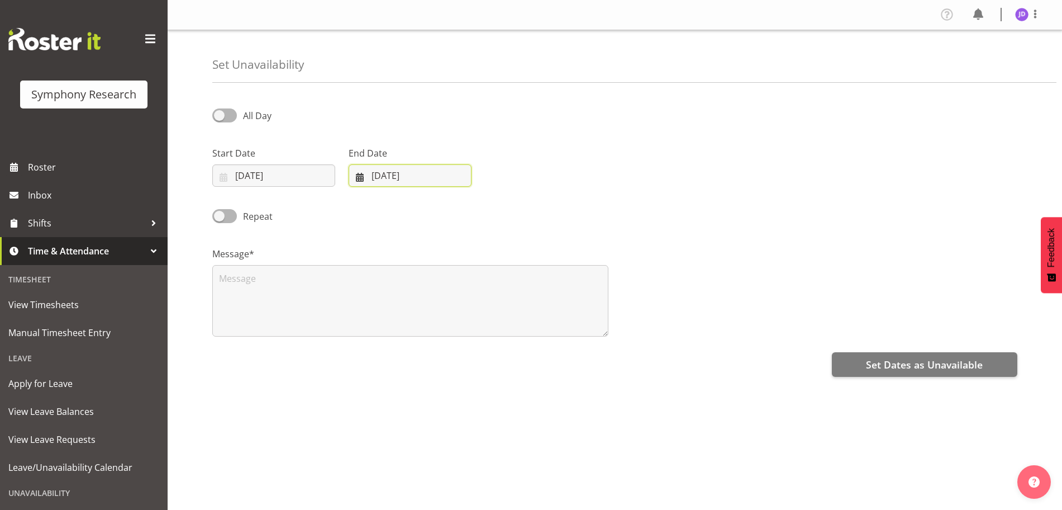
drag, startPoint x: 459, startPoint y: 182, endPoint x: 506, endPoint y: 195, distance: 48.8
click at [460, 182] on input "23/09/2025" at bounding box center [410, 175] width 123 height 22
click at [507, 203] on span at bounding box center [504, 207] width 13 height 13
select select "9"
click at [506, 265] on span "4" at bounding box center [505, 266] width 4 height 11
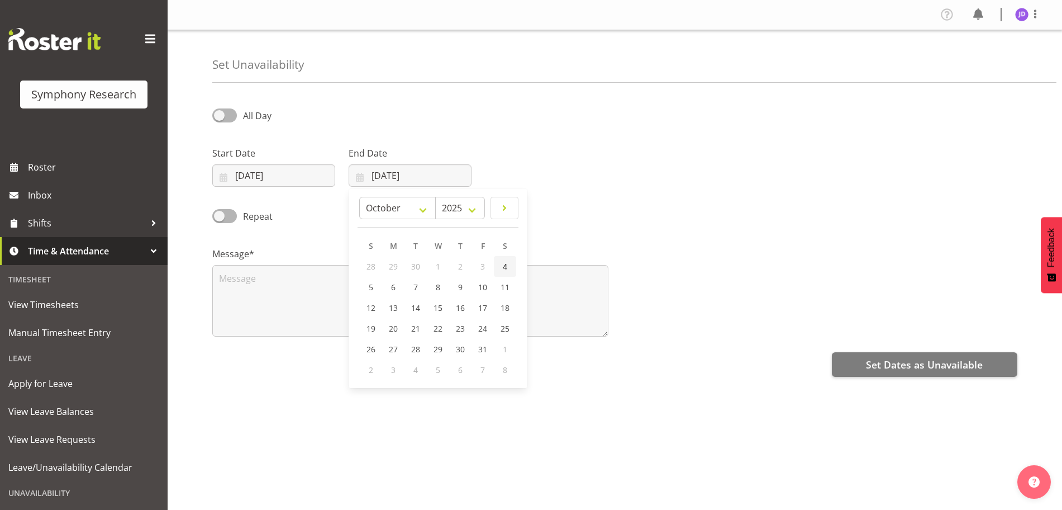
type input "04/10/2025"
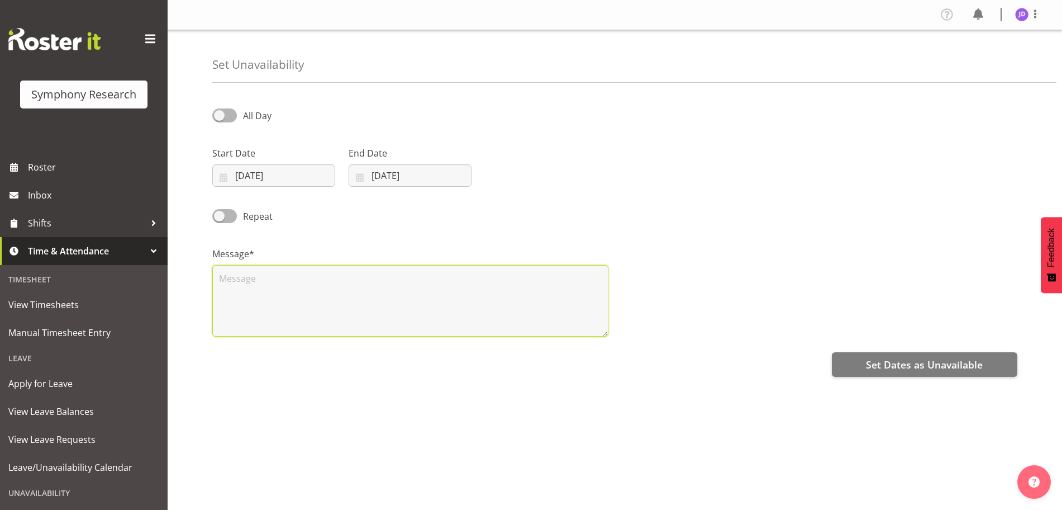
click at [314, 297] on textarea at bounding box center [410, 301] width 396 height 72
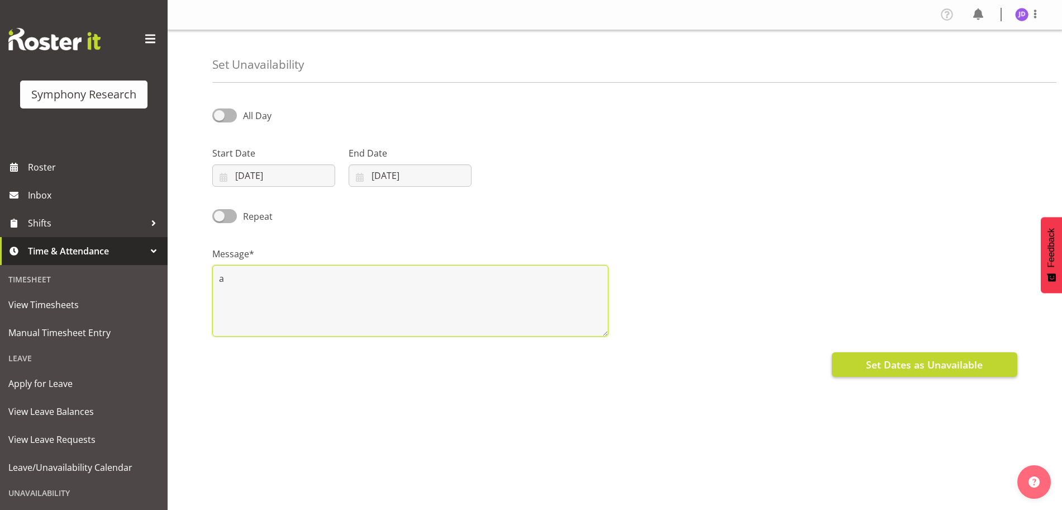
type textarea "a"
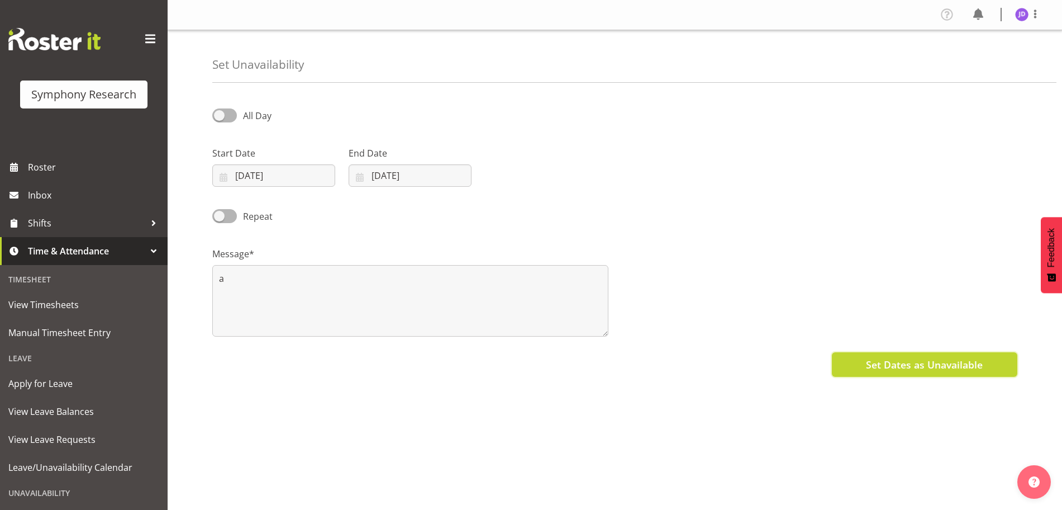
click at [857, 363] on button "Set Dates as Unavailable" at bounding box center [924, 364] width 185 height 25
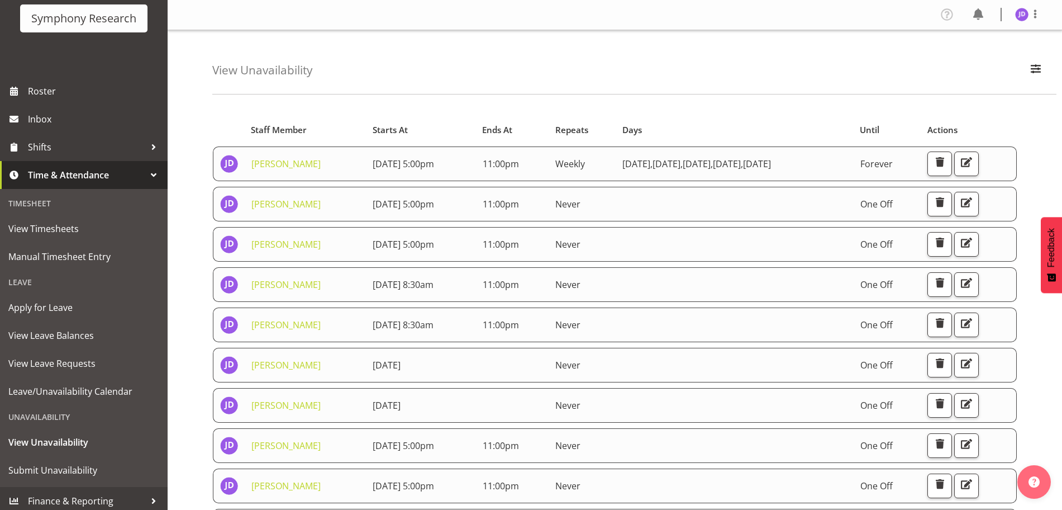
scroll to position [81, 0]
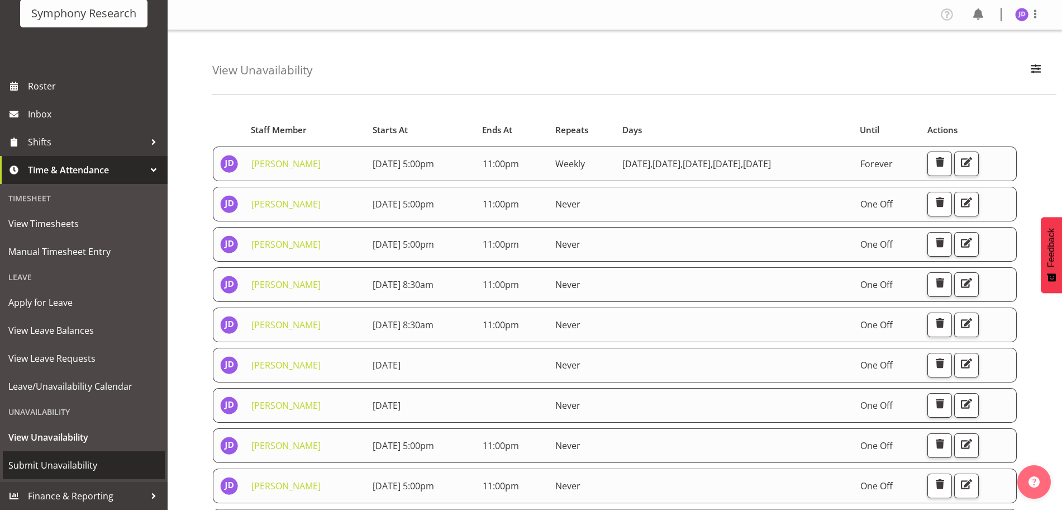
click at [62, 466] on span "Submit Unavailability" at bounding box center [83, 464] width 151 height 17
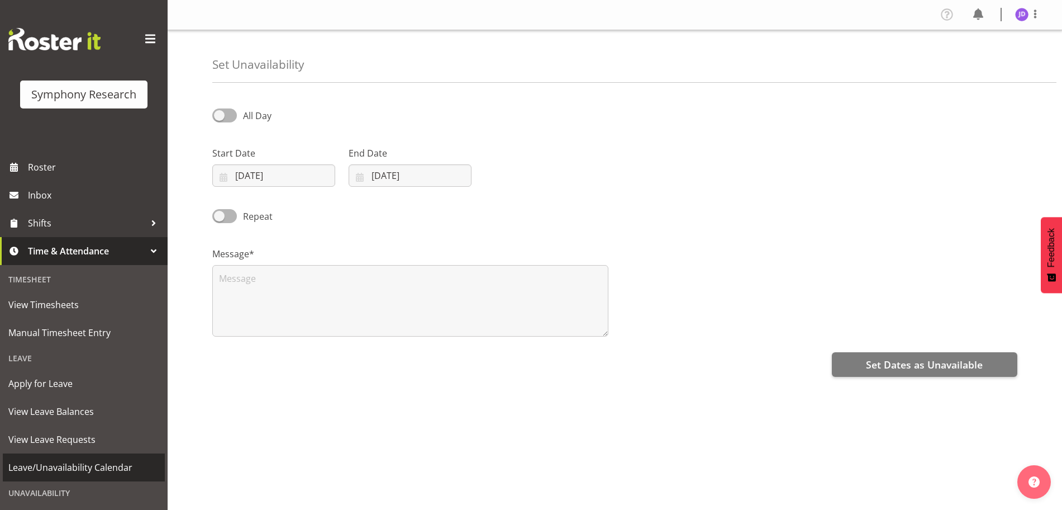
select select "8"
select select "2025"
click at [272, 183] on input "23/09/2025" at bounding box center [273, 175] width 123 height 22
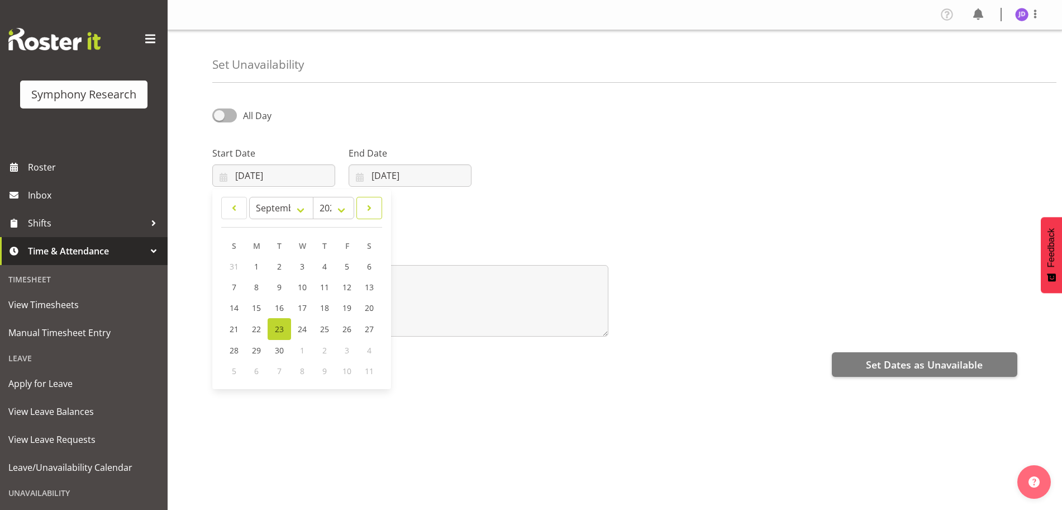
click at [377, 205] on link at bounding box center [369, 208] width 26 height 22
select select "9"
drag, startPoint x: 236, startPoint y: 283, endPoint x: 304, endPoint y: 256, distance: 72.9
click at [236, 282] on span "5" at bounding box center [234, 287] width 4 height 11
type input "05/10/2025"
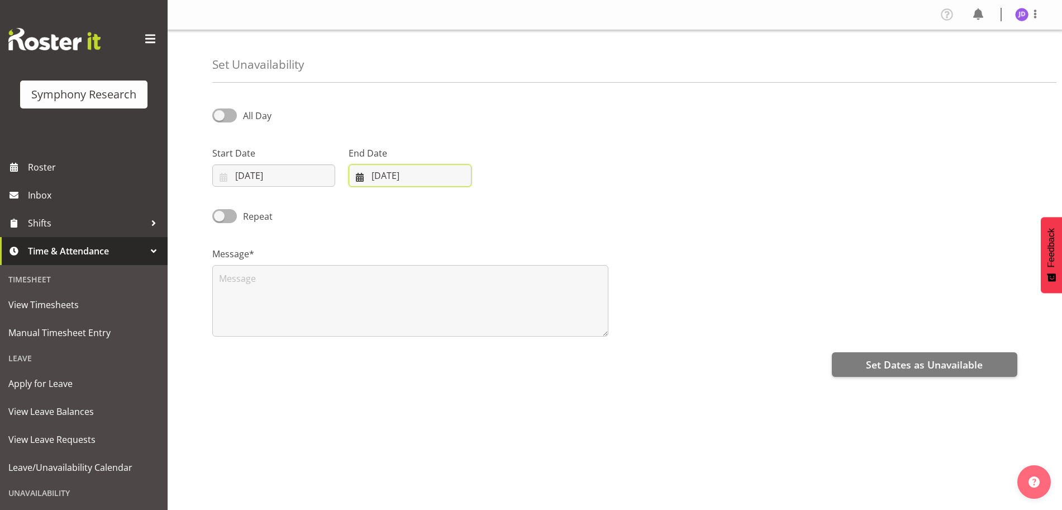
click at [450, 174] on input "23/09/2025" at bounding box center [410, 175] width 123 height 22
click at [499, 204] on span at bounding box center [504, 207] width 13 height 13
select select "9"
click at [368, 286] on link "5" at bounding box center [371, 287] width 22 height 21
type input "05/10/2025"
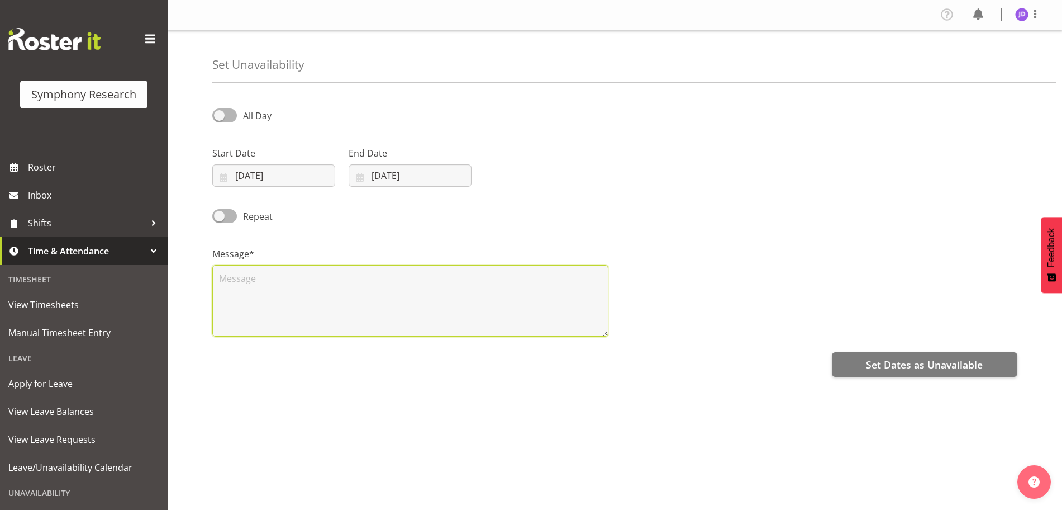
click at [272, 302] on textarea at bounding box center [410, 301] width 396 height 72
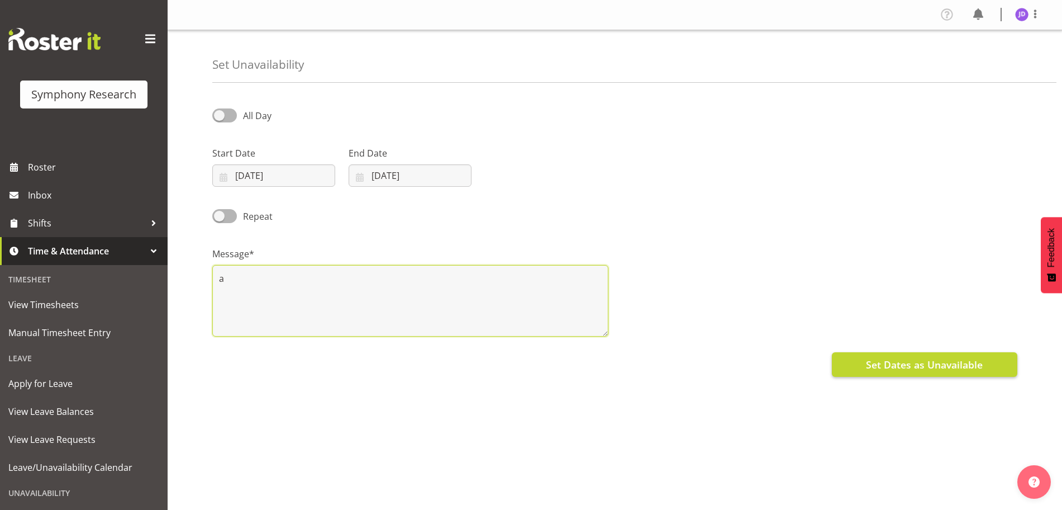
type textarea "a"
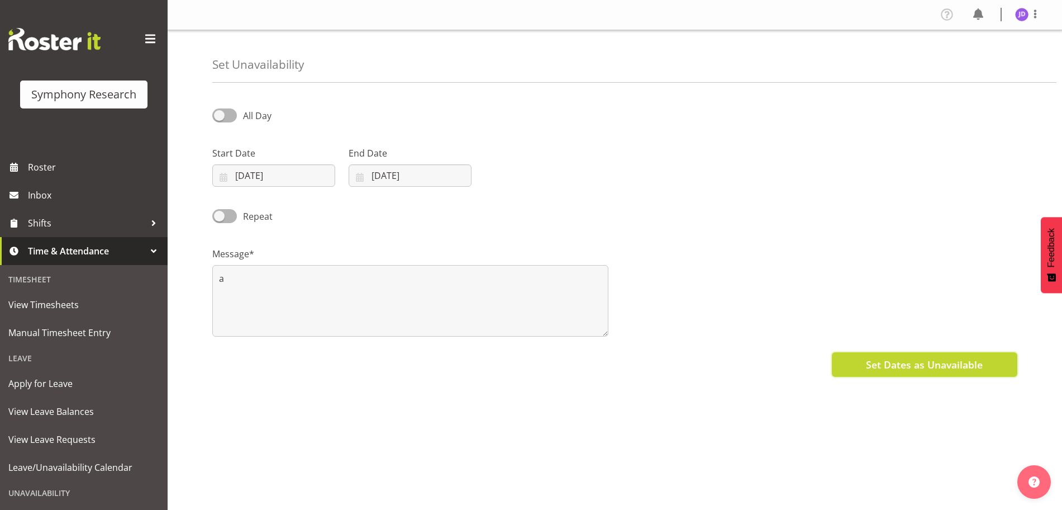
click at [904, 367] on span "Set Dates as Unavailable" at bounding box center [924, 364] width 117 height 15
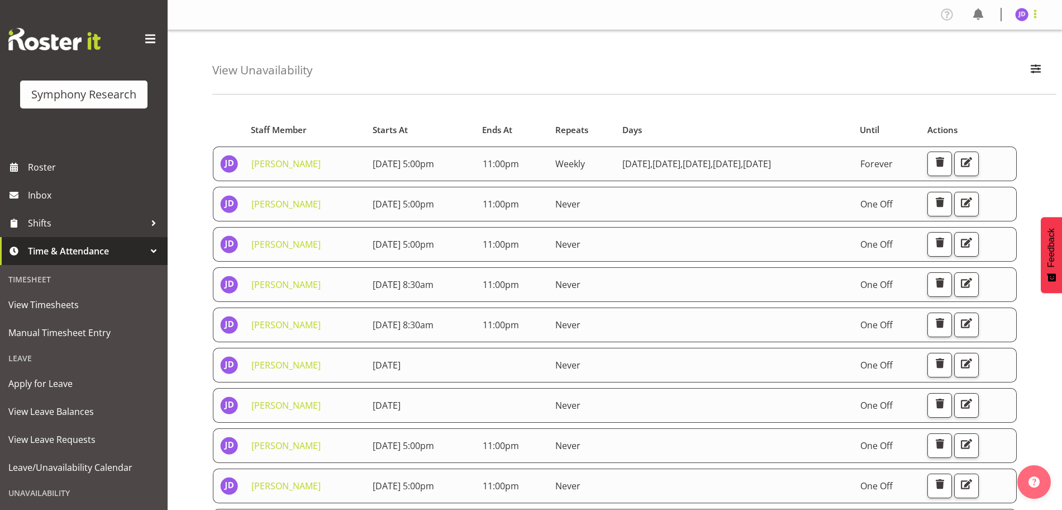
click at [1035, 17] on span at bounding box center [1035, 13] width 13 height 13
click at [742, 45] on div "View Unavailability Search Search for a particular employee Showing current una…" at bounding box center [634, 62] width 844 height 64
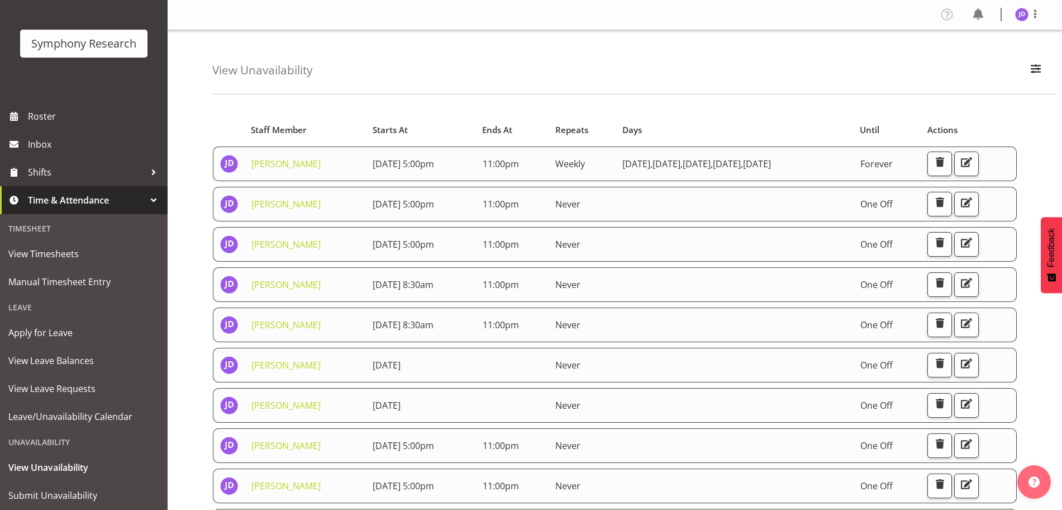
scroll to position [81, 0]
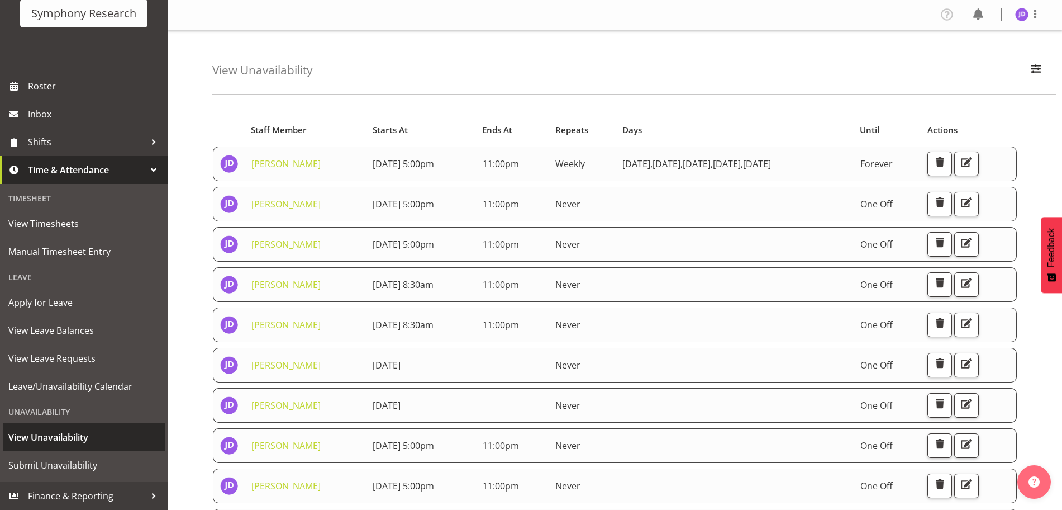
click at [62, 437] on span "View Unavailability" at bounding box center [83, 437] width 151 height 17
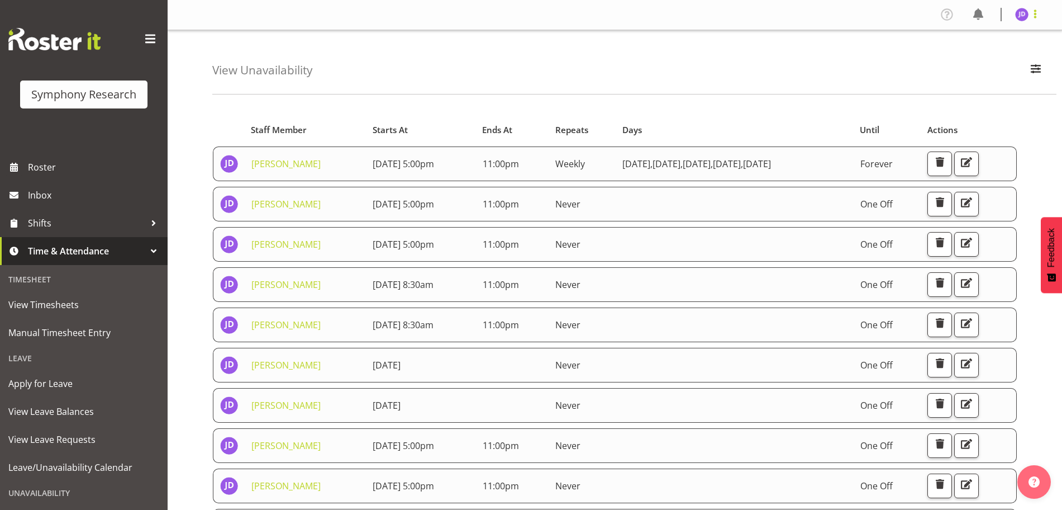
click at [1035, 18] on span at bounding box center [1035, 13] width 13 height 13
click at [959, 60] on link "Log Out" at bounding box center [988, 59] width 107 height 20
